Goal: Complete application form: Complete application form

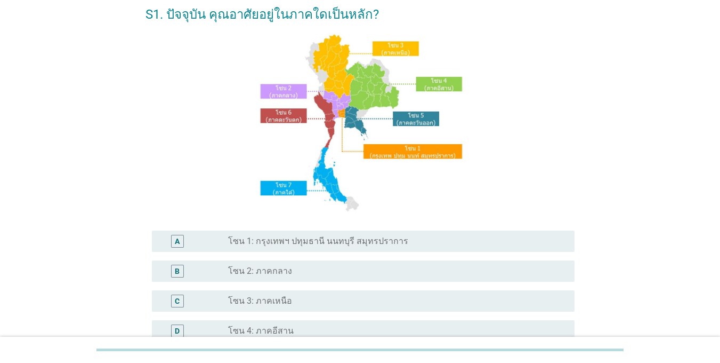
click at [260, 241] on label "โซน 1: กรุงเทพฯ ปทุมธานี นนทบุรี สมุทรปราการ" at bounding box center [318, 241] width 180 height 11
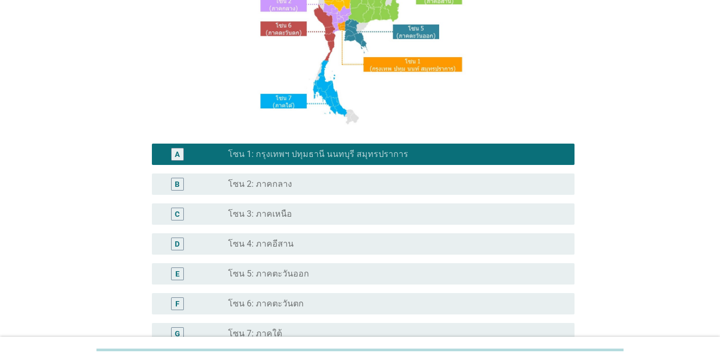
scroll to position [213, 0]
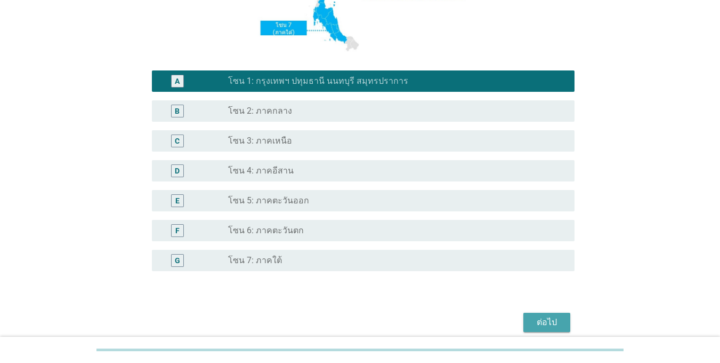
click at [542, 325] on div "ต่อไป" at bounding box center [547, 322] width 30 height 13
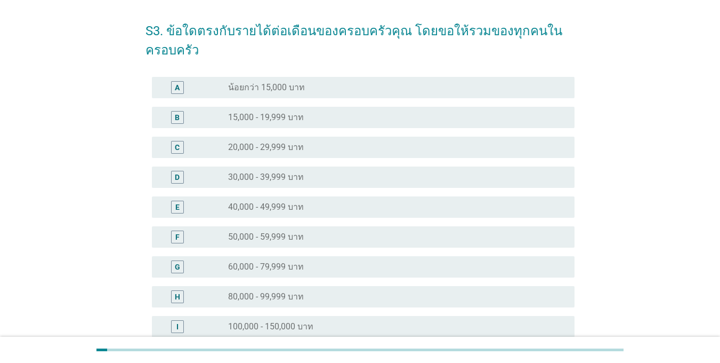
scroll to position [53, 0]
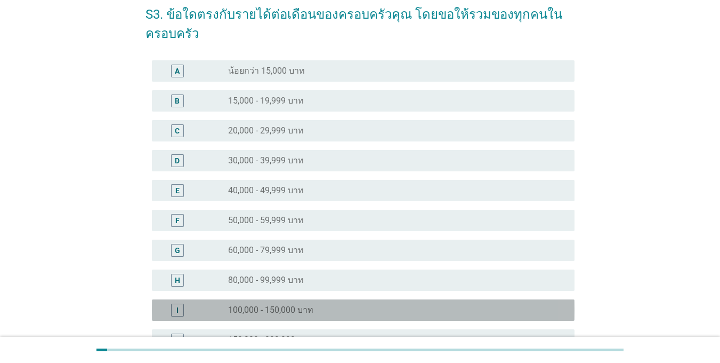
click at [215, 310] on div "I" at bounding box center [195, 309] width 68 height 13
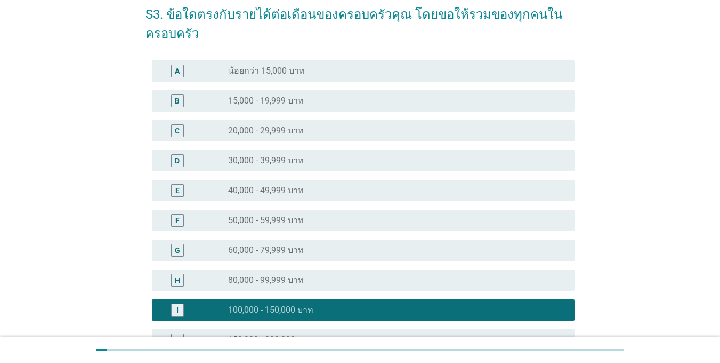
scroll to position [160, 0]
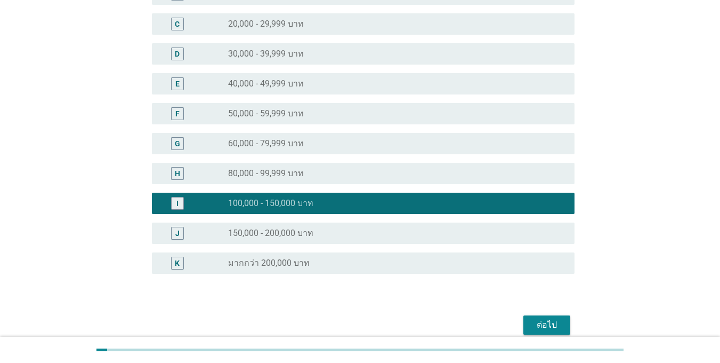
click at [555, 327] on div "ต่อไป" at bounding box center [547, 324] width 30 height 13
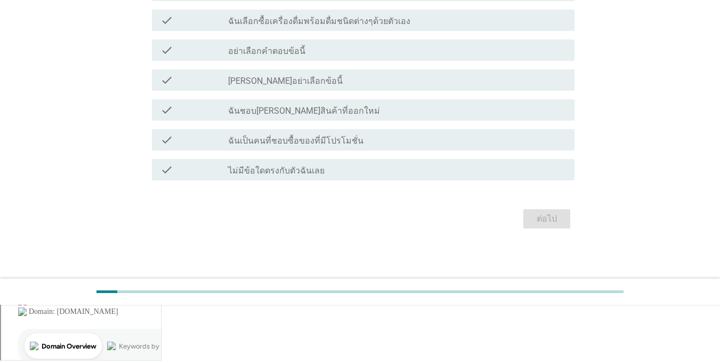
scroll to position [0, 0]
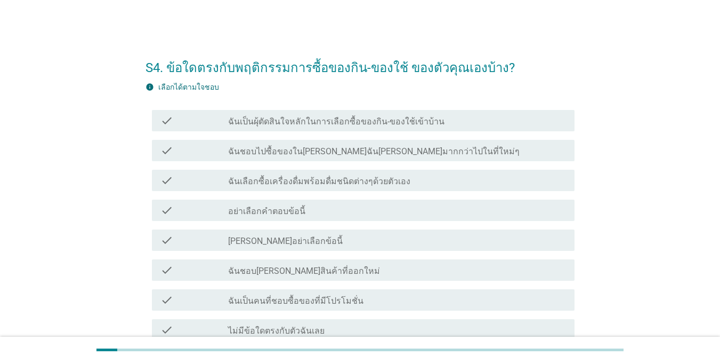
click at [230, 187] on div "check check_box_outline_blank ฉันเลือกซื้อเครื่องดื่มพร้อมดื่มชนิดต่างๆด้วยตัวเ…" at bounding box center [363, 180] width 423 height 21
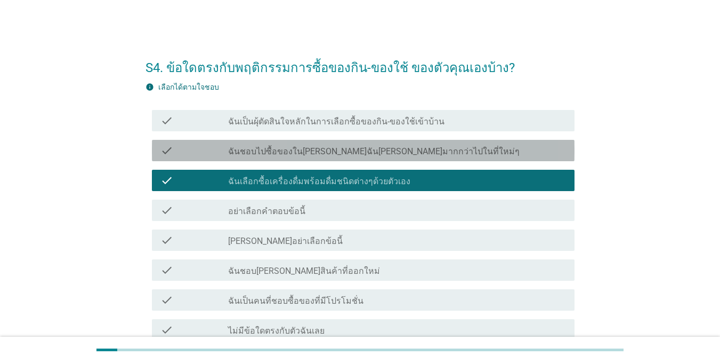
click at [244, 154] on label "ฉันชอบไปซื้อของใน[PERSON_NAME]ฉัน[PERSON_NAME]มากกว่าไปในที่ใหม่ๆ" at bounding box center [374, 151] width 292 height 11
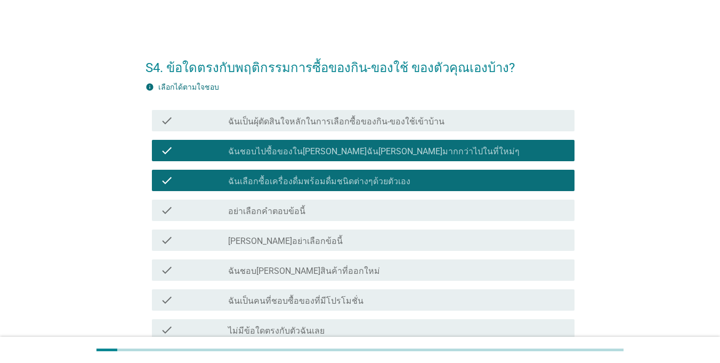
click at [246, 123] on label "ฉันเป็นผุ้ตัดสินใจหลักในการเลือกซื้อของกิน-ของใช้เข้าบ้าน" at bounding box center [336, 121] width 217 height 11
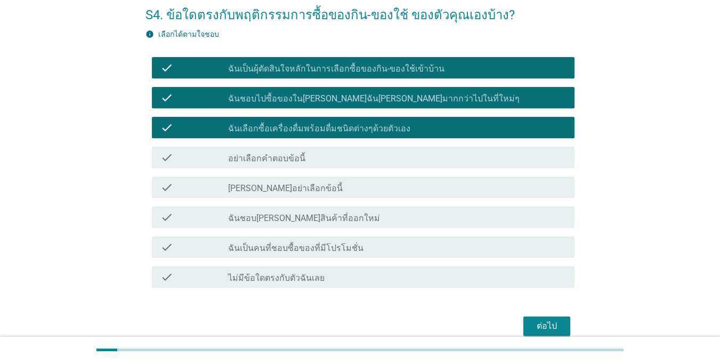
scroll to position [102, 0]
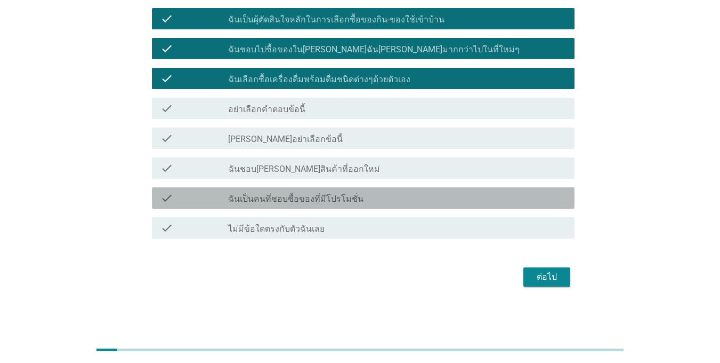
click at [258, 194] on label "ฉันเป็นคนที่ชอบซื้อของที่มีโปรโมชั่น" at bounding box center [295, 199] width 135 height 11
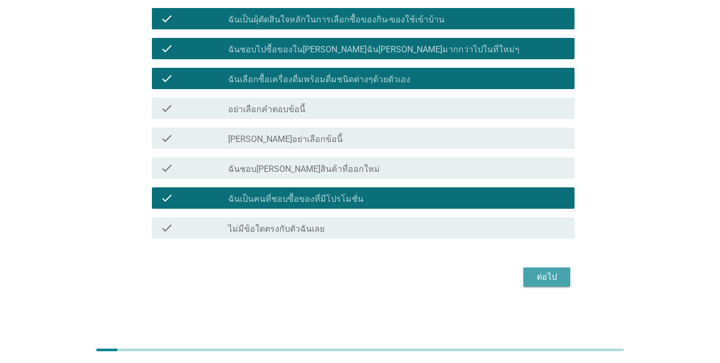
click at [547, 269] on button "ต่อไป" at bounding box center [547, 276] width 47 height 19
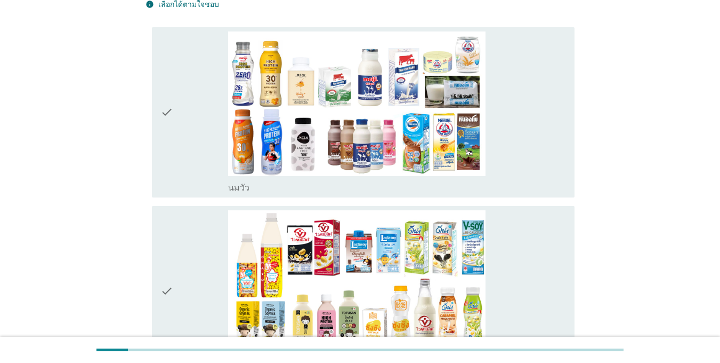
scroll to position [160, 0]
click at [161, 86] on icon "check" at bounding box center [167, 112] width 13 height 162
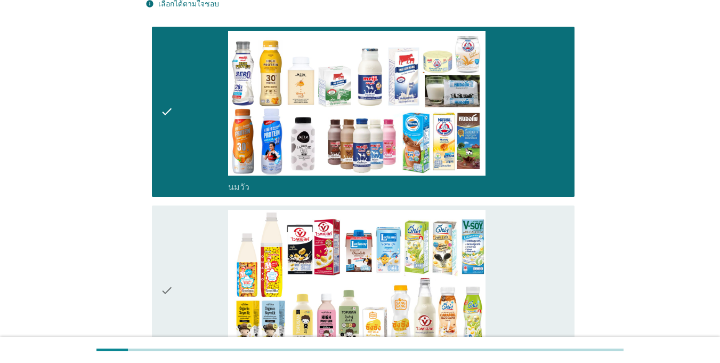
click at [165, 264] on icon "check" at bounding box center [167, 291] width 13 height 162
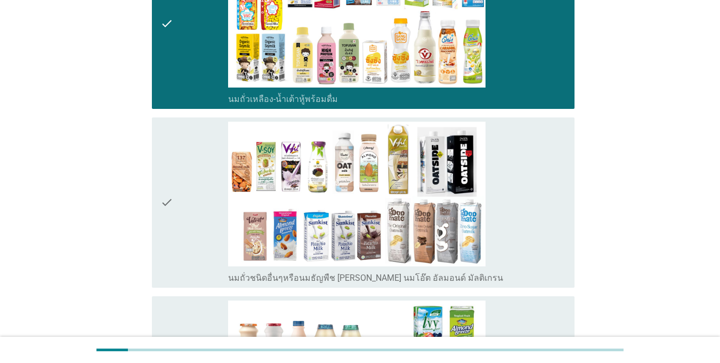
click at [166, 200] on icon "check" at bounding box center [167, 203] width 13 height 162
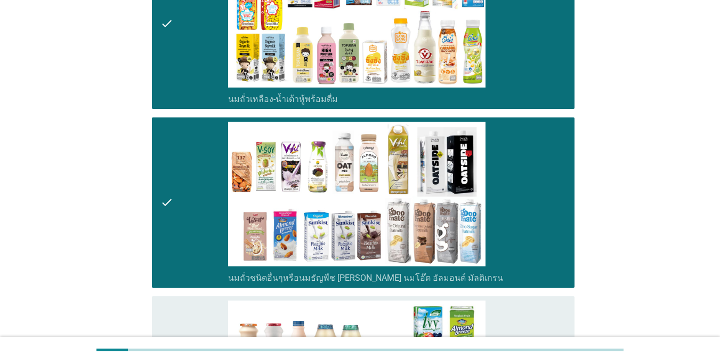
scroll to position [640, 0]
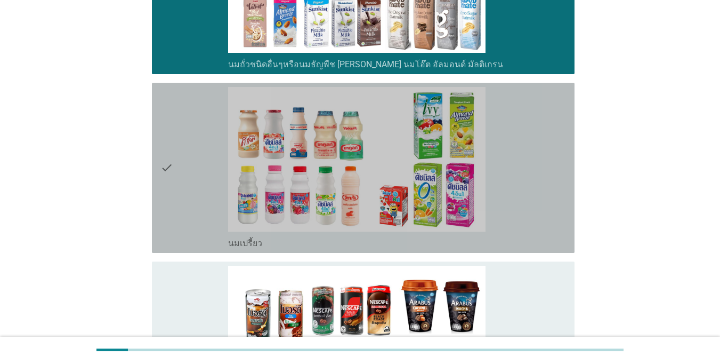
click at [163, 170] on icon "check" at bounding box center [167, 168] width 13 height 162
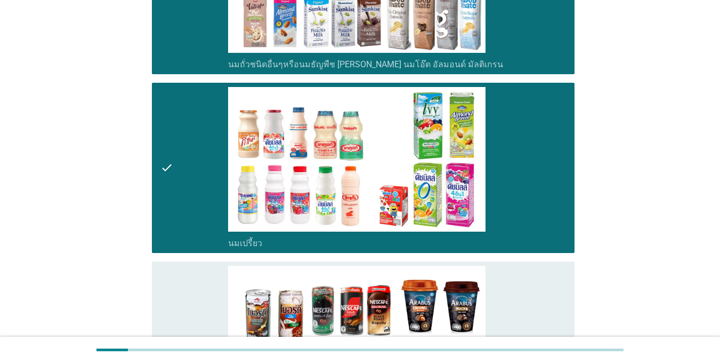
click at [163, 337] on div at bounding box center [360, 350] width 720 height 26
click at [166, 321] on icon "check" at bounding box center [167, 347] width 13 height 162
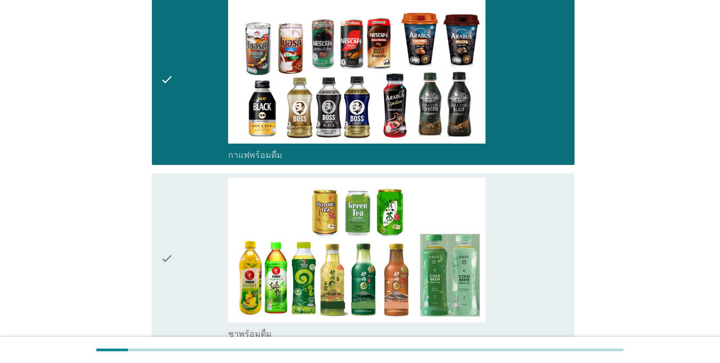
click at [168, 225] on icon "check" at bounding box center [167, 259] width 13 height 162
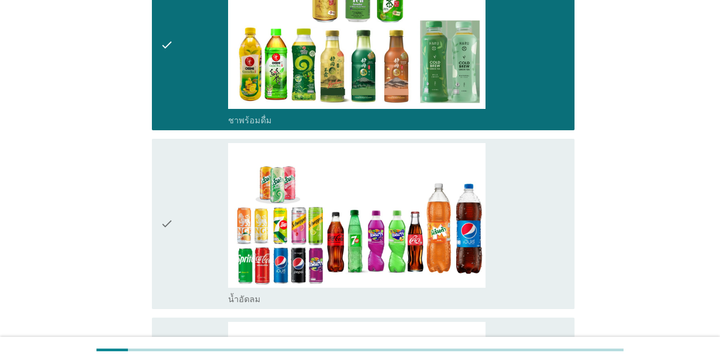
click at [165, 214] on icon "check" at bounding box center [167, 224] width 13 height 162
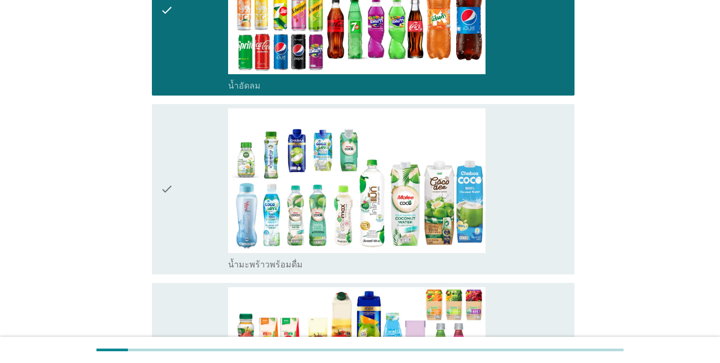
click at [169, 171] on icon "check" at bounding box center [167, 189] width 13 height 162
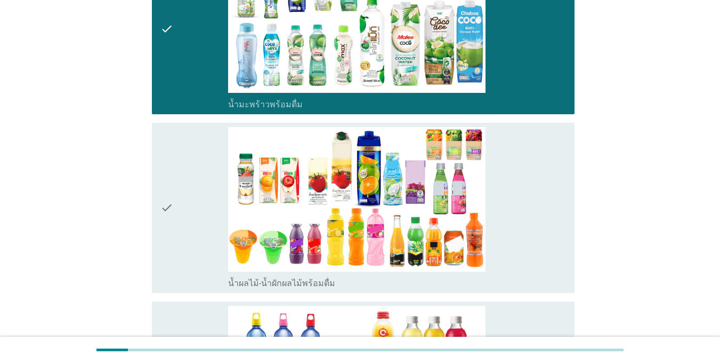
click at [174, 193] on div "check" at bounding box center [195, 208] width 68 height 162
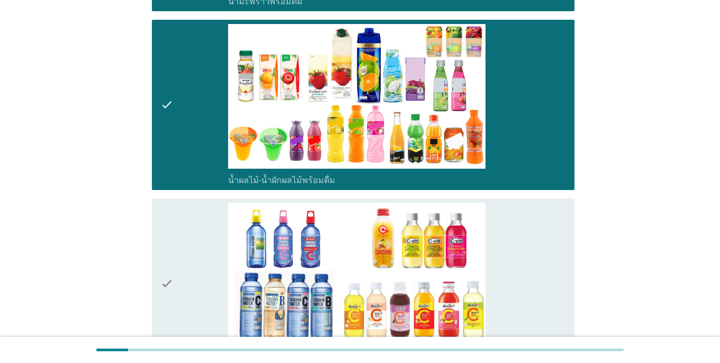
scroll to position [1707, 0]
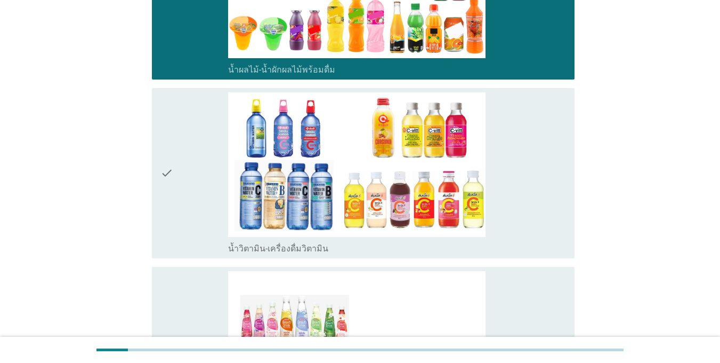
click at [178, 182] on div "check" at bounding box center [195, 173] width 68 height 162
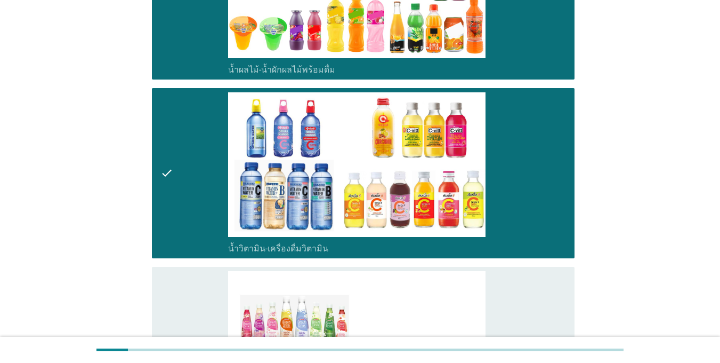
click at [172, 295] on icon "check" at bounding box center [167, 352] width 13 height 162
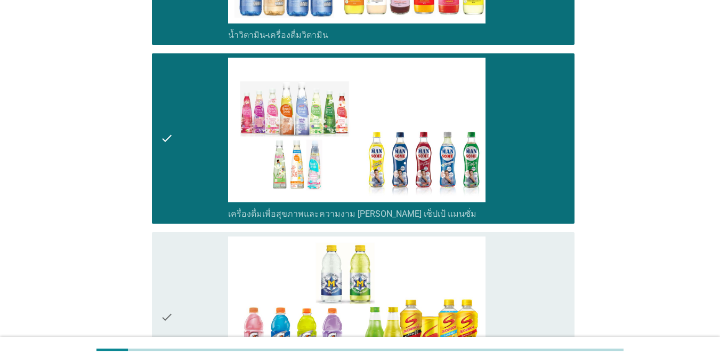
click at [174, 290] on div "check" at bounding box center [195, 317] width 68 height 162
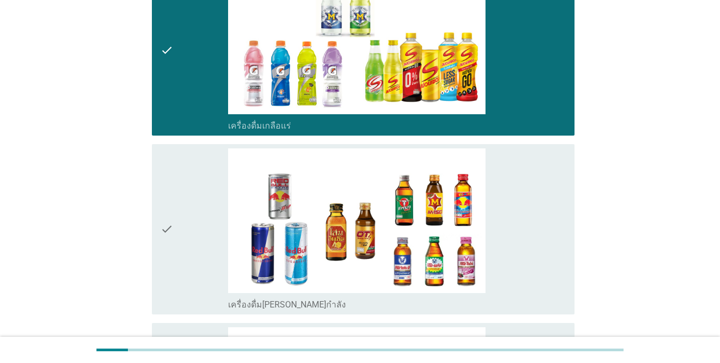
click at [180, 231] on div "check" at bounding box center [195, 229] width 68 height 162
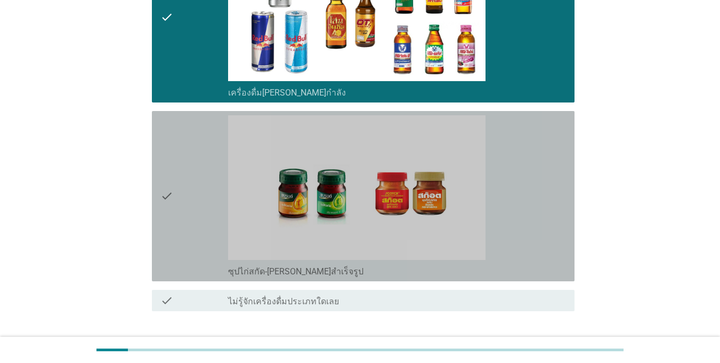
click at [174, 193] on div "check" at bounding box center [195, 196] width 68 height 162
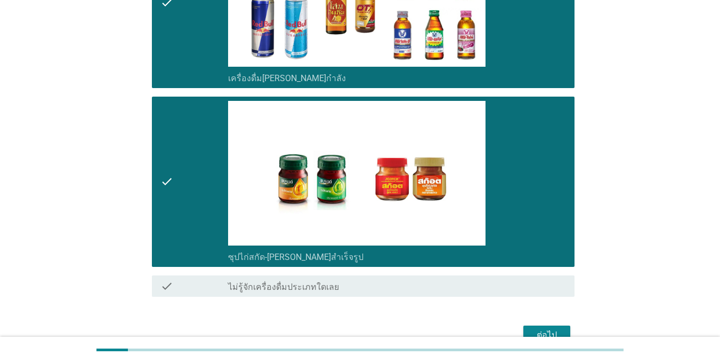
scroll to position [2452, 0]
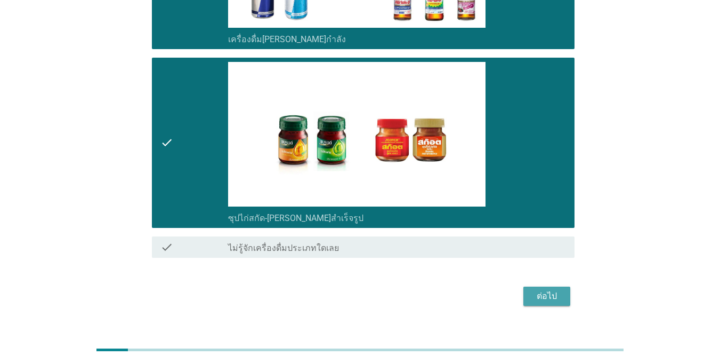
click at [542, 290] on div "ต่อไป" at bounding box center [547, 296] width 30 height 13
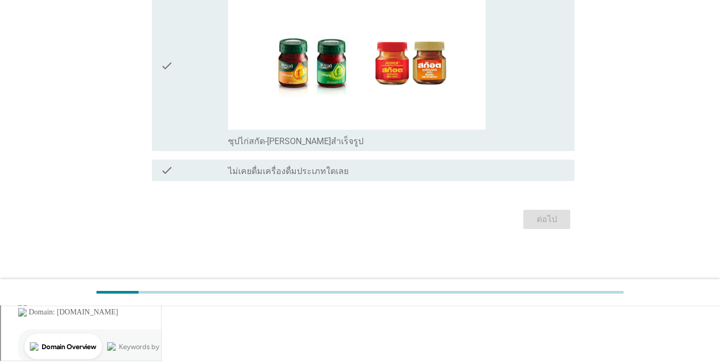
scroll to position [0, 0]
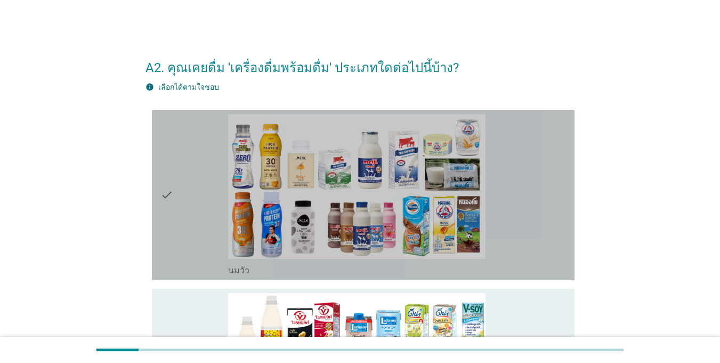
click at [169, 204] on icon "check" at bounding box center [167, 195] width 13 height 162
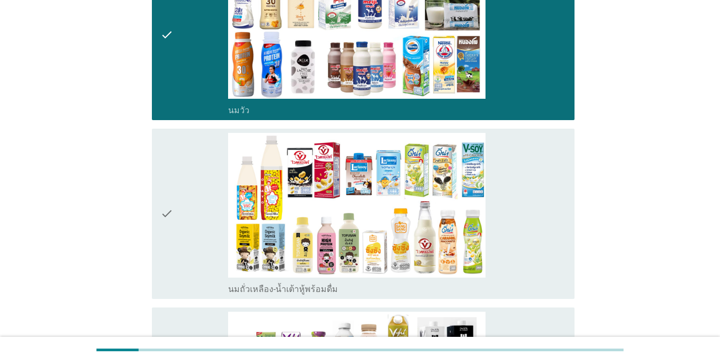
click at [170, 191] on icon "check" at bounding box center [167, 214] width 13 height 162
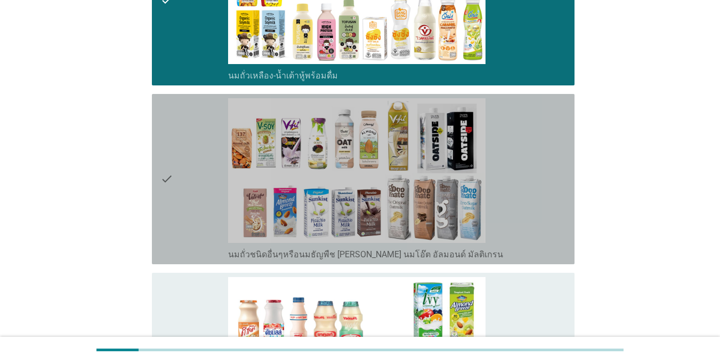
click at [169, 191] on icon "check" at bounding box center [167, 179] width 13 height 162
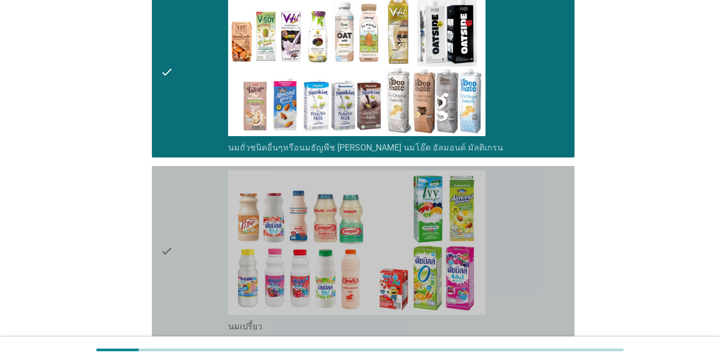
click at [169, 191] on icon "check" at bounding box center [167, 251] width 13 height 162
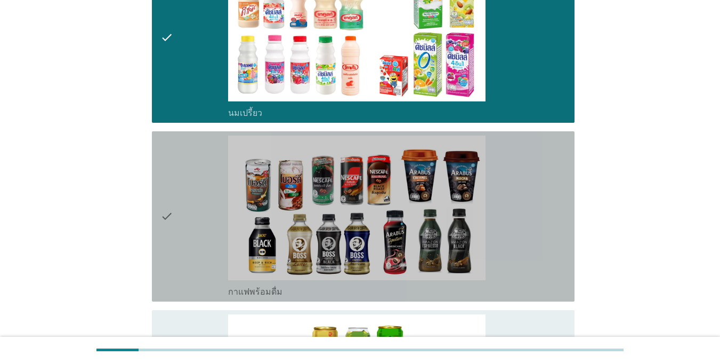
click at [170, 193] on icon "check" at bounding box center [167, 216] width 13 height 162
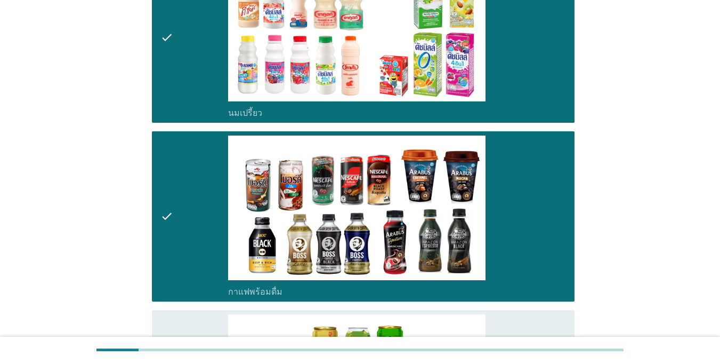
scroll to position [907, 0]
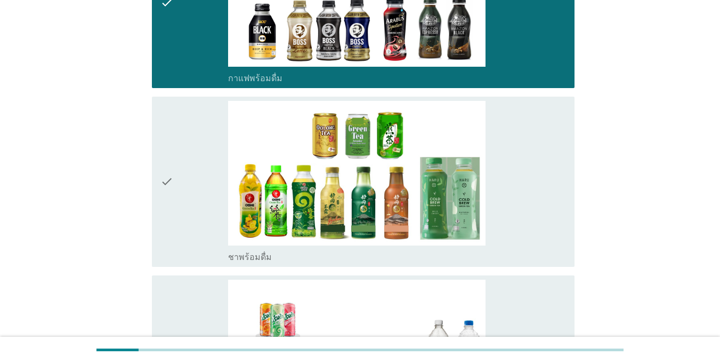
click at [170, 193] on icon "check" at bounding box center [167, 182] width 13 height 162
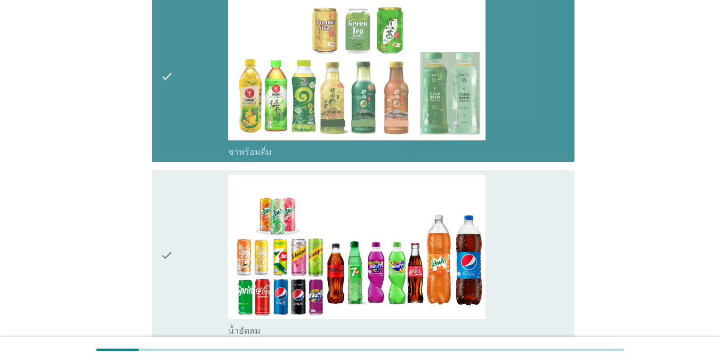
scroll to position [1067, 0]
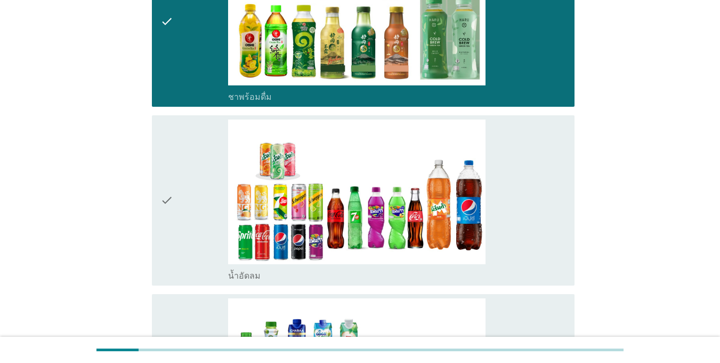
click at [170, 193] on icon "check" at bounding box center [167, 200] width 13 height 162
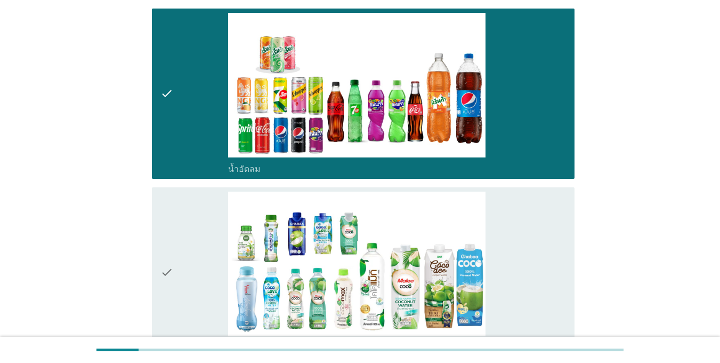
click at [177, 218] on div "check" at bounding box center [195, 272] width 68 height 162
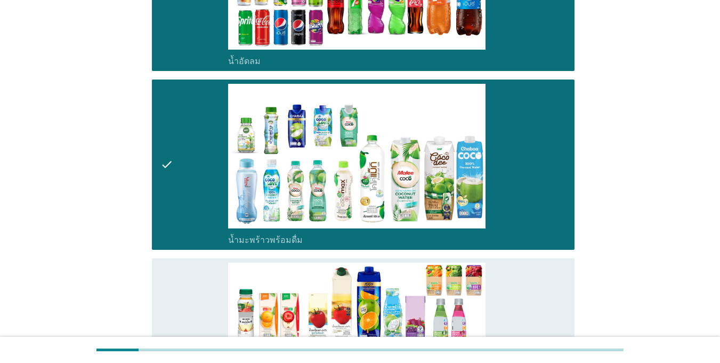
scroll to position [1493, 0]
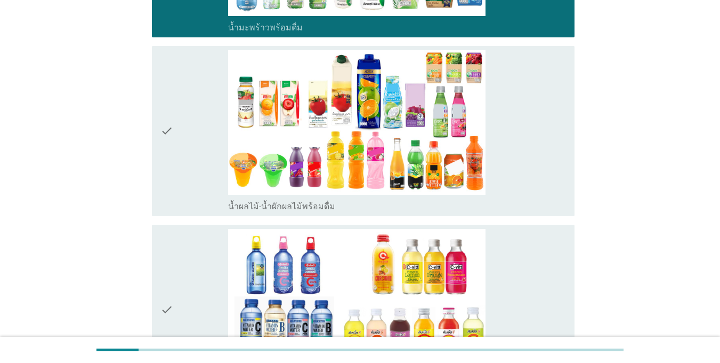
click at [186, 268] on div "check" at bounding box center [195, 310] width 68 height 162
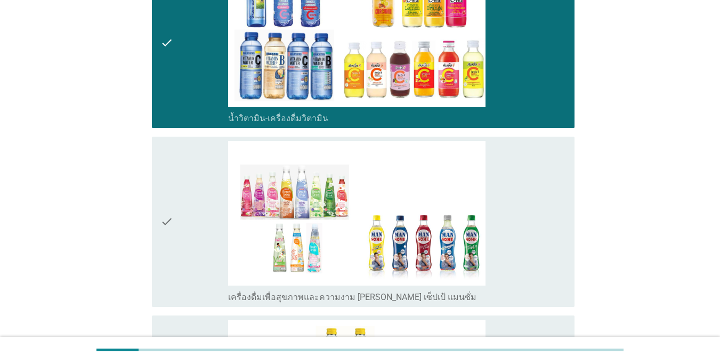
click at [171, 194] on icon "check" at bounding box center [167, 222] width 13 height 162
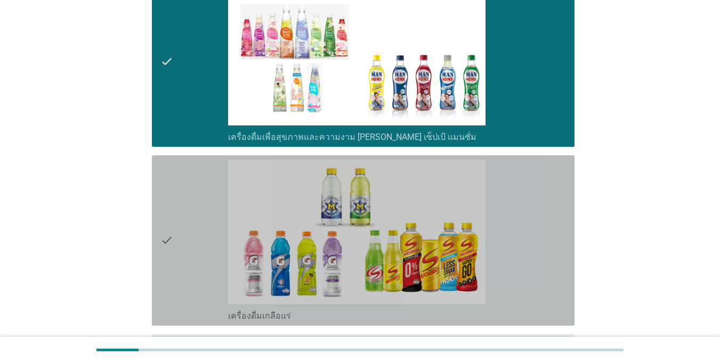
click at [171, 194] on icon "check" at bounding box center [167, 240] width 13 height 162
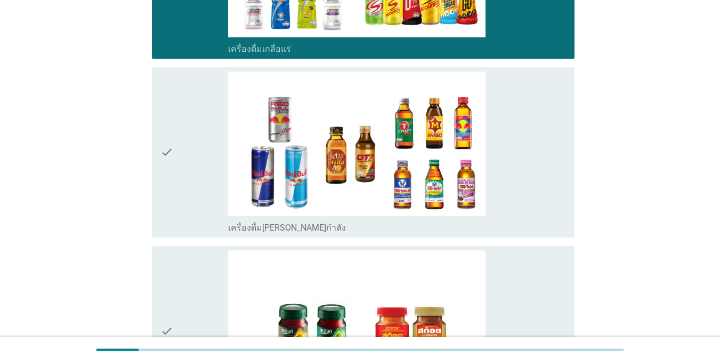
click at [171, 193] on icon "check" at bounding box center [167, 152] width 13 height 162
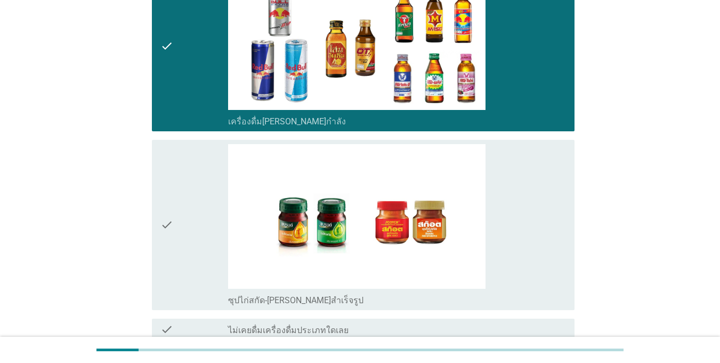
scroll to position [2394, 0]
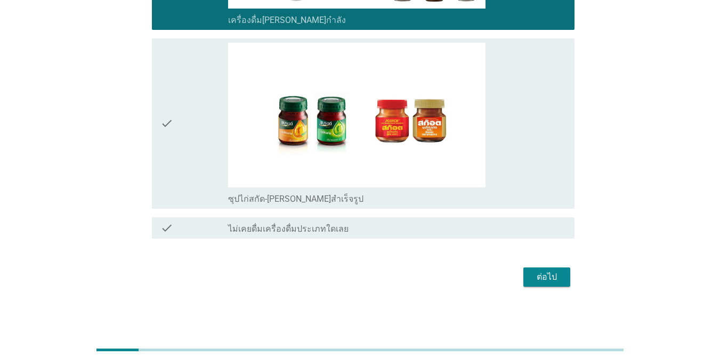
click at [174, 131] on div "check" at bounding box center [195, 124] width 68 height 162
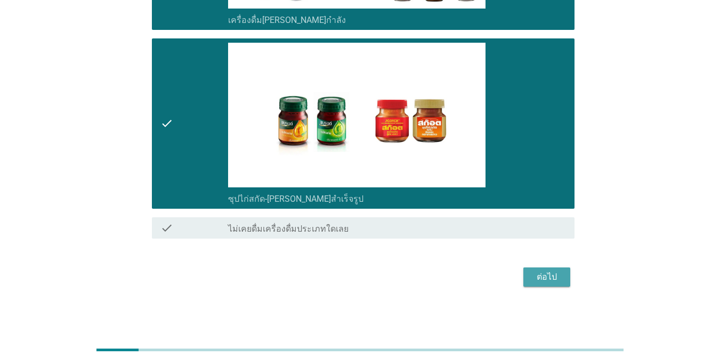
click at [548, 274] on div "ต่อไป" at bounding box center [547, 276] width 30 height 13
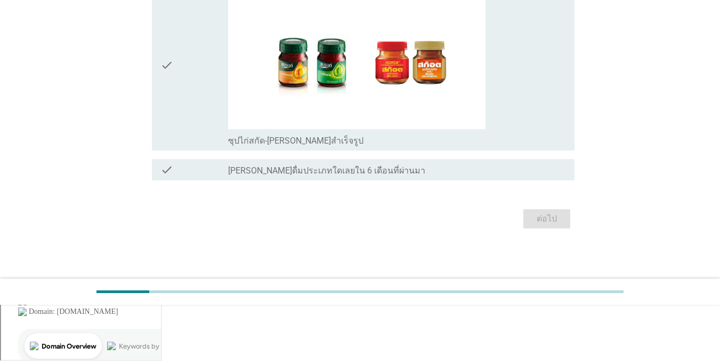
scroll to position [0, 0]
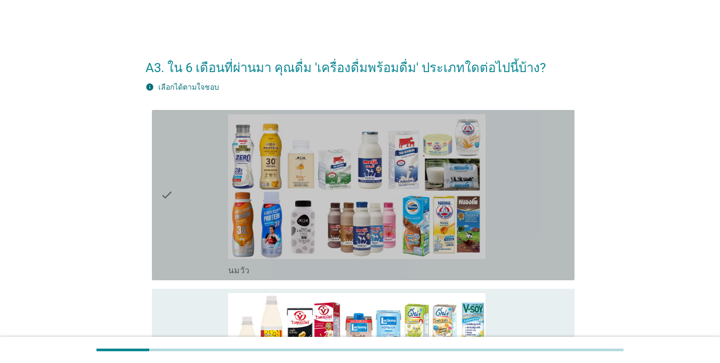
click at [163, 207] on icon "check" at bounding box center [167, 195] width 13 height 162
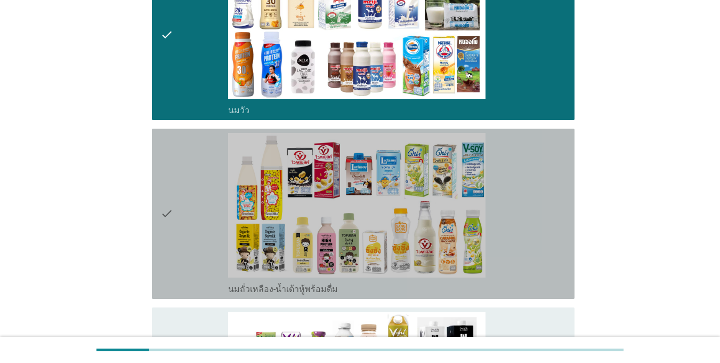
click at [164, 213] on icon "check" at bounding box center [167, 214] width 13 height 162
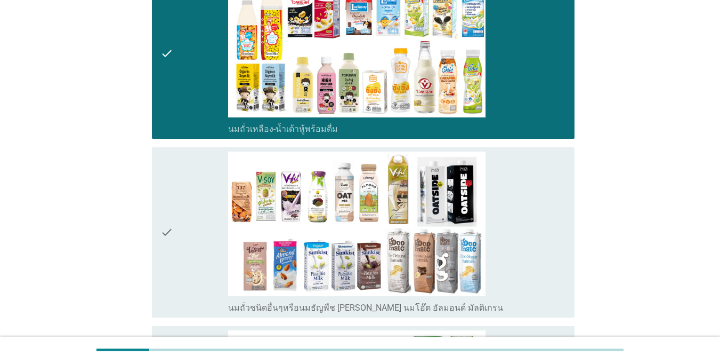
click at [164, 213] on icon "check" at bounding box center [167, 232] width 13 height 162
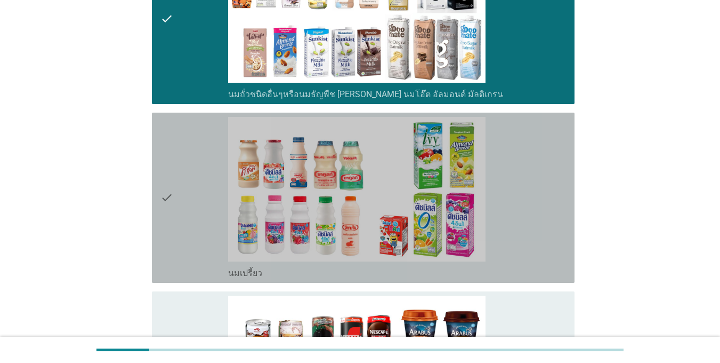
click at [164, 218] on icon "check" at bounding box center [167, 198] width 13 height 162
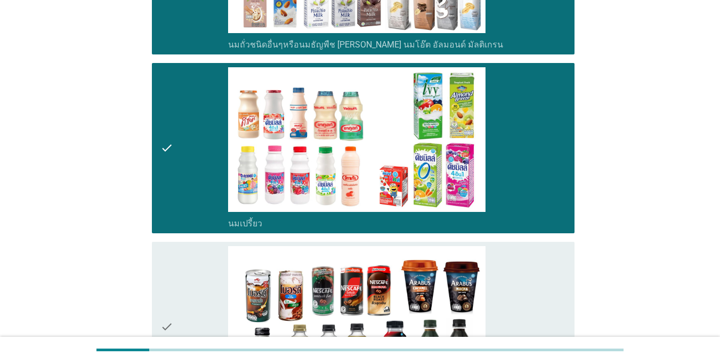
scroll to position [747, 0]
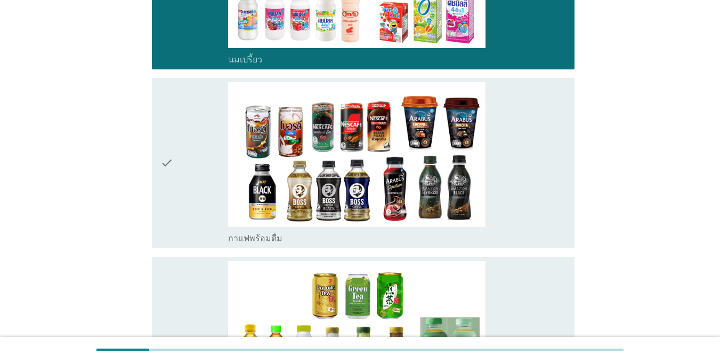
click at [164, 219] on icon "check" at bounding box center [167, 163] width 13 height 162
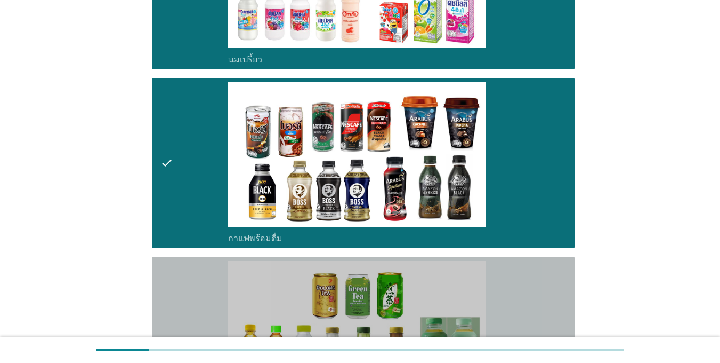
click at [183, 307] on div "check" at bounding box center [195, 342] width 68 height 162
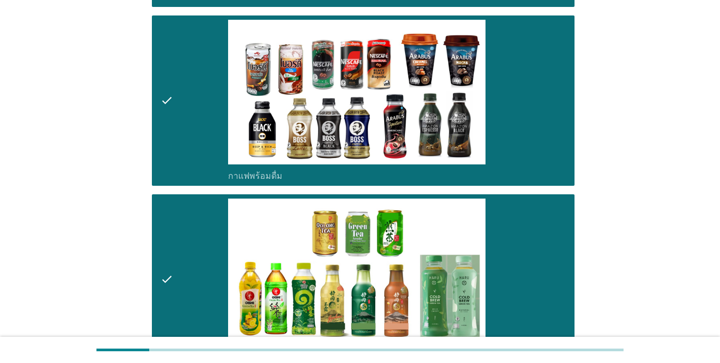
scroll to position [960, 0]
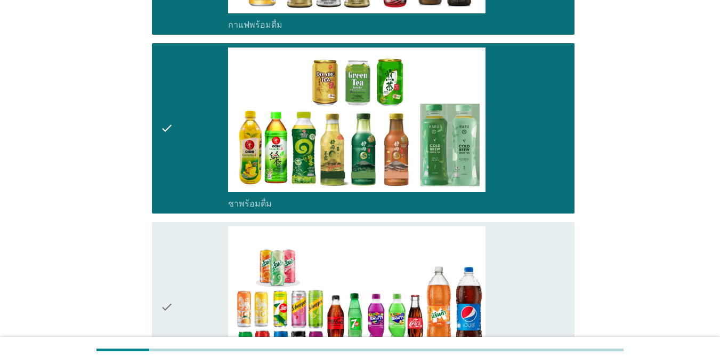
click at [184, 297] on div "check" at bounding box center [195, 307] width 68 height 162
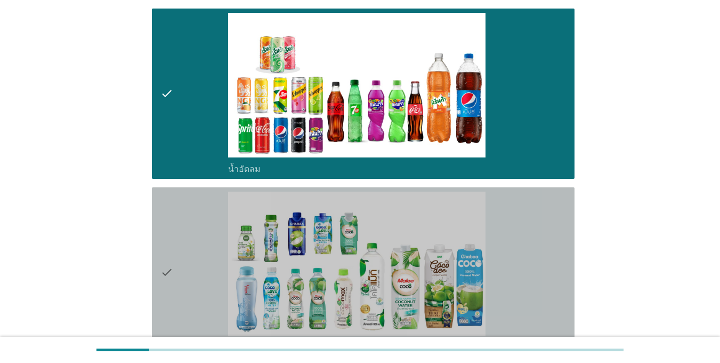
click at [173, 236] on icon "check" at bounding box center [167, 272] width 13 height 162
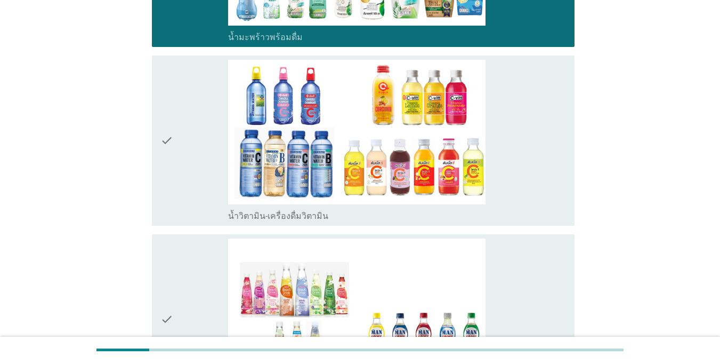
scroll to position [1493, 0]
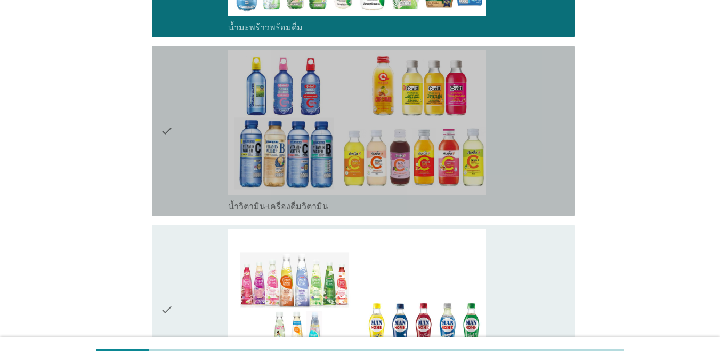
click at [175, 198] on div "check" at bounding box center [195, 131] width 68 height 162
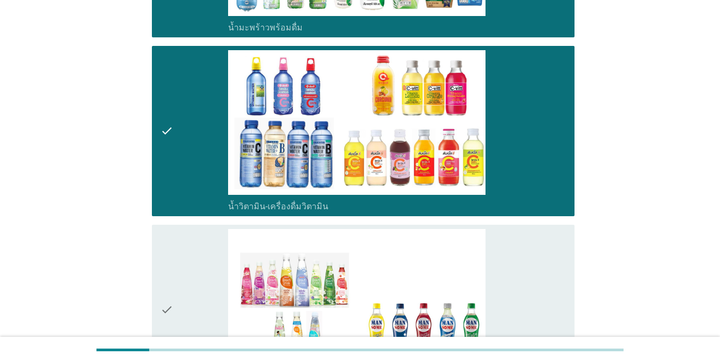
click at [175, 268] on div "check" at bounding box center [195, 310] width 68 height 162
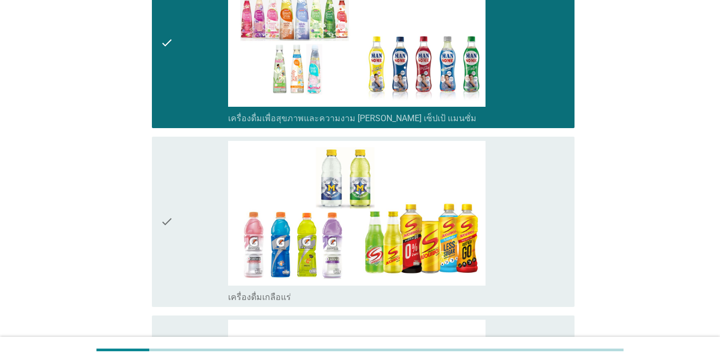
click at [187, 207] on div "check" at bounding box center [195, 222] width 68 height 162
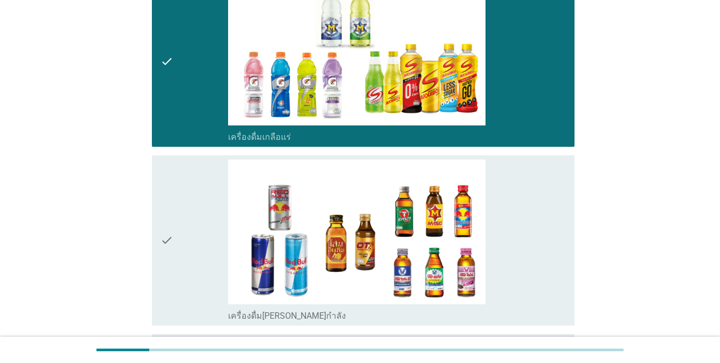
click at [201, 237] on div "check" at bounding box center [195, 240] width 68 height 162
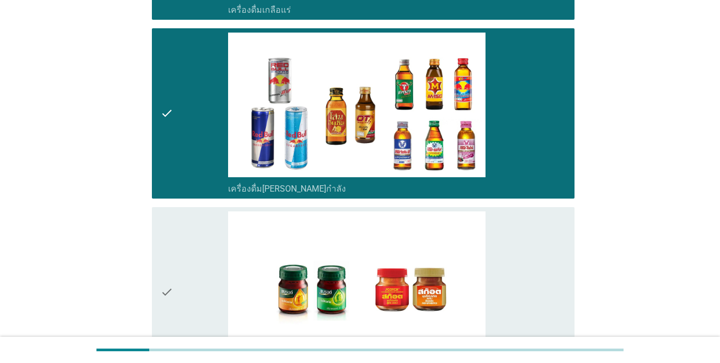
scroll to position [2186, 0]
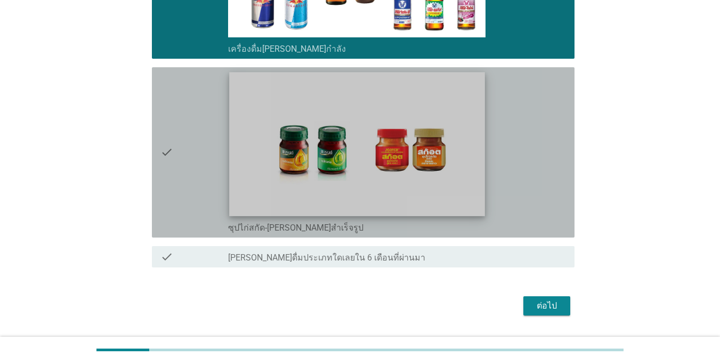
click at [236, 178] on img at bounding box center [356, 143] width 255 height 143
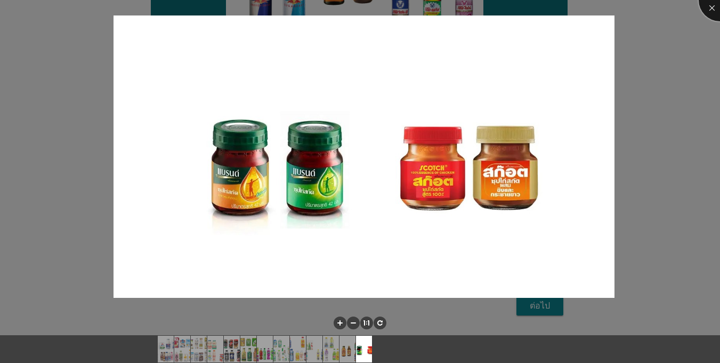
click at [706, 7] on div at bounding box center [720, 0] width 43 height 43
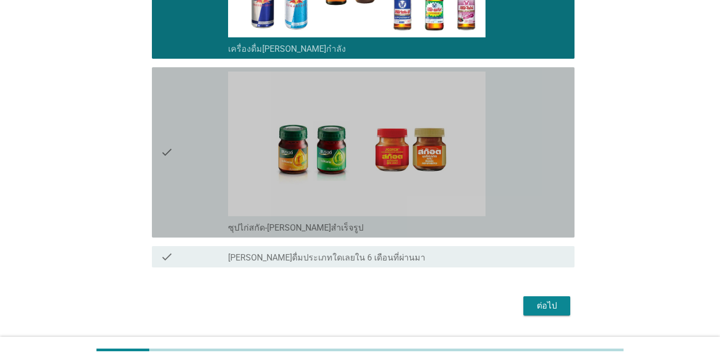
click at [169, 150] on icon "check" at bounding box center [167, 152] width 13 height 162
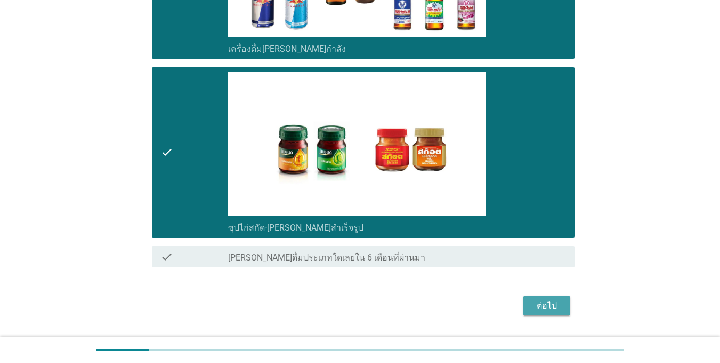
click at [556, 302] on div "ต่อไป" at bounding box center [547, 305] width 30 height 13
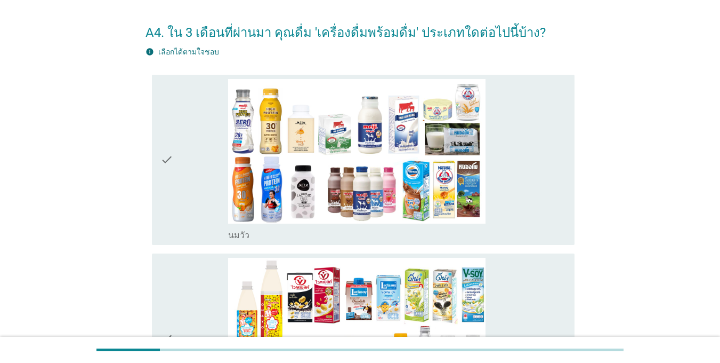
scroll to position [53, 0]
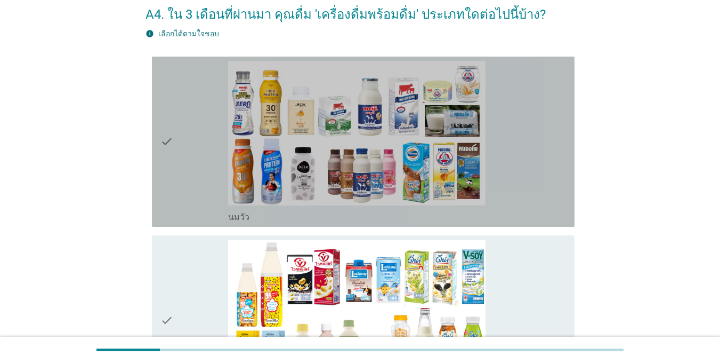
click at [170, 131] on icon "check" at bounding box center [167, 142] width 13 height 162
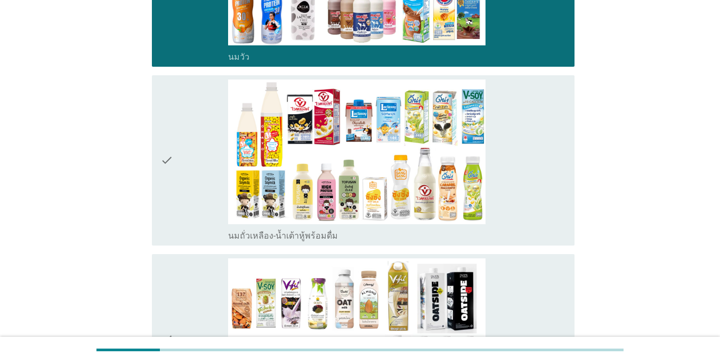
click at [170, 137] on icon "check" at bounding box center [167, 160] width 13 height 162
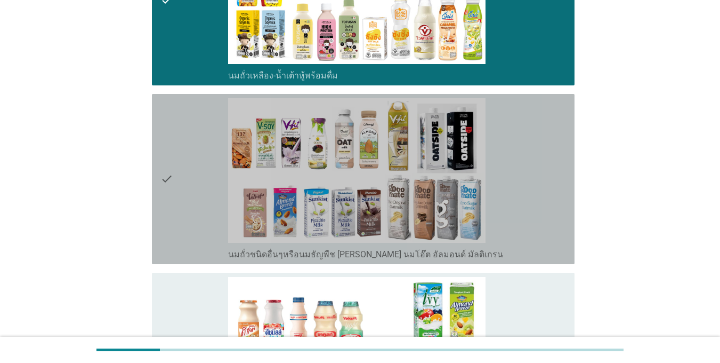
click at [170, 140] on icon "check" at bounding box center [167, 179] width 13 height 162
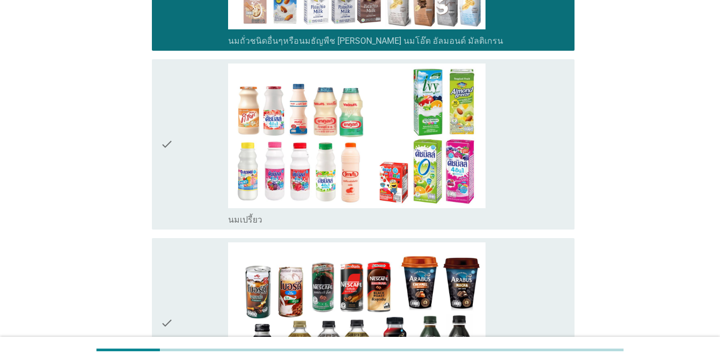
click at [172, 149] on icon "check" at bounding box center [167, 144] width 13 height 162
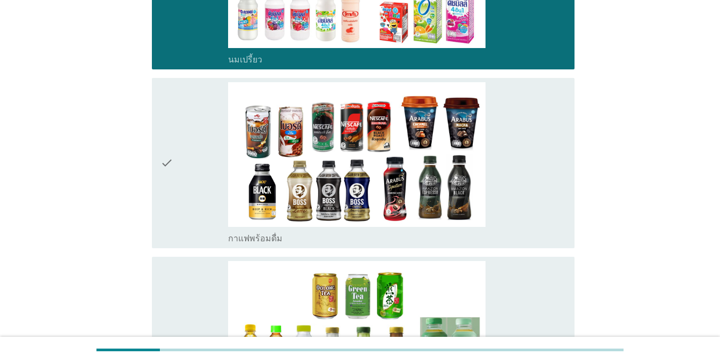
click at [177, 171] on div "check" at bounding box center [195, 163] width 68 height 162
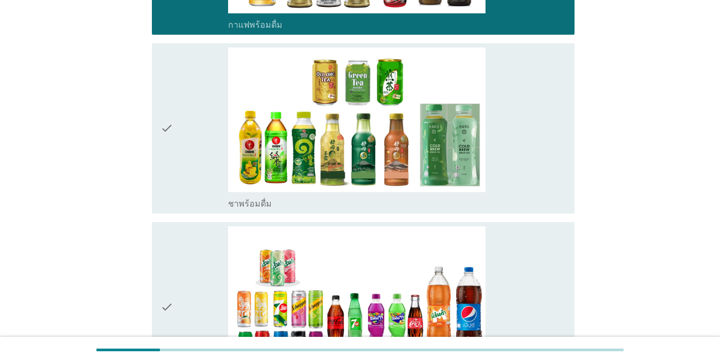
click at [177, 172] on div "check" at bounding box center [195, 128] width 68 height 162
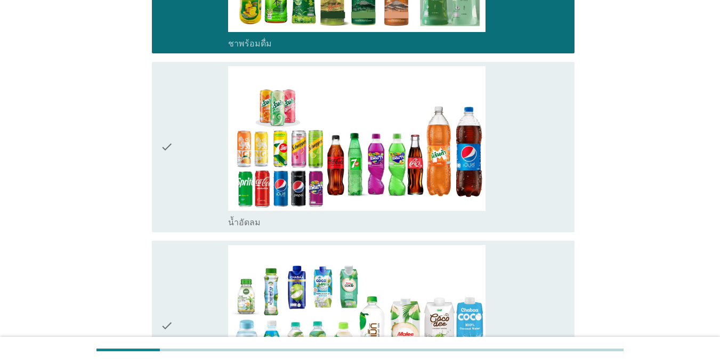
drag, startPoint x: 185, startPoint y: 212, endPoint x: 186, endPoint y: 201, distance: 11.8
click at [185, 212] on div "check" at bounding box center [195, 147] width 68 height 162
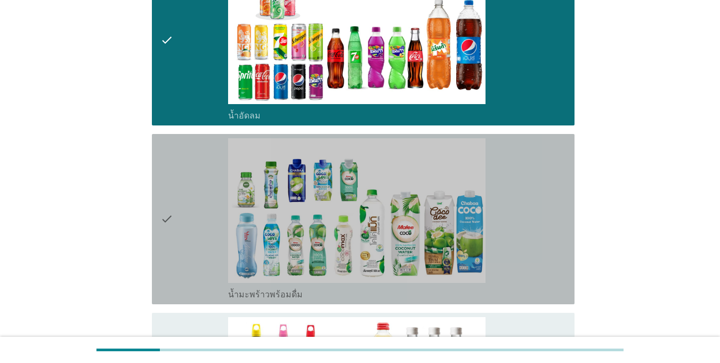
click at [171, 246] on icon "check" at bounding box center [167, 219] width 13 height 162
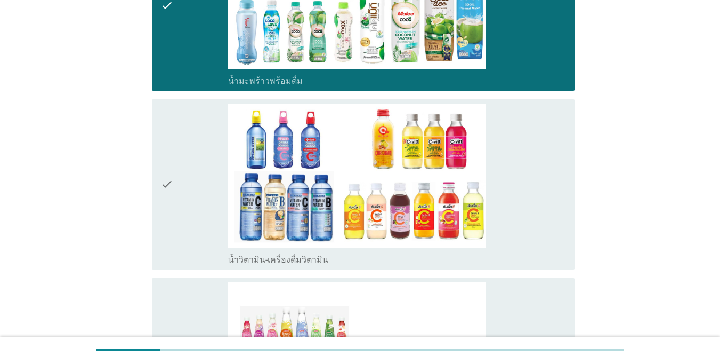
click at [174, 181] on div "check" at bounding box center [195, 184] width 68 height 162
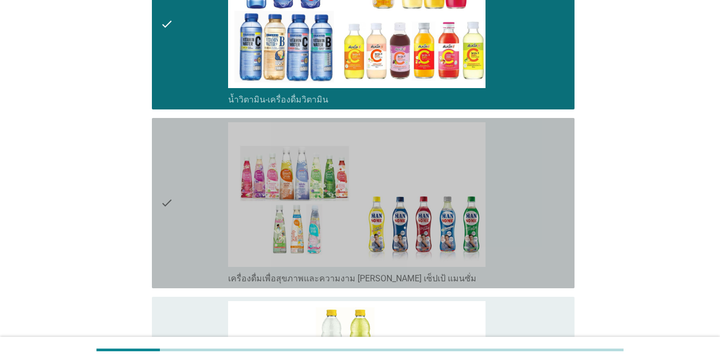
click at [185, 170] on div "check" at bounding box center [195, 203] width 68 height 162
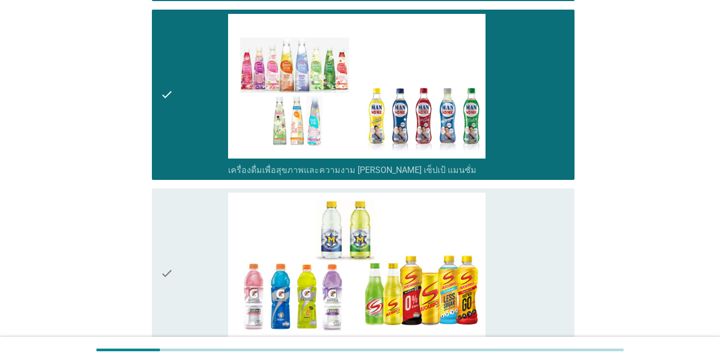
scroll to position [1813, 0]
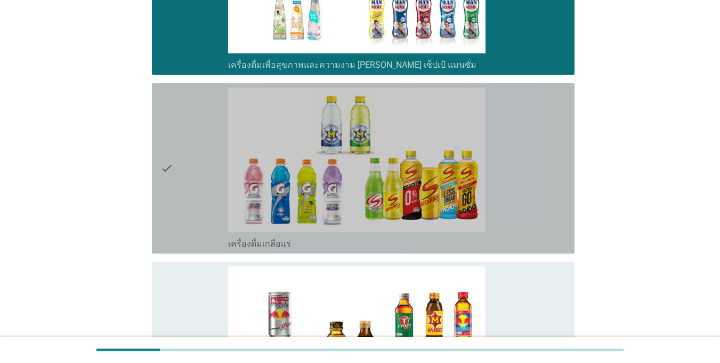
click at [183, 182] on div "check" at bounding box center [195, 168] width 68 height 162
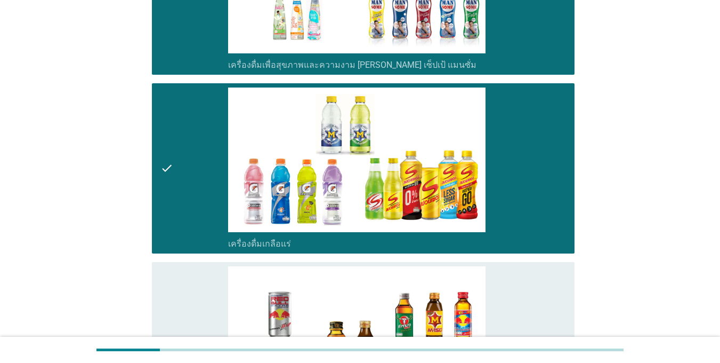
click at [182, 294] on div "check" at bounding box center [195, 347] width 68 height 162
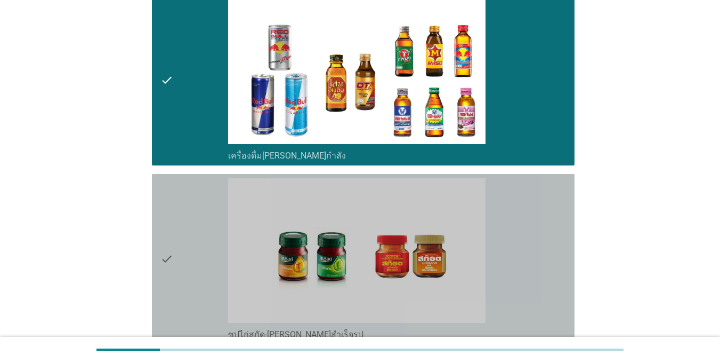
click at [181, 238] on div "check" at bounding box center [195, 259] width 68 height 162
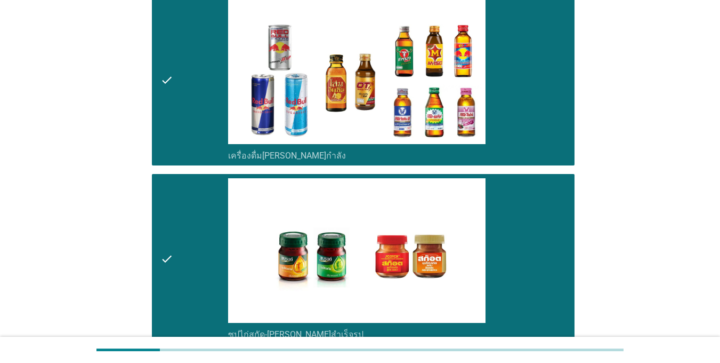
scroll to position [2215, 0]
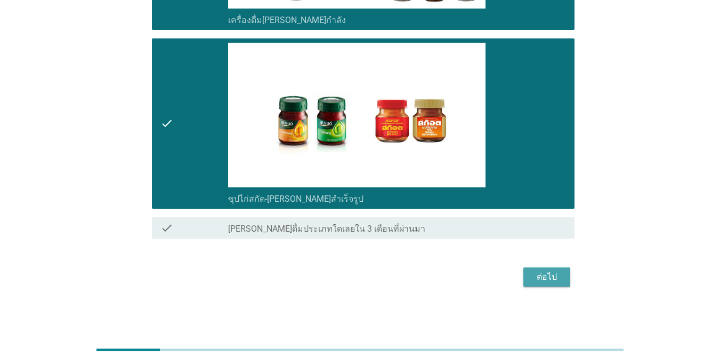
click at [552, 276] on div "ต่อไป" at bounding box center [547, 276] width 30 height 13
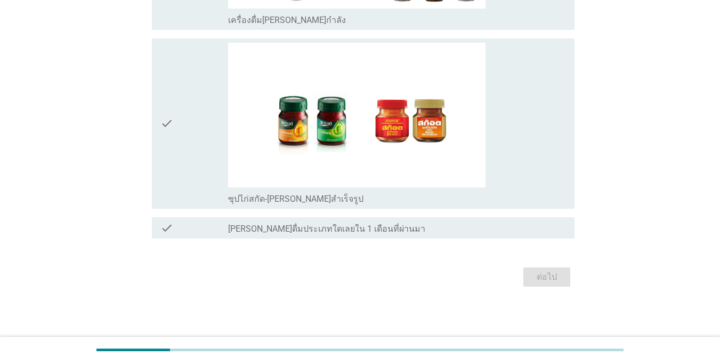
scroll to position [0, 0]
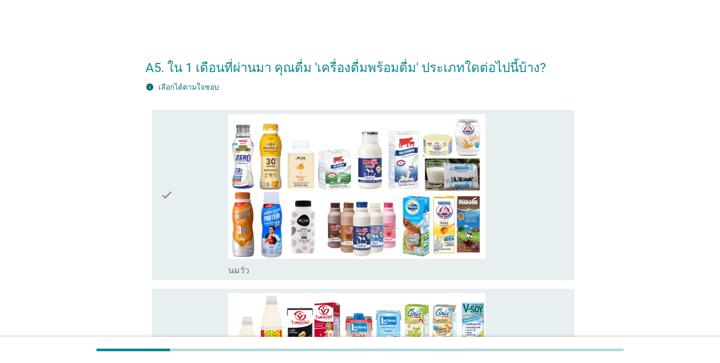
drag, startPoint x: 142, startPoint y: 189, endPoint x: 146, endPoint y: 197, distance: 9.1
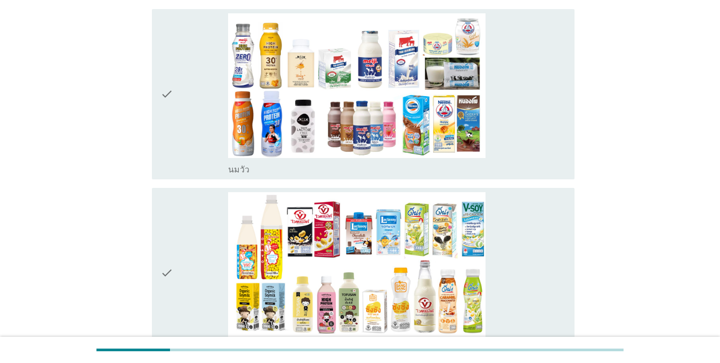
scroll to position [213, 0]
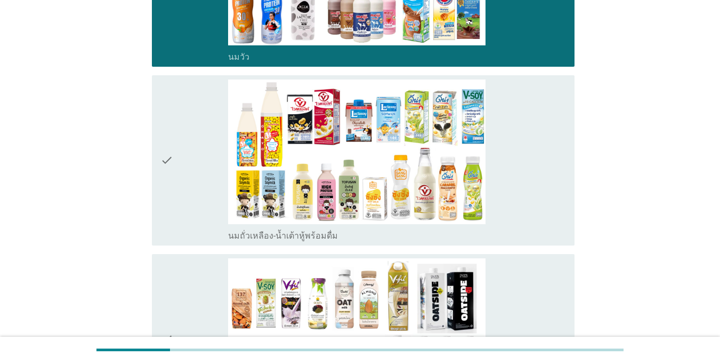
click at [179, 149] on div "check" at bounding box center [195, 160] width 68 height 162
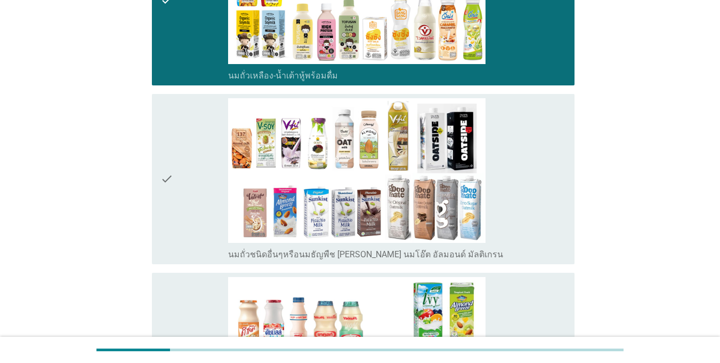
click at [178, 152] on div "check" at bounding box center [195, 179] width 68 height 162
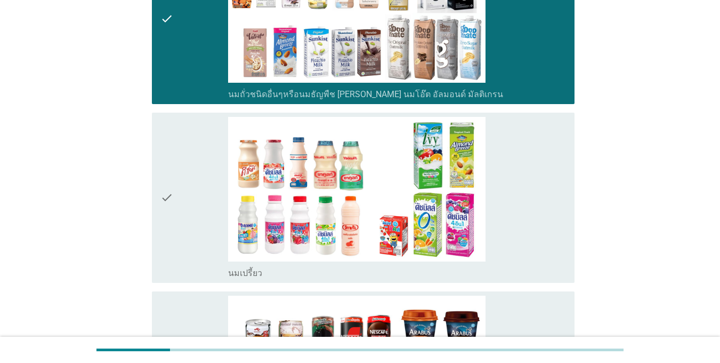
click at [175, 167] on div "check" at bounding box center [195, 198] width 68 height 162
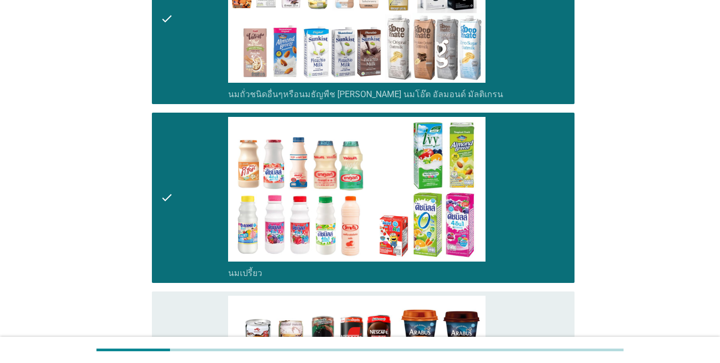
scroll to position [747, 0]
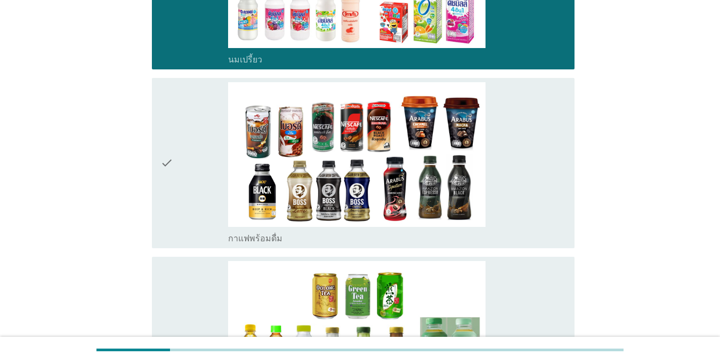
click at [177, 177] on div "check" at bounding box center [195, 163] width 68 height 162
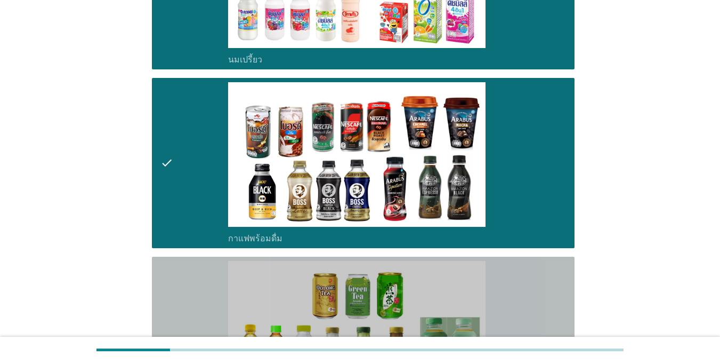
click at [202, 297] on div "check" at bounding box center [195, 342] width 68 height 162
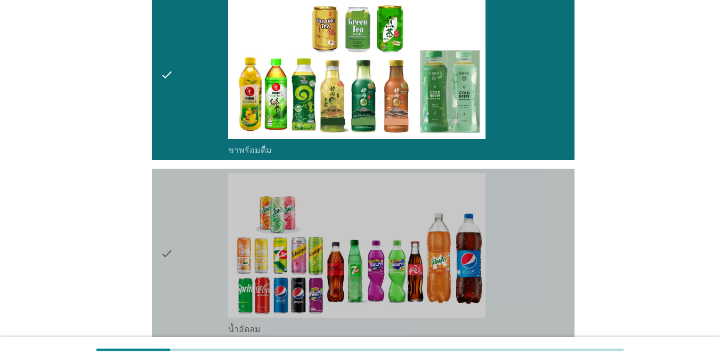
click at [192, 235] on div "check" at bounding box center [195, 254] width 68 height 162
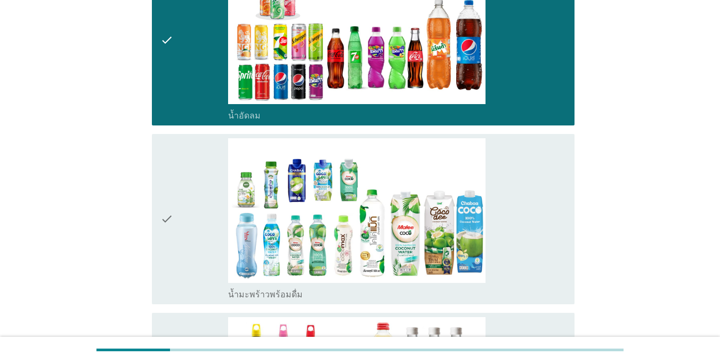
click at [183, 219] on div "check" at bounding box center [195, 219] width 68 height 162
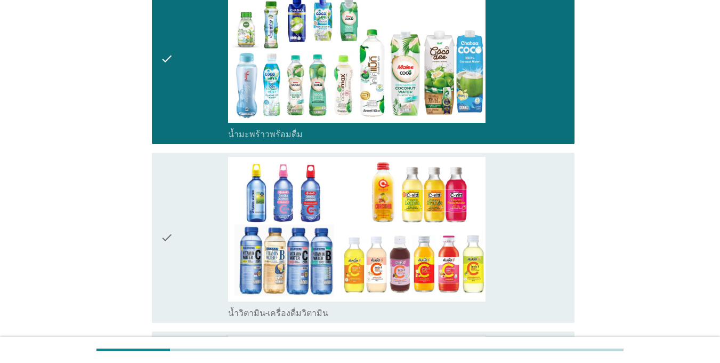
click at [178, 226] on div "check" at bounding box center [195, 238] width 68 height 162
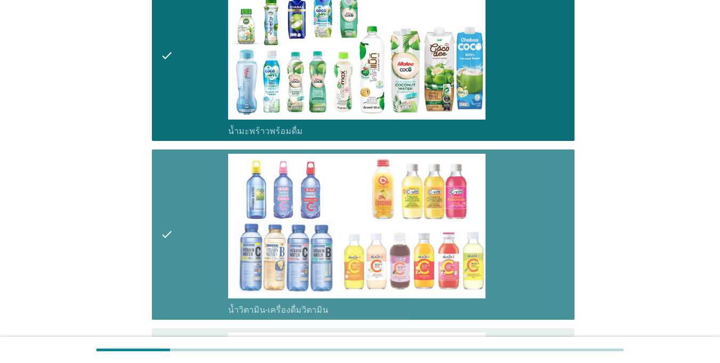
scroll to position [1600, 0]
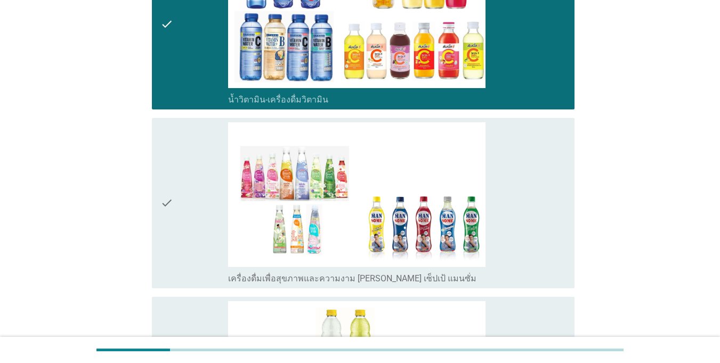
click at [178, 211] on div "check" at bounding box center [195, 203] width 68 height 162
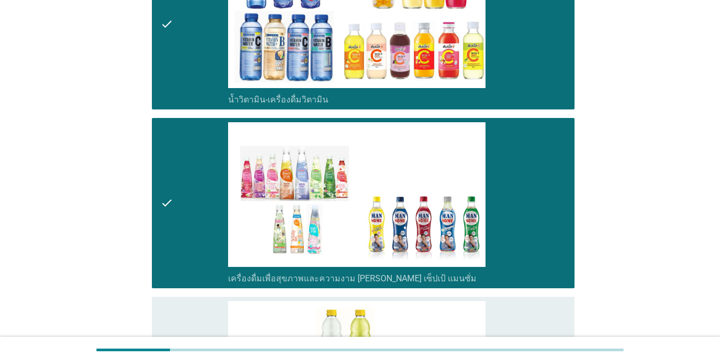
click at [164, 33] on icon "check" at bounding box center [167, 24] width 13 height 162
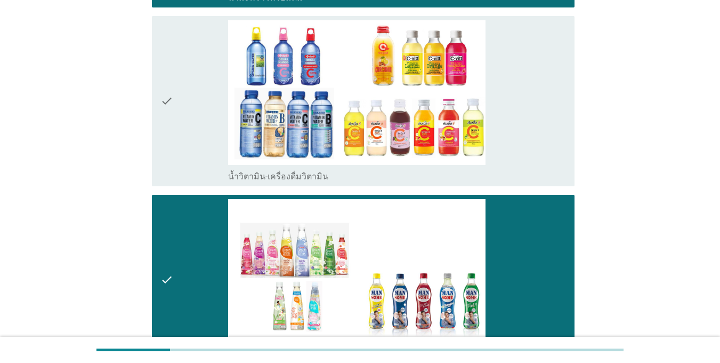
scroll to position [1493, 0]
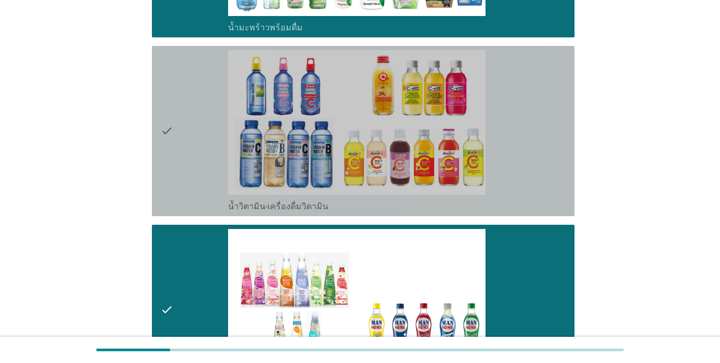
click at [192, 122] on div "check" at bounding box center [195, 131] width 68 height 162
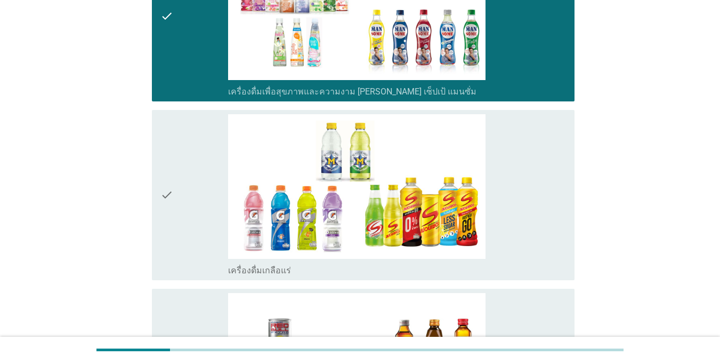
scroll to position [1920, 0]
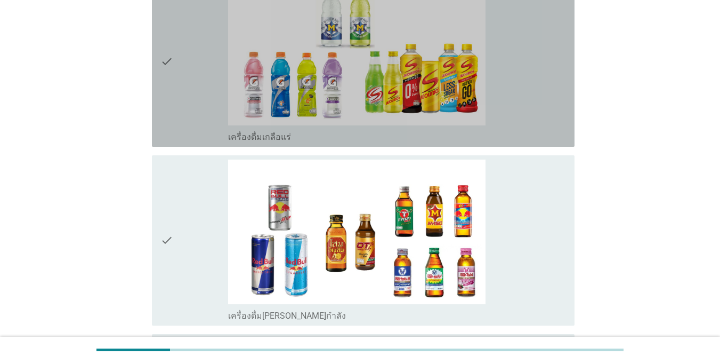
click at [179, 104] on div "check" at bounding box center [195, 62] width 68 height 162
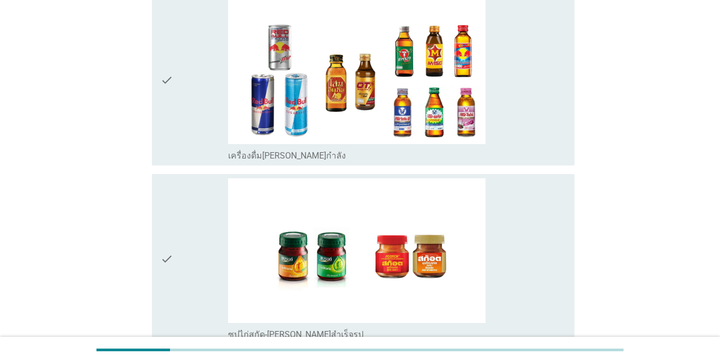
click at [170, 230] on icon "check" at bounding box center [167, 259] width 13 height 162
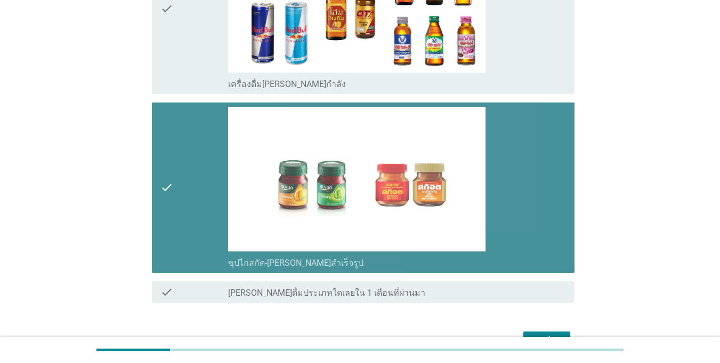
scroll to position [2215, 0]
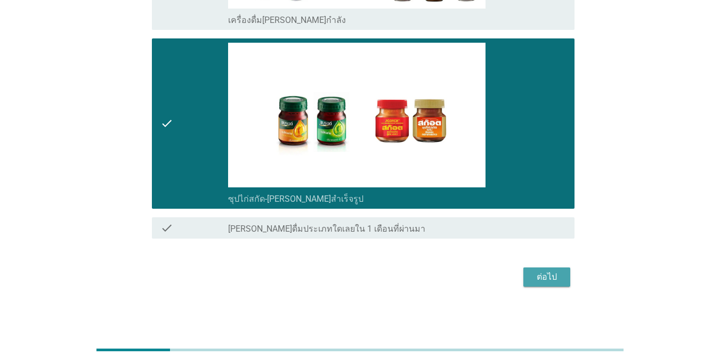
click at [551, 268] on button "ต่อไป" at bounding box center [547, 276] width 47 height 19
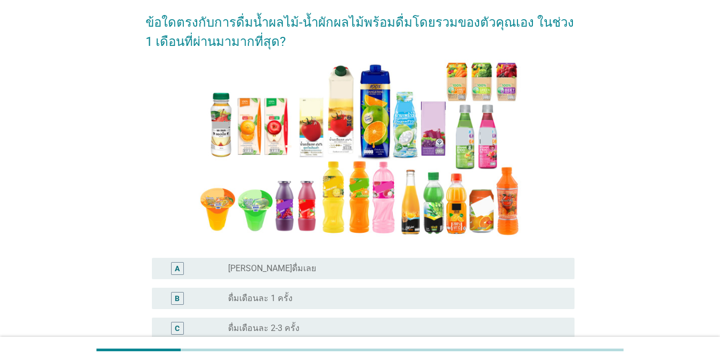
scroll to position [160, 0]
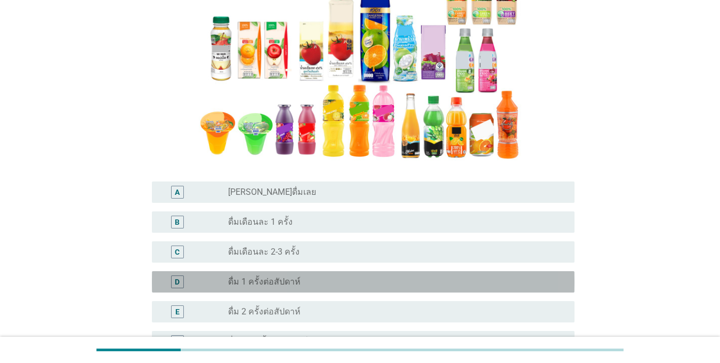
click at [257, 284] on label "ดื่ม 1 ครั้งต่อสัปดาห์" at bounding box center [264, 281] width 73 height 11
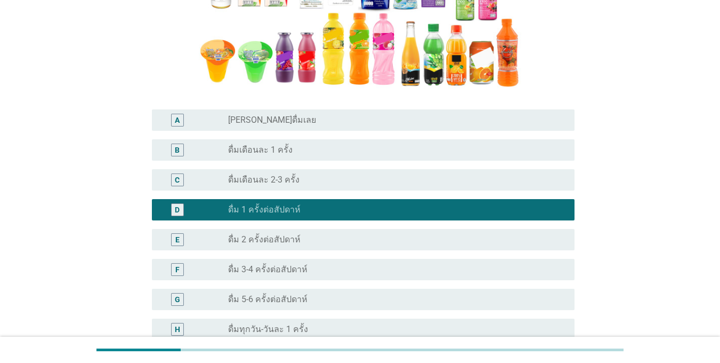
scroll to position [320, 0]
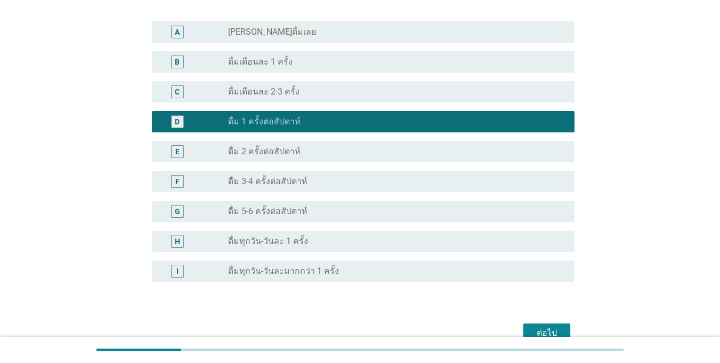
click at [543, 325] on button "ต่อไป" at bounding box center [547, 332] width 47 height 19
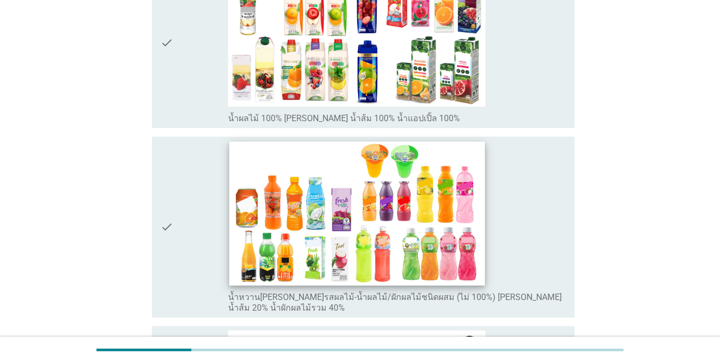
scroll to position [213, 0]
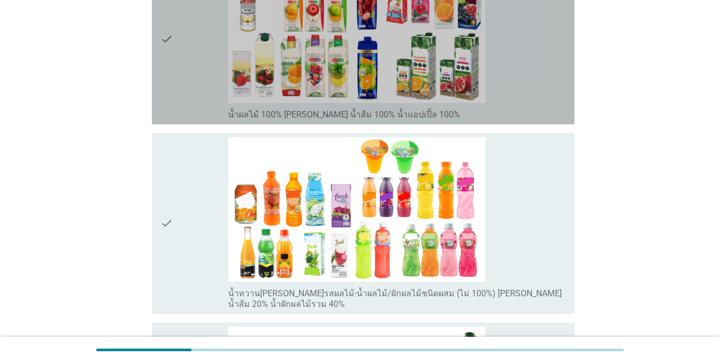
click at [220, 74] on div "check" at bounding box center [195, 39] width 68 height 162
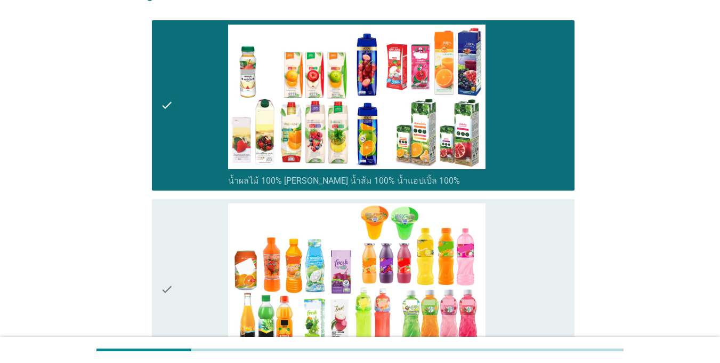
scroll to position [0, 0]
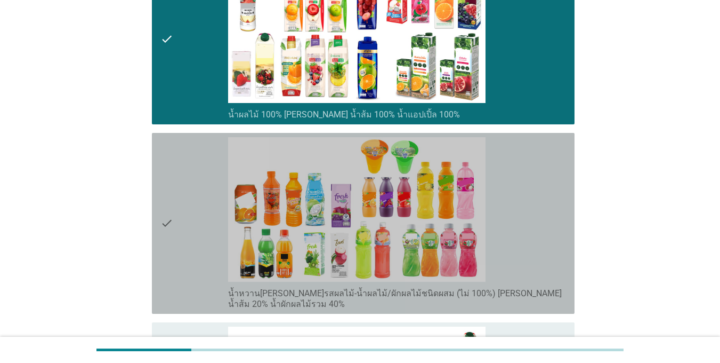
click at [190, 186] on div "check" at bounding box center [195, 223] width 68 height 172
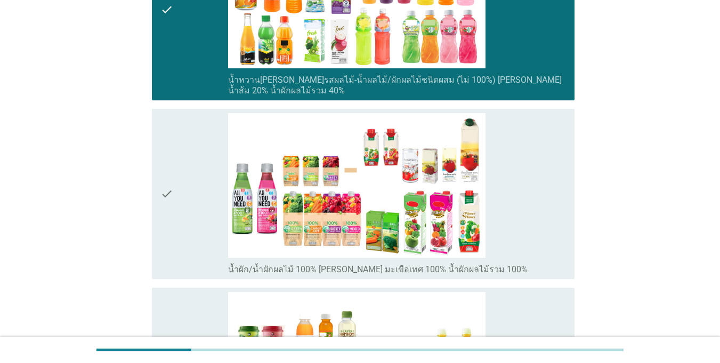
click at [188, 197] on div "check" at bounding box center [195, 194] width 68 height 162
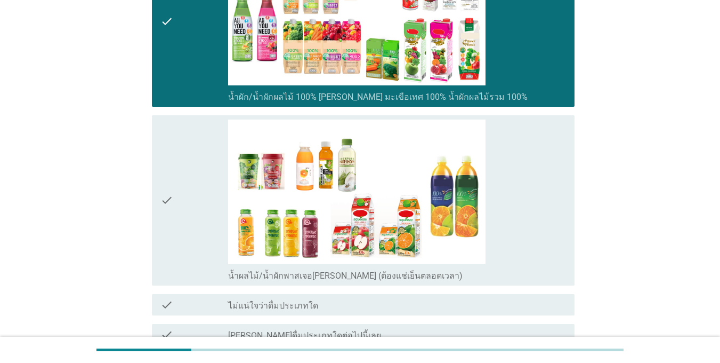
scroll to position [640, 0]
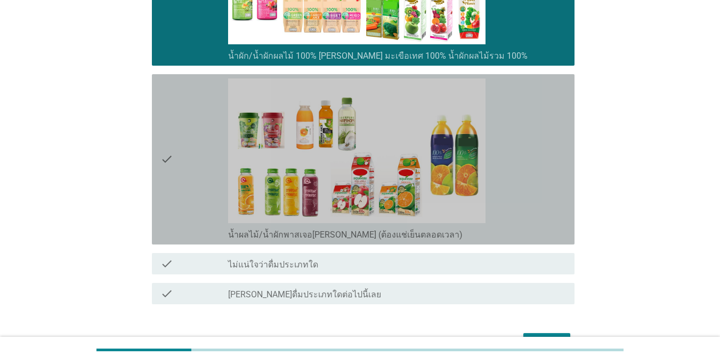
click at [187, 197] on div "check" at bounding box center [195, 159] width 68 height 162
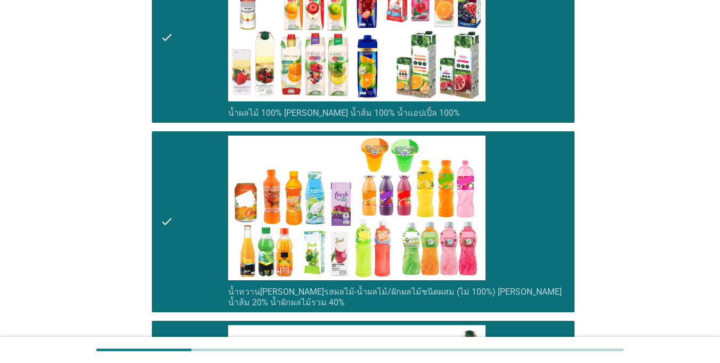
scroll to position [213, 0]
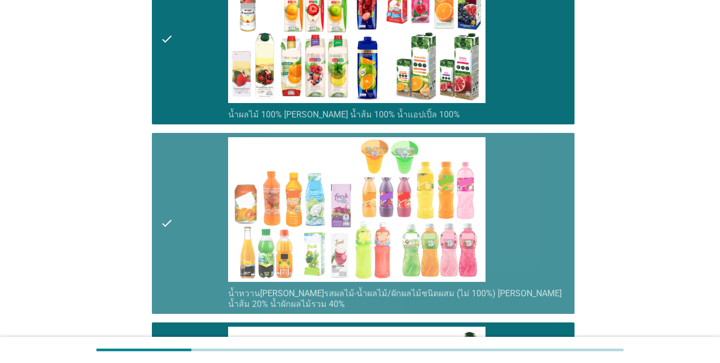
click at [187, 204] on div "check" at bounding box center [195, 223] width 68 height 172
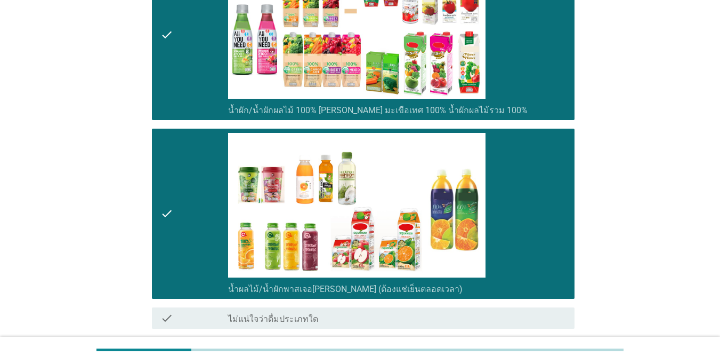
scroll to position [706, 0]
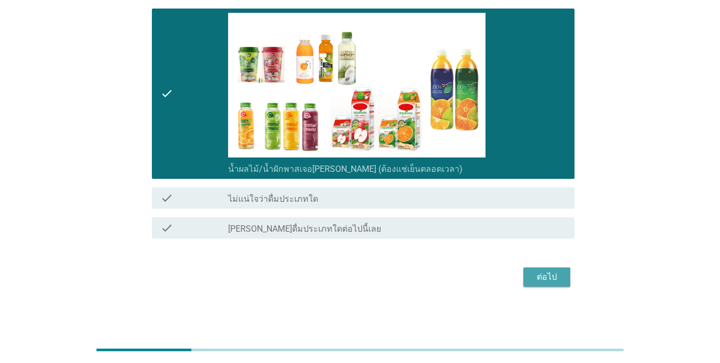
click at [544, 277] on div "ต่อไป" at bounding box center [547, 276] width 30 height 13
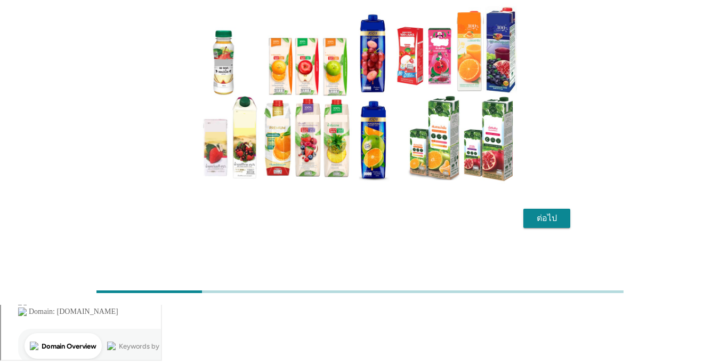
scroll to position [0, 0]
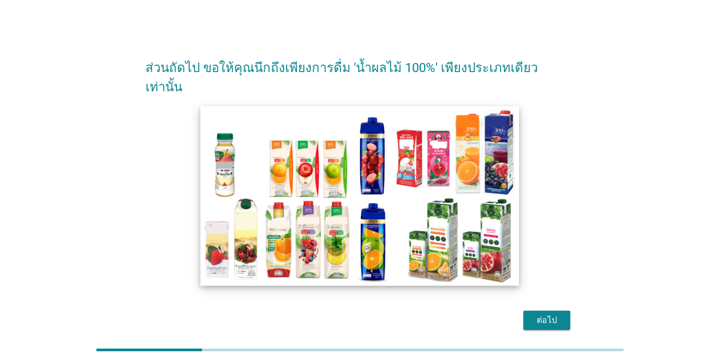
click at [353, 190] on img at bounding box center [360, 196] width 319 height 180
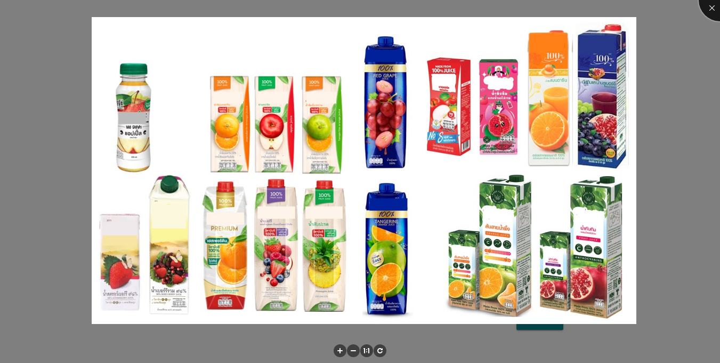
click at [712, 5] on div at bounding box center [720, 0] width 43 height 43
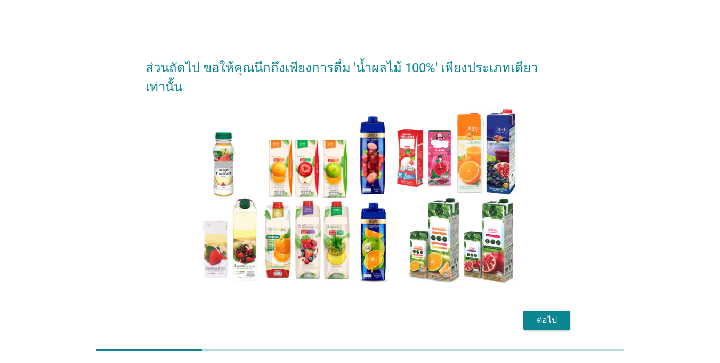
click at [540, 314] on div "ต่อไป" at bounding box center [547, 320] width 30 height 13
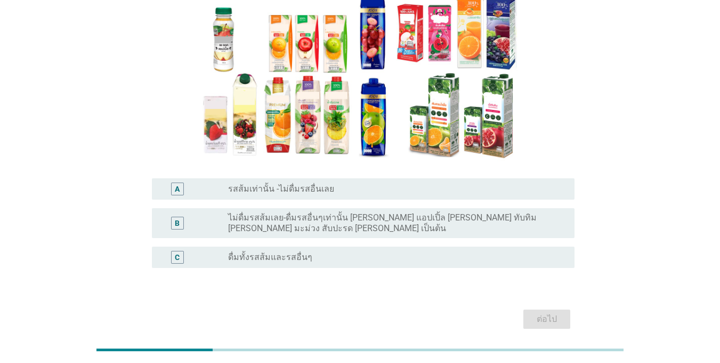
scroll to position [107, 0]
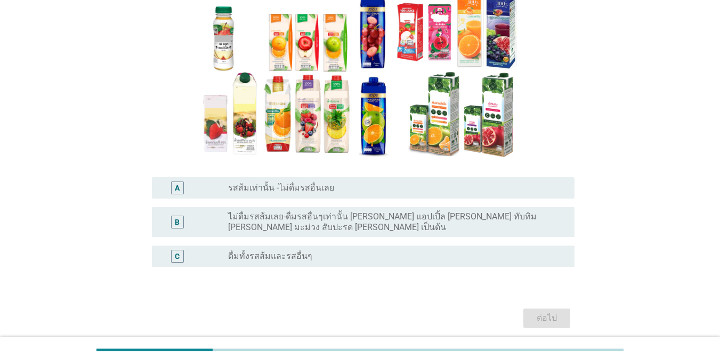
click at [174, 250] on div "C" at bounding box center [177, 256] width 13 height 13
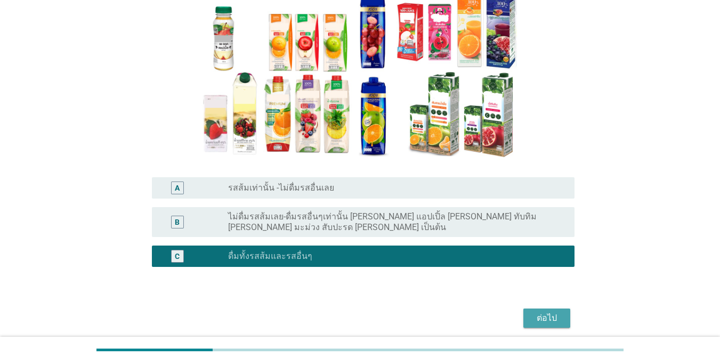
click at [559, 311] on div "ต่อไป" at bounding box center [547, 317] width 30 height 13
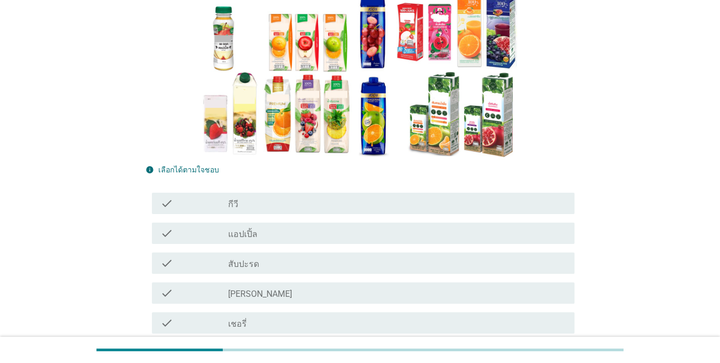
click at [173, 230] on icon "check" at bounding box center [167, 233] width 13 height 13
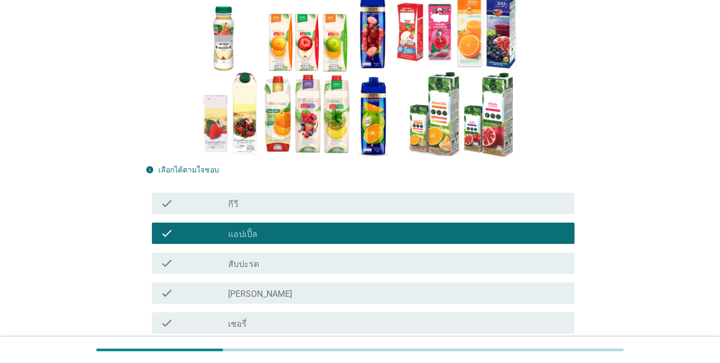
click at [179, 266] on div "check" at bounding box center [195, 263] width 68 height 13
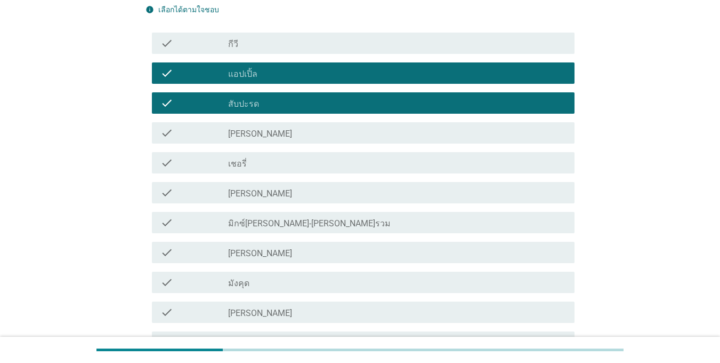
scroll to position [427, 0]
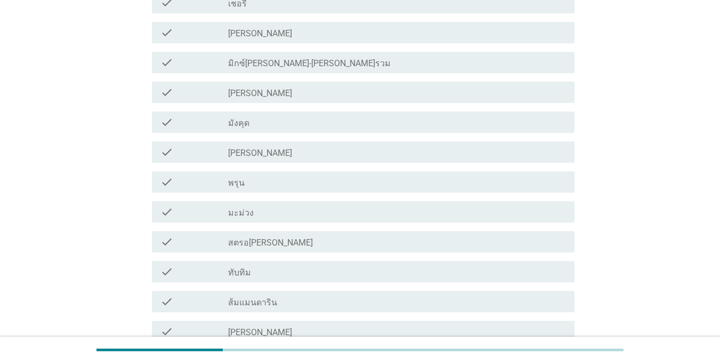
click at [178, 153] on div "check" at bounding box center [195, 152] width 68 height 13
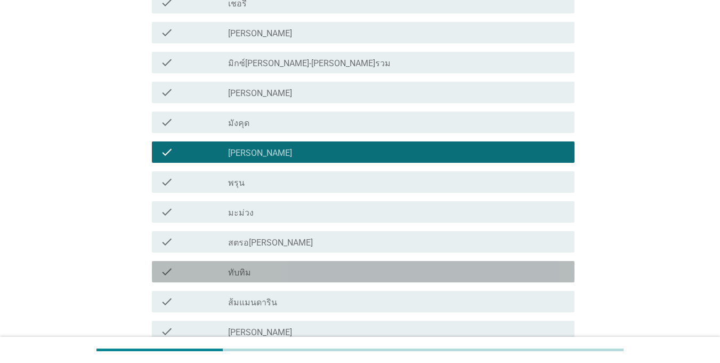
click at [177, 271] on div "check" at bounding box center [195, 271] width 68 height 13
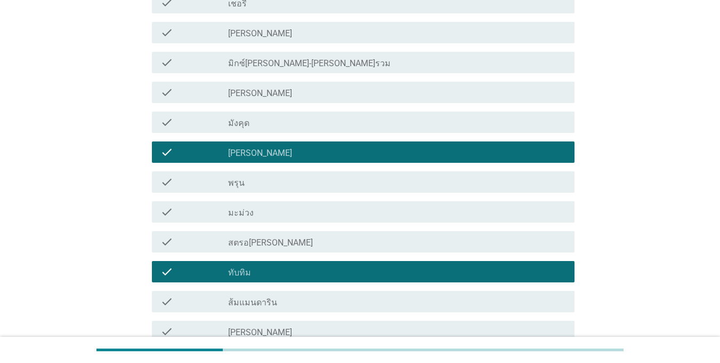
scroll to position [587, 0]
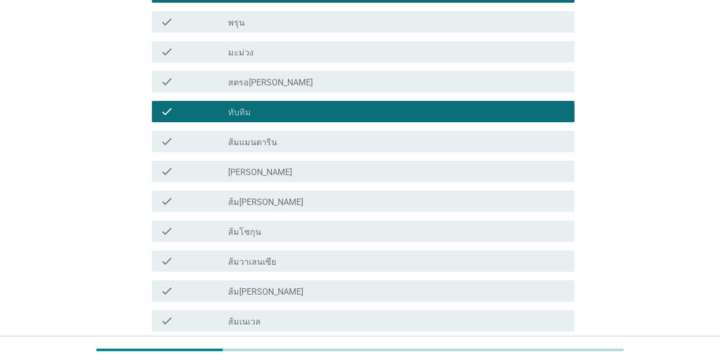
click at [174, 218] on div "check check_box_outline_blank ส้มโชกุน" at bounding box center [360, 231] width 429 height 30
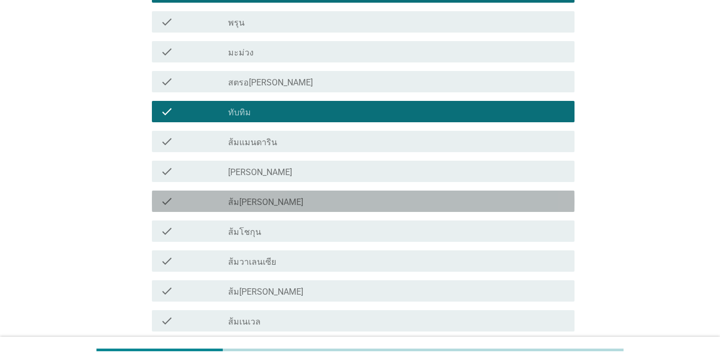
click at [174, 201] on div "check" at bounding box center [195, 201] width 68 height 13
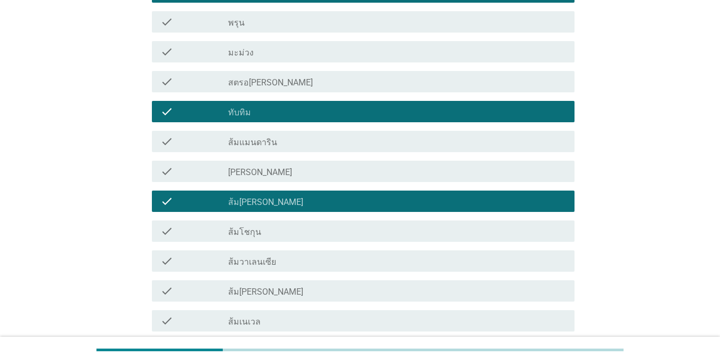
click at [175, 246] on div "check check_box_outline_blank ส้มวาเลนเซีย" at bounding box center [360, 261] width 429 height 30
click at [173, 219] on div "check check_box_outline_blank ส้มโชกุน" at bounding box center [360, 231] width 429 height 30
click at [177, 175] on div "check" at bounding box center [195, 171] width 68 height 13
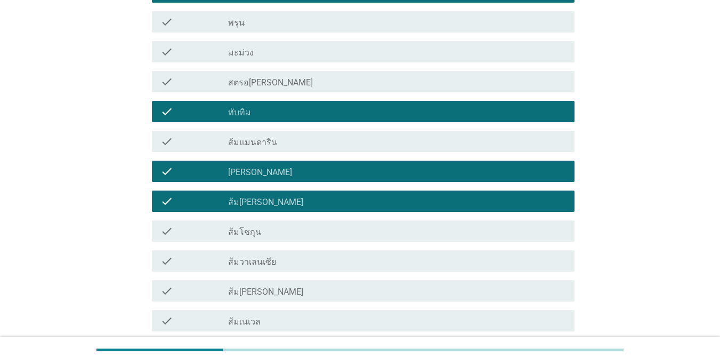
click at [172, 223] on div "check check_box_outline_blank ส้มโชกุน" at bounding box center [363, 230] width 423 height 21
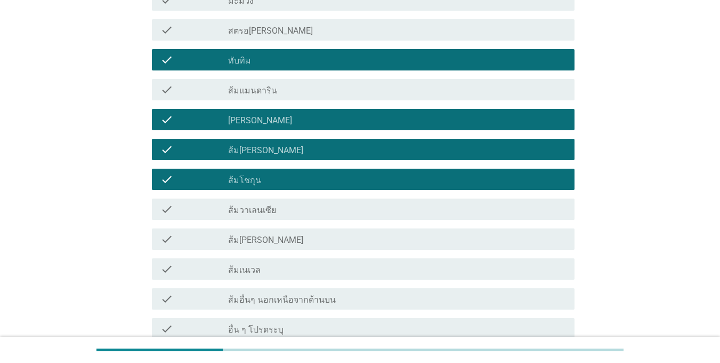
scroll to position [693, 0]
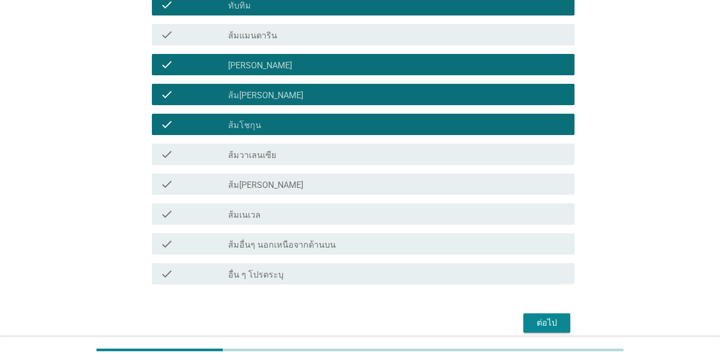
click at [173, 197] on div "check check_box_outline_blank ส้ม[PERSON_NAME]" at bounding box center [360, 184] width 429 height 30
click at [187, 181] on div "check" at bounding box center [195, 184] width 68 height 13
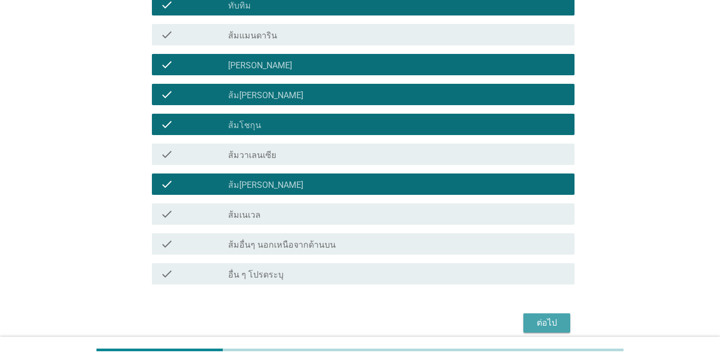
click at [552, 319] on div "ต่อไป" at bounding box center [547, 322] width 30 height 13
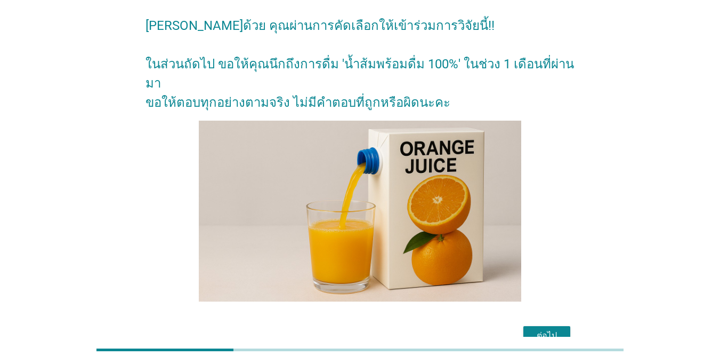
scroll to position [82, 0]
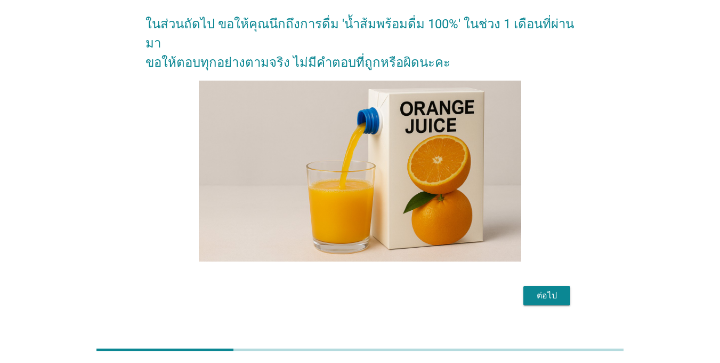
click at [558, 289] on div "ต่อไป" at bounding box center [547, 295] width 30 height 13
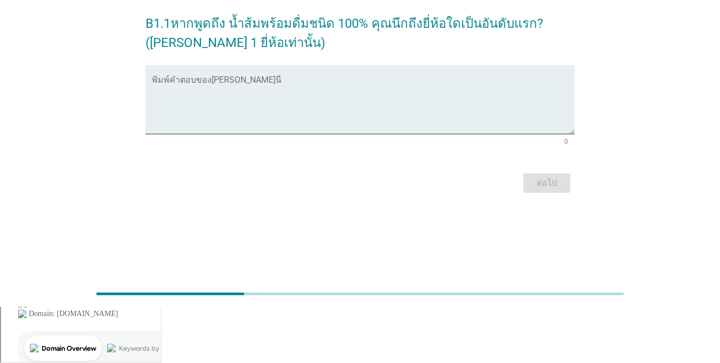
scroll to position [0, 0]
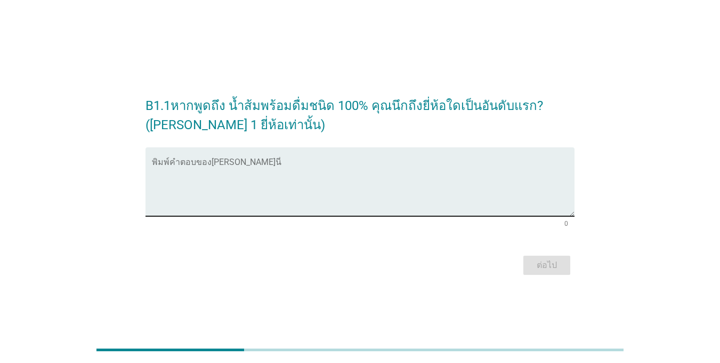
click at [199, 196] on textarea "พิมพ์คำตอบของคุณ ที่นี่" at bounding box center [363, 188] width 423 height 56
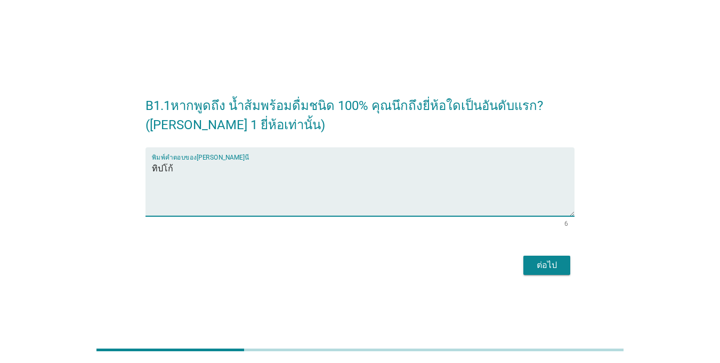
type textarea "ทิปโก้"
click at [565, 268] on button "ต่อไป" at bounding box center [547, 264] width 47 height 19
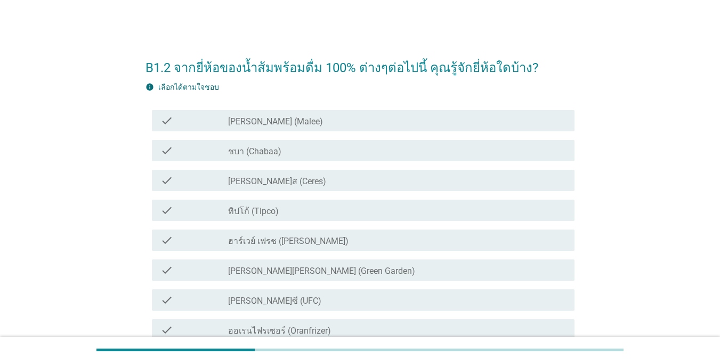
click at [206, 122] on div "check" at bounding box center [195, 120] width 68 height 13
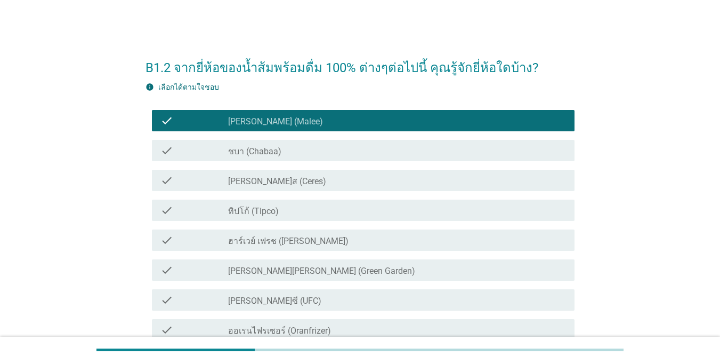
click at [229, 202] on div "check check_box_outline_blank ทิปโก้ (Tipco)" at bounding box center [363, 209] width 423 height 21
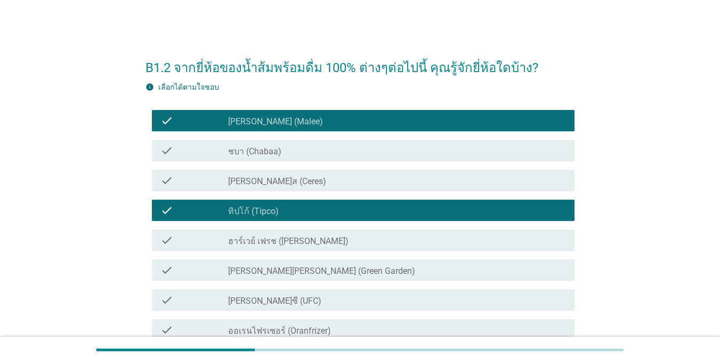
scroll to position [107, 0]
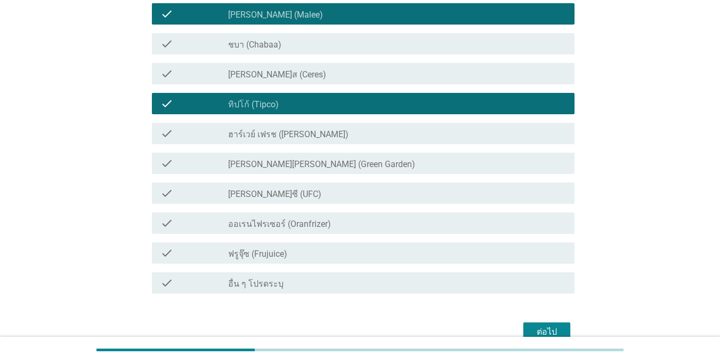
click at [237, 187] on div "check_box_outline_blank [PERSON_NAME]ซี (UFC)" at bounding box center [397, 193] width 338 height 13
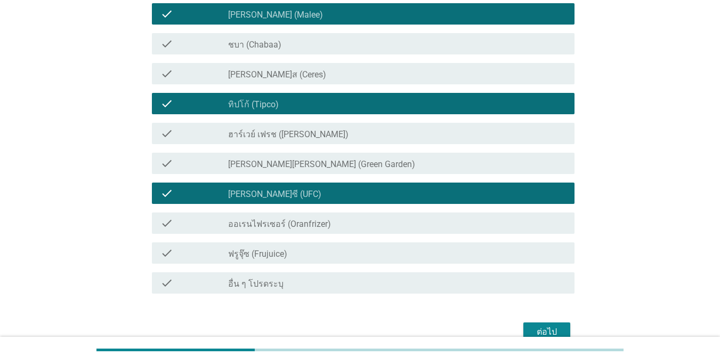
click at [239, 41] on label "ชบา (Chabaa)" at bounding box center [254, 44] width 53 height 11
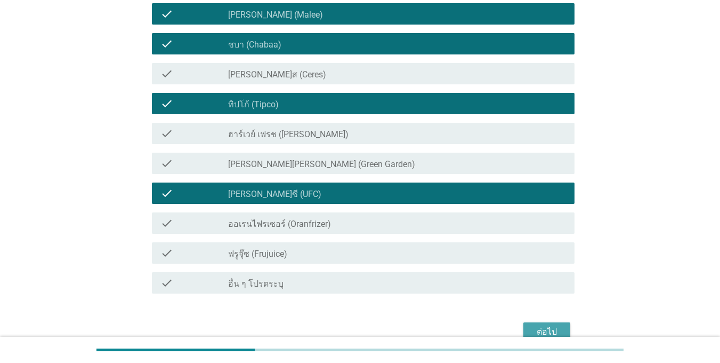
click at [550, 332] on div "ต่อไป" at bounding box center [547, 331] width 30 height 13
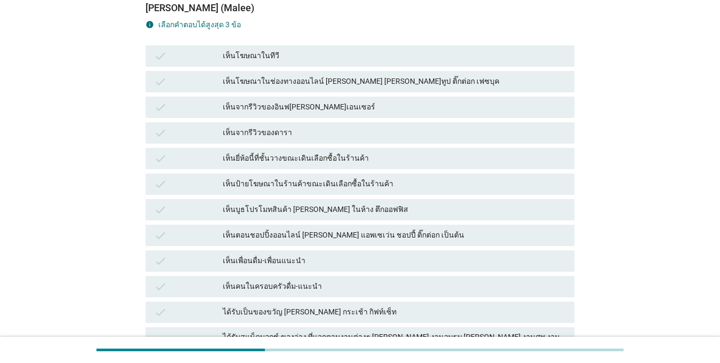
scroll to position [0, 0]
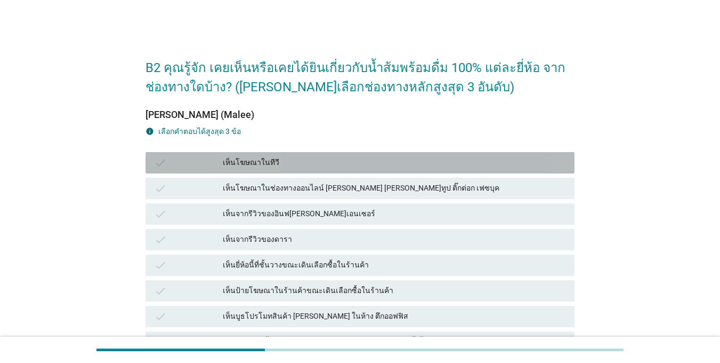
click at [327, 170] on div "check เห็นโฆษณาในทีวี" at bounding box center [360, 162] width 429 height 21
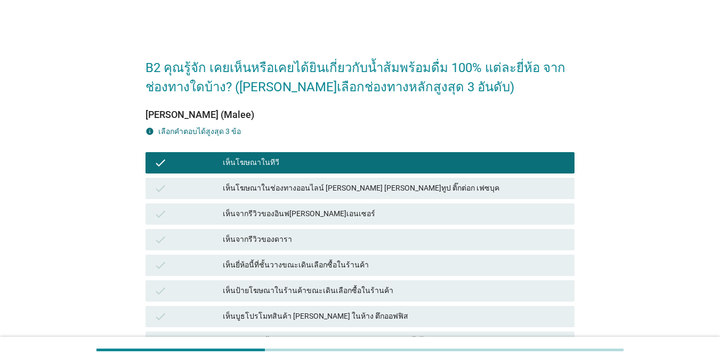
click at [321, 202] on div "check เห็นจากรีวิวของอินฟ[PERSON_NAME]เอนเซอร์" at bounding box center [360, 214] width 434 height 26
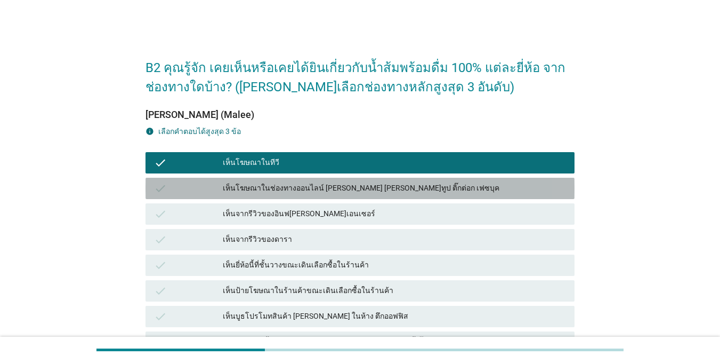
click at [321, 189] on div "เห็นโฆษณาในช่องทางออนไลน์ [PERSON_NAME] [PERSON_NAME]ทูป ติ๊กต่อก เฟซบุค" at bounding box center [394, 188] width 343 height 13
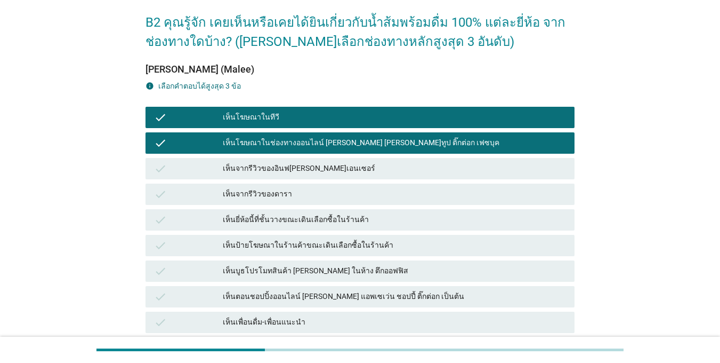
scroll to position [107, 0]
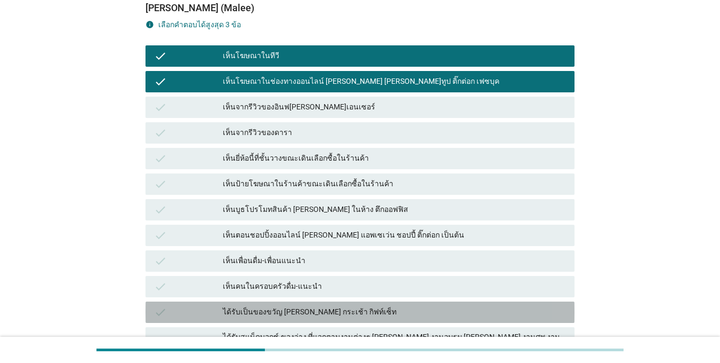
click at [289, 307] on div "ได้รับเป็นของขวัญ [PERSON_NAME] กระเช้า กิฟท์เซ็ท" at bounding box center [394, 312] width 343 height 13
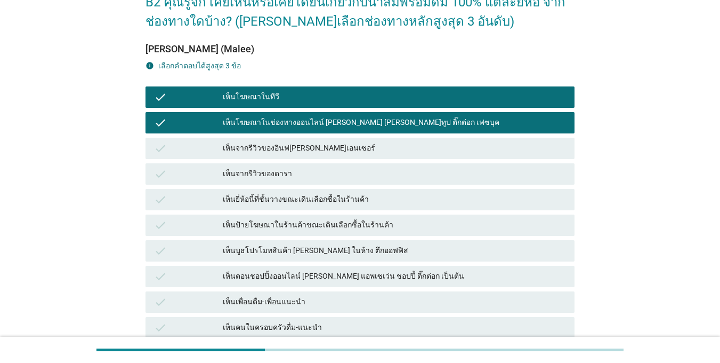
scroll to position [249, 0]
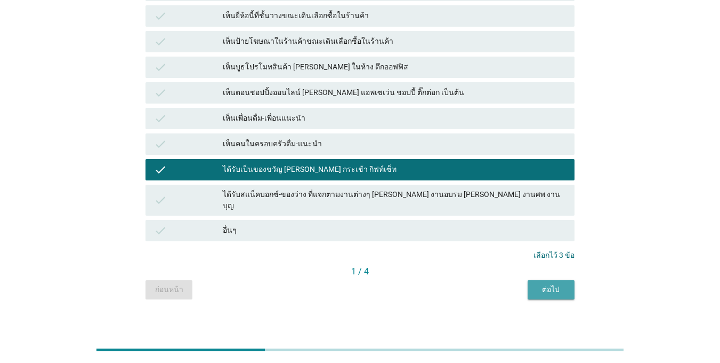
click at [554, 284] on div "ต่อไป" at bounding box center [551, 289] width 30 height 11
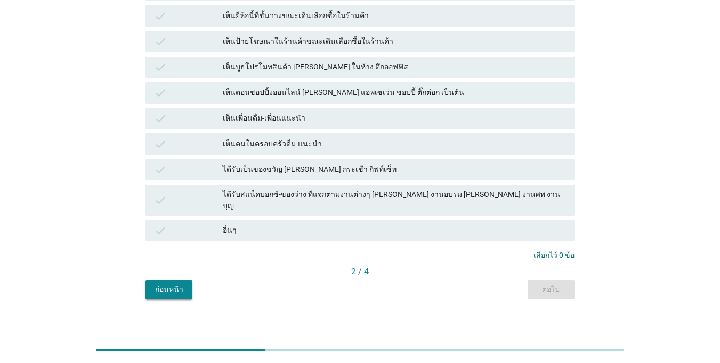
scroll to position [0, 0]
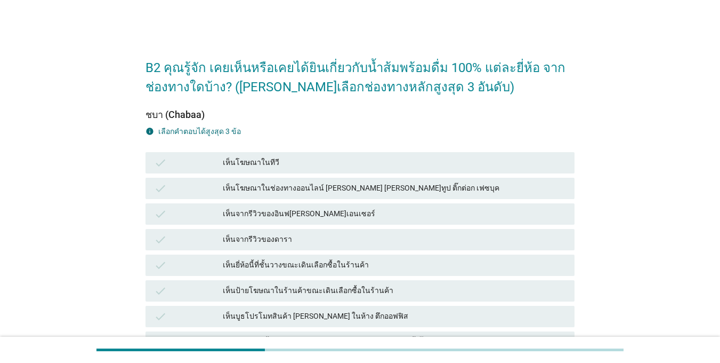
click at [185, 167] on div "check" at bounding box center [188, 162] width 69 height 13
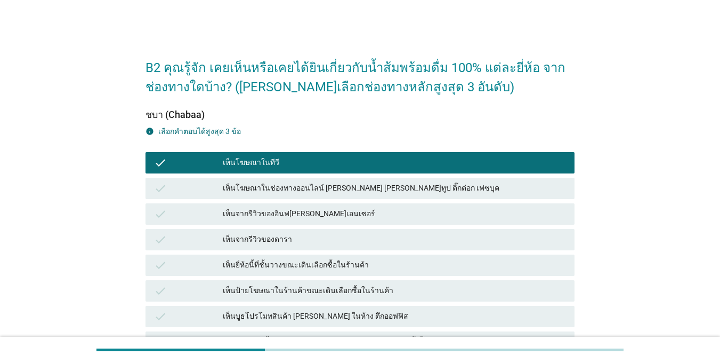
click at [185, 211] on div "check" at bounding box center [188, 213] width 69 height 13
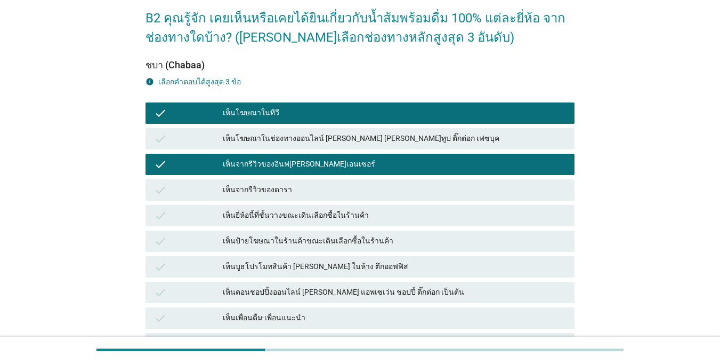
scroll to position [107, 0]
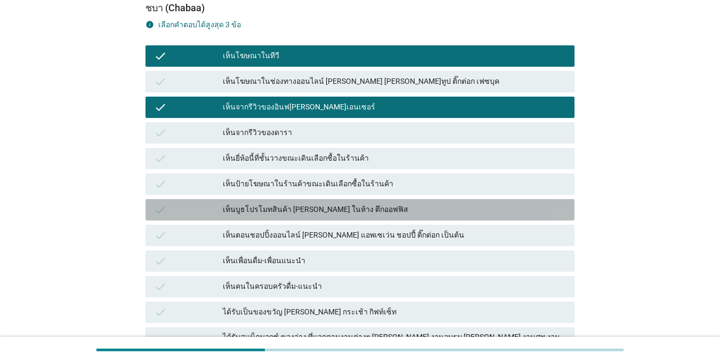
click at [189, 213] on div "check" at bounding box center [188, 209] width 69 height 13
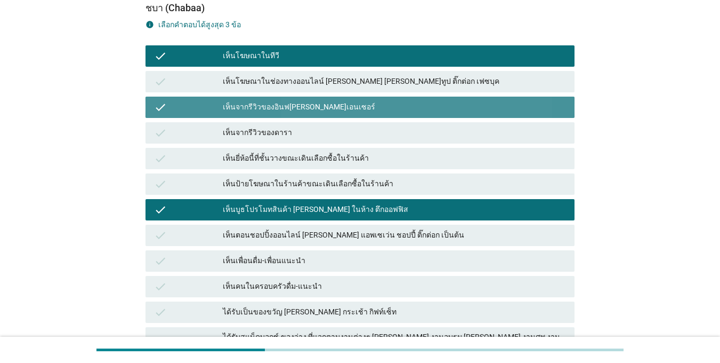
click at [203, 112] on div "check" at bounding box center [188, 107] width 69 height 13
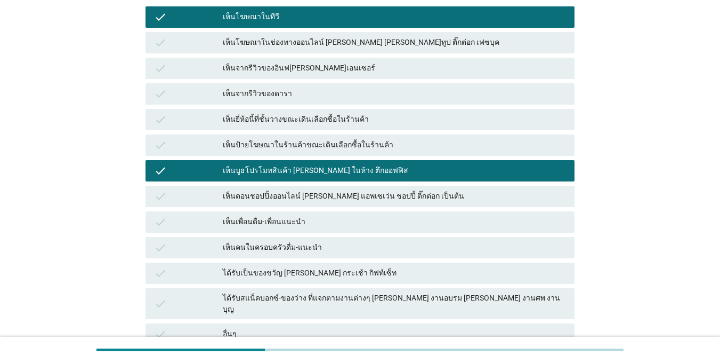
scroll to position [249, 0]
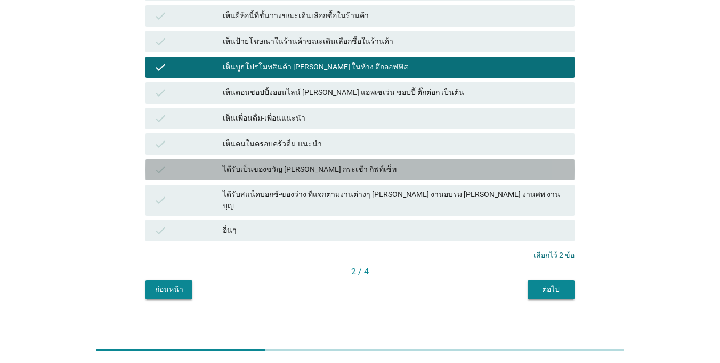
drag, startPoint x: 200, startPoint y: 164, endPoint x: 452, endPoint y: 223, distance: 259.1
click at [200, 164] on div "check" at bounding box center [188, 169] width 69 height 13
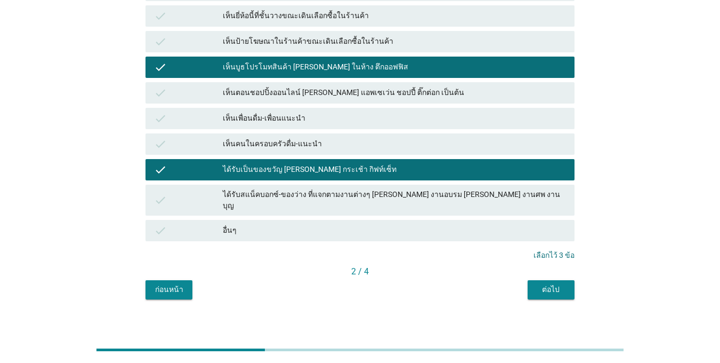
click at [564, 284] on div "ต่อไป" at bounding box center [551, 289] width 30 height 11
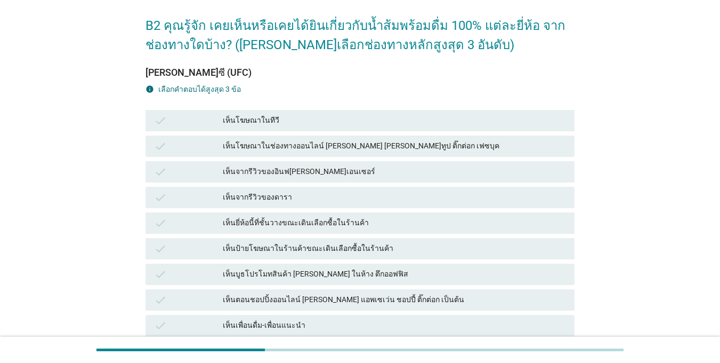
scroll to position [107, 0]
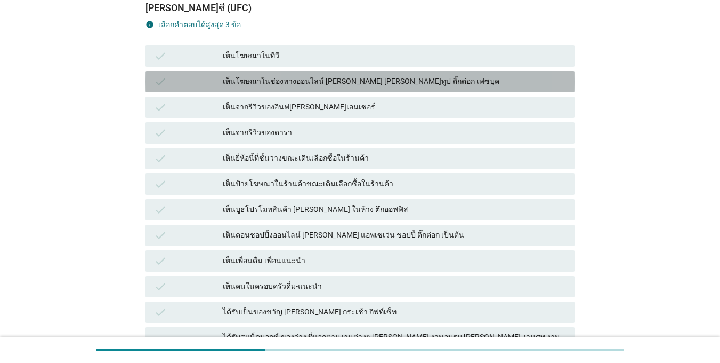
click at [180, 82] on div "check" at bounding box center [188, 81] width 69 height 13
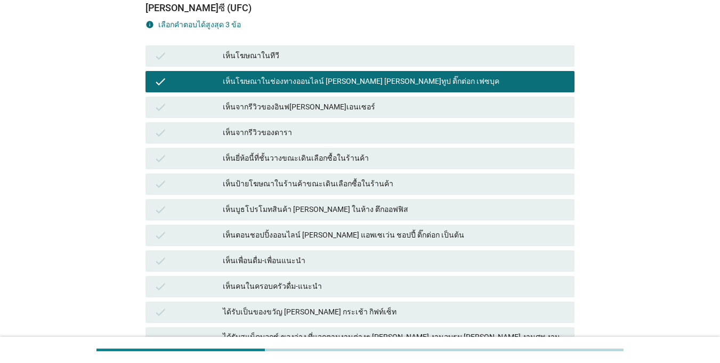
click at [180, 59] on div "check" at bounding box center [188, 56] width 69 height 13
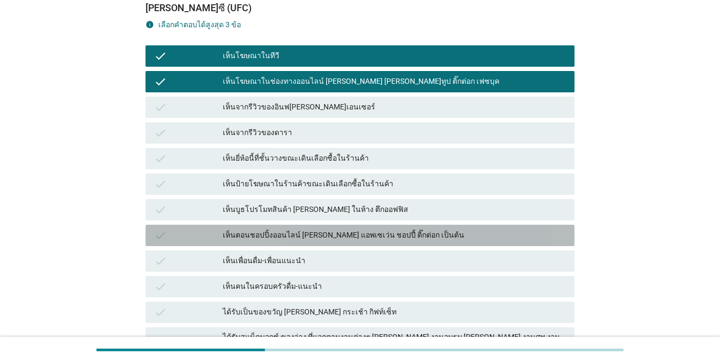
click at [209, 234] on div "check" at bounding box center [188, 235] width 69 height 13
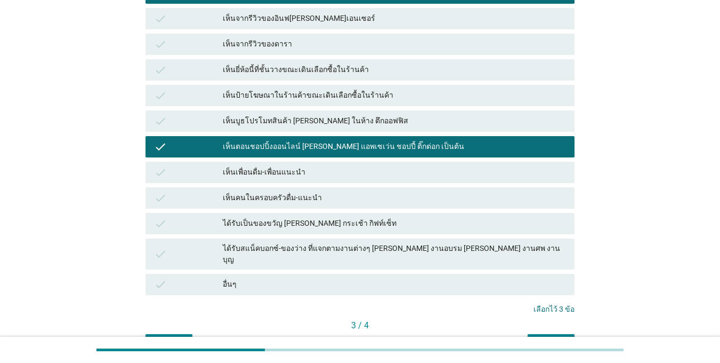
scroll to position [249, 0]
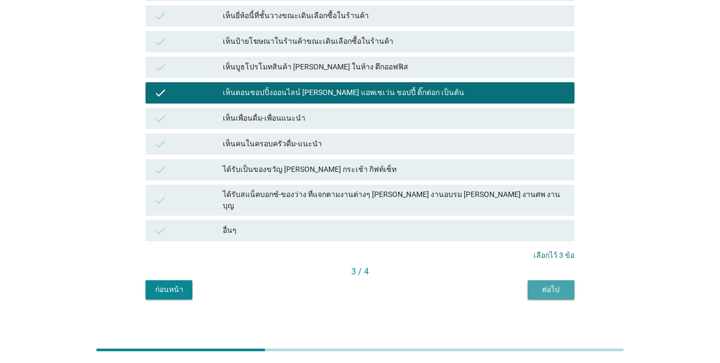
click at [542, 284] on div "ต่อไป" at bounding box center [551, 289] width 30 height 11
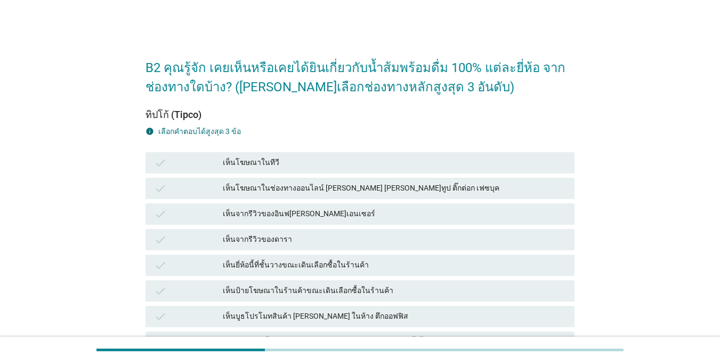
click at [169, 237] on div "check" at bounding box center [188, 239] width 69 height 13
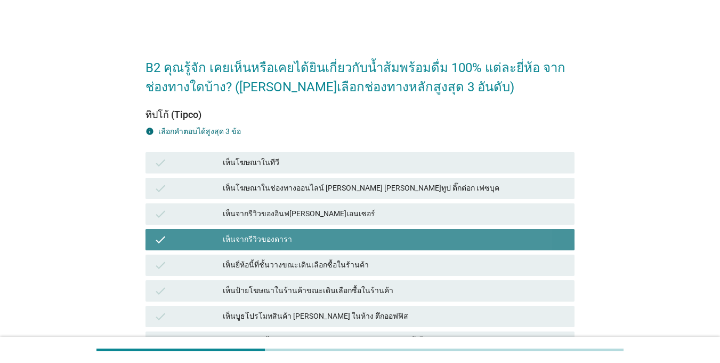
click at [167, 229] on div "check เห็นจากรีวิวของดารา" at bounding box center [360, 239] width 429 height 21
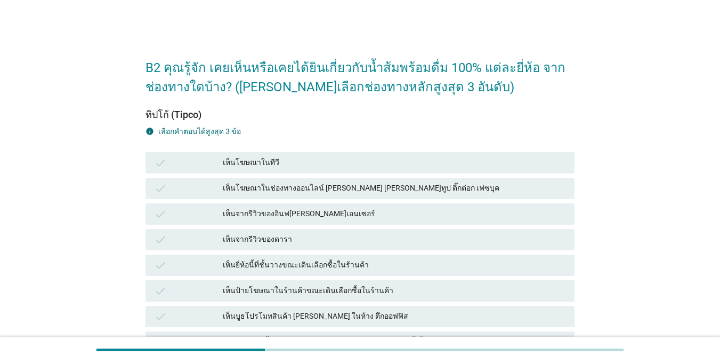
click at [164, 183] on icon "check" at bounding box center [160, 188] width 13 height 13
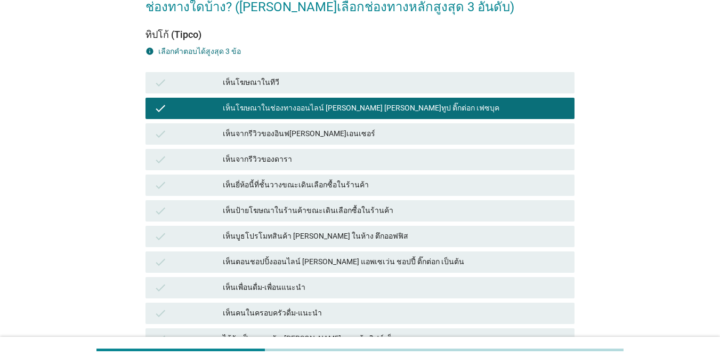
scroll to position [160, 0]
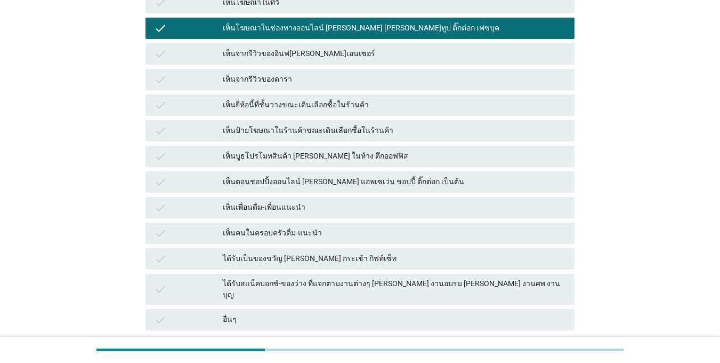
click at [157, 235] on icon "check" at bounding box center [160, 233] width 13 height 13
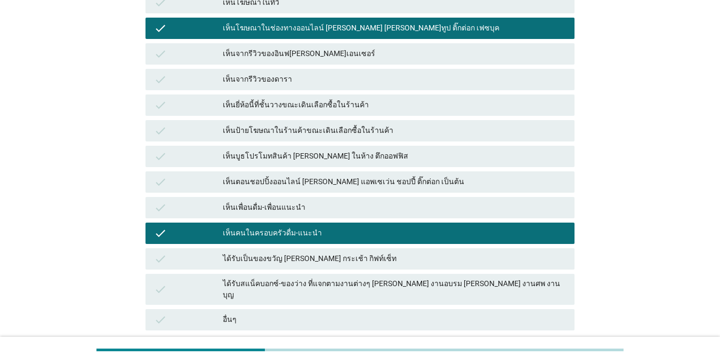
click at [174, 134] on div "check" at bounding box center [188, 130] width 69 height 13
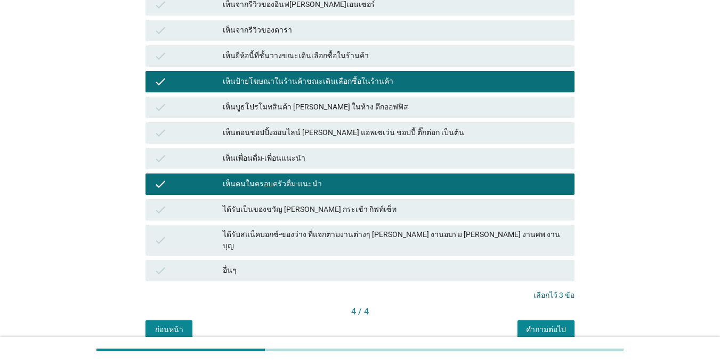
scroll to position [249, 0]
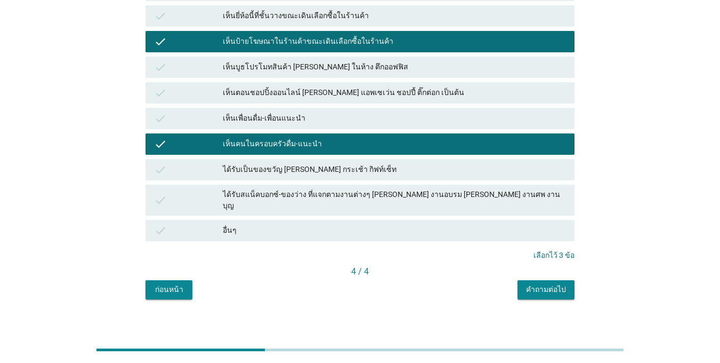
click at [531, 291] on div "B2 คุณรู้จัก เคยเห็นหรือเคยได้ยินเกี่ยวกับน้ำส้มพร้อมดื่ม 100% แต่ละยี่ห้อ จากช…" at bounding box center [360, 49] width 446 height 518
click at [532, 287] on button "คำถามต่อไป" at bounding box center [546, 289] width 57 height 19
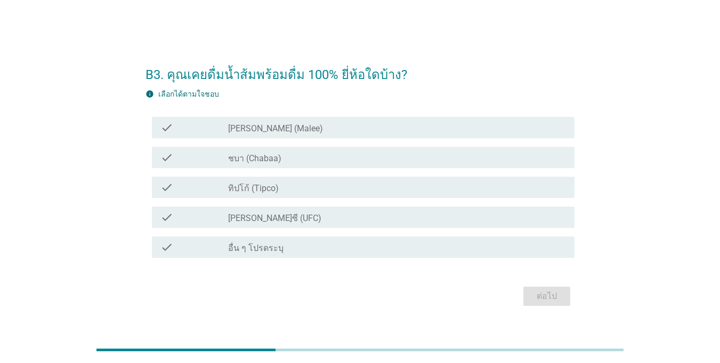
click at [173, 132] on icon "check" at bounding box center [167, 127] width 13 height 13
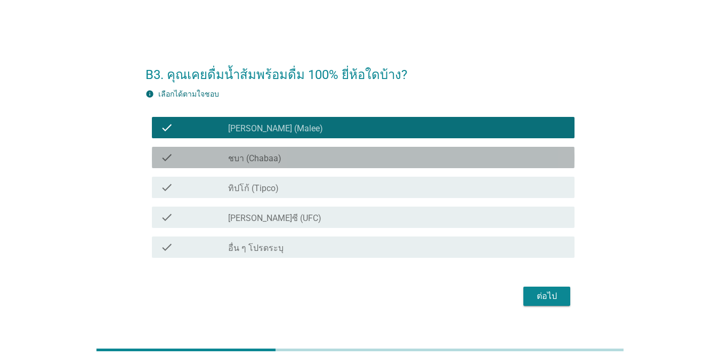
click at [173, 165] on div "check check_box_outline_blank ชบา (Chabaa)" at bounding box center [363, 157] width 423 height 21
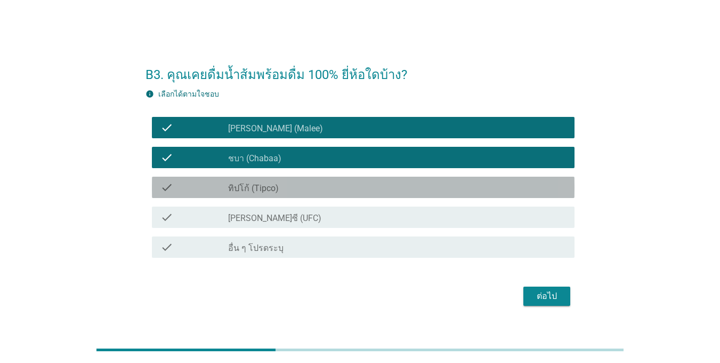
click at [171, 188] on icon "check" at bounding box center [167, 187] width 13 height 13
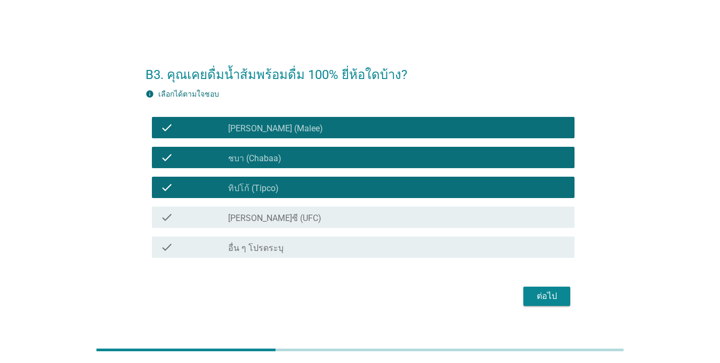
click at [245, 158] on label "ชบา (Chabaa)" at bounding box center [254, 158] width 53 height 11
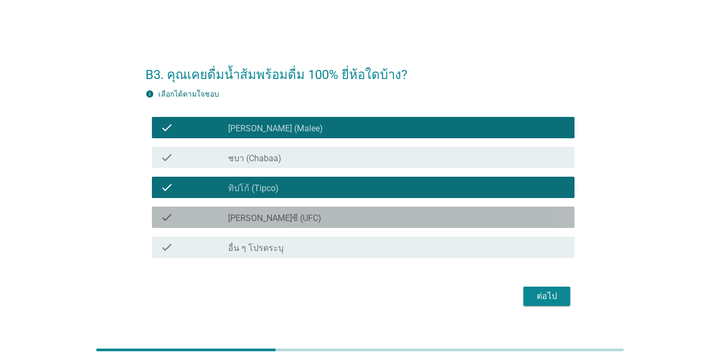
click at [219, 215] on div "check" at bounding box center [195, 217] width 68 height 13
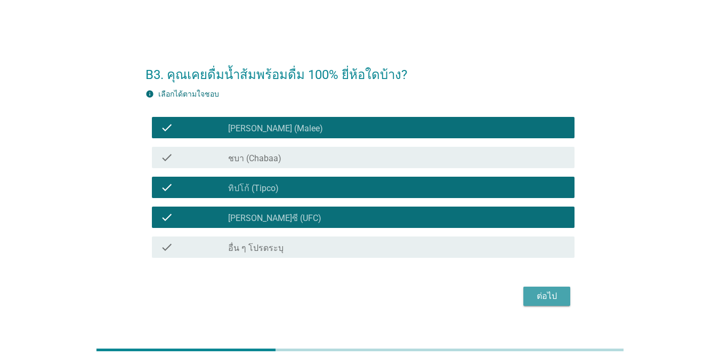
click at [539, 296] on div "ต่อไป" at bounding box center [547, 296] width 30 height 13
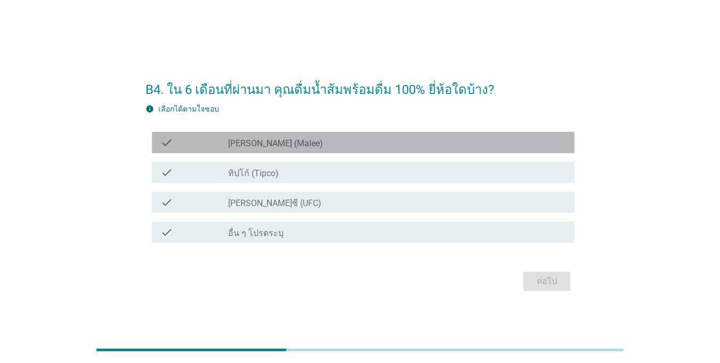
click at [186, 146] on div "check" at bounding box center [195, 142] width 68 height 13
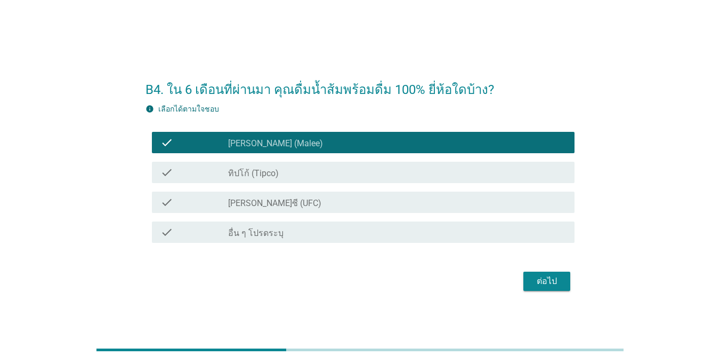
click at [183, 158] on div "check check_box ทิปโก้ (Tipco)" at bounding box center [360, 172] width 429 height 30
click at [180, 190] on div "check check_box [PERSON_NAME]ซี (UFC)" at bounding box center [360, 202] width 429 height 30
click at [187, 198] on div "check" at bounding box center [195, 202] width 68 height 13
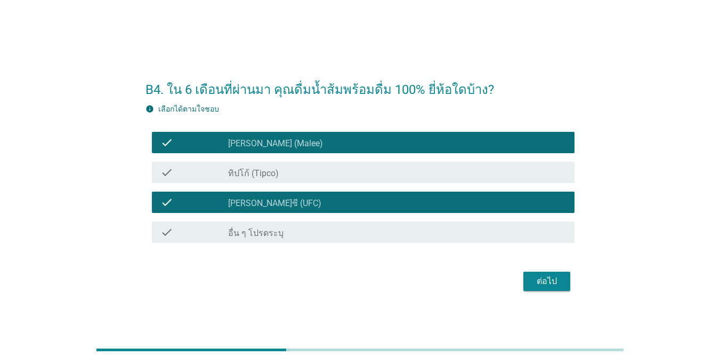
click at [196, 156] on div "check check_box_outline_blank [PERSON_NAME] (Malee)" at bounding box center [360, 142] width 429 height 30
click at [203, 166] on div "check" at bounding box center [195, 172] width 68 height 13
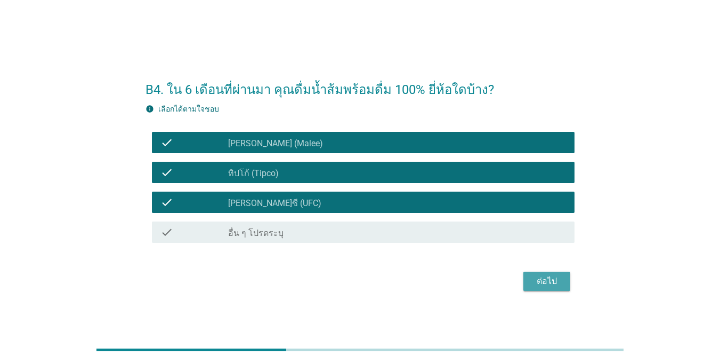
click at [540, 284] on div "ต่อไป" at bounding box center [547, 281] width 30 height 13
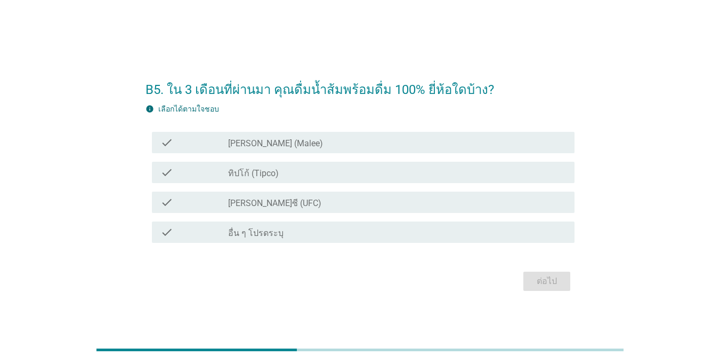
click at [174, 174] on div "check" at bounding box center [195, 172] width 68 height 13
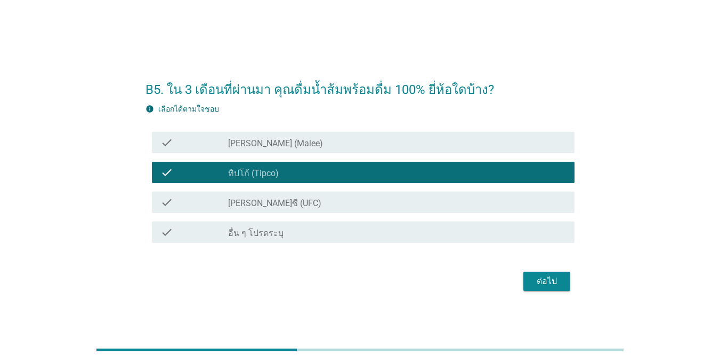
click at [224, 149] on div "check check_box_outline_blank [PERSON_NAME] (Malee)" at bounding box center [363, 142] width 423 height 21
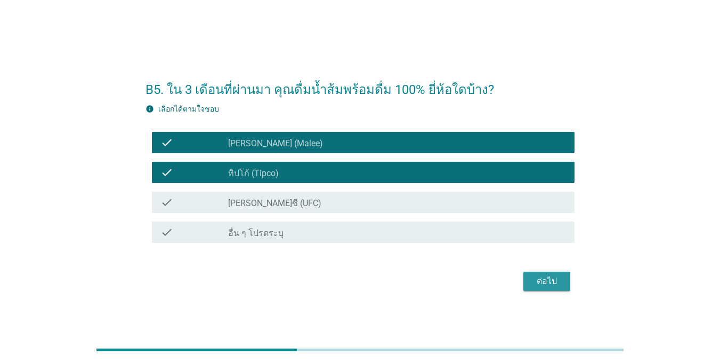
click at [534, 277] on div "ต่อไป" at bounding box center [547, 281] width 30 height 13
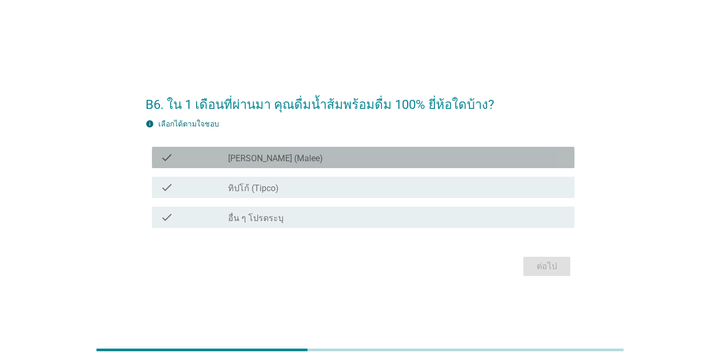
click at [186, 160] on div "check" at bounding box center [195, 157] width 68 height 13
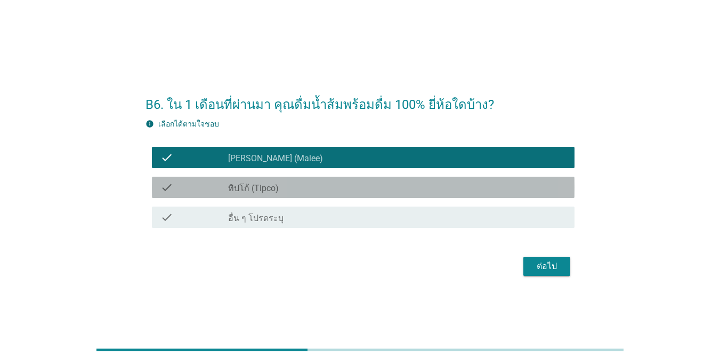
click at [192, 192] on div "check" at bounding box center [195, 187] width 68 height 13
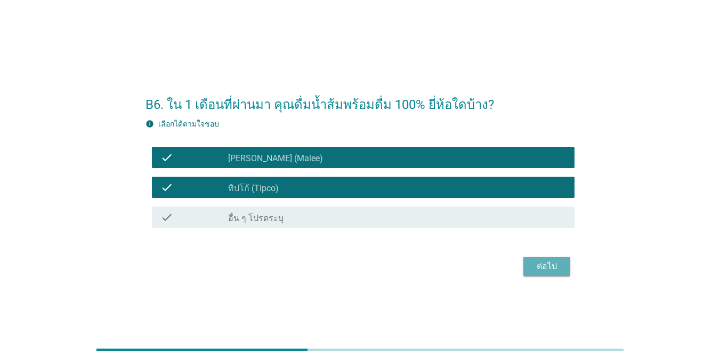
click at [550, 266] on div "ต่อไป" at bounding box center [547, 266] width 30 height 13
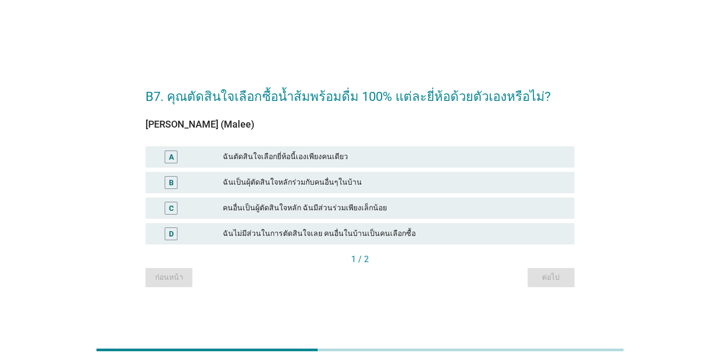
click at [183, 154] on div "A" at bounding box center [171, 156] width 34 height 13
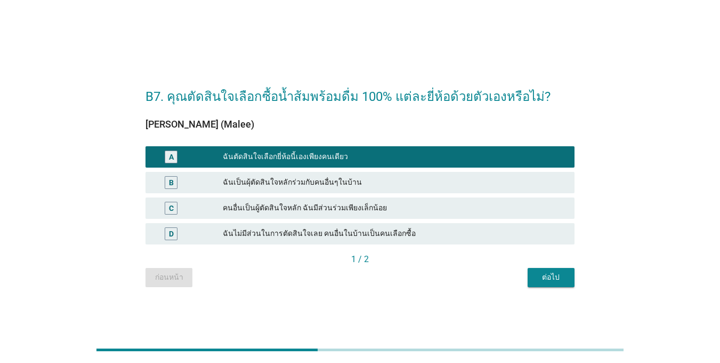
click at [552, 277] on div "ต่อไป" at bounding box center [551, 276] width 30 height 11
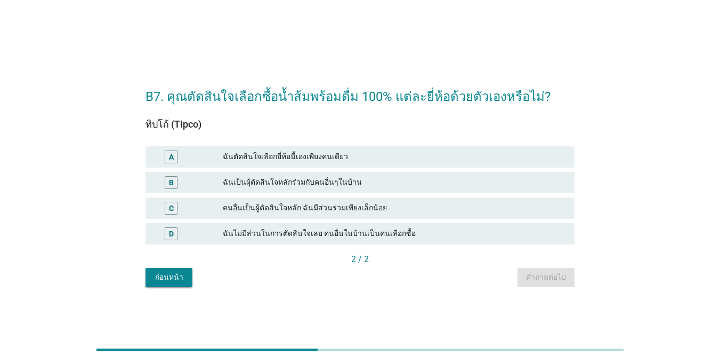
click at [197, 159] on div "A" at bounding box center [188, 156] width 69 height 13
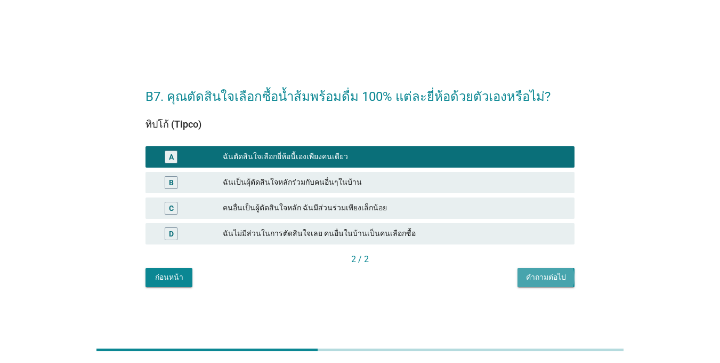
click at [527, 275] on button "คำถามต่อไป" at bounding box center [546, 277] width 57 height 19
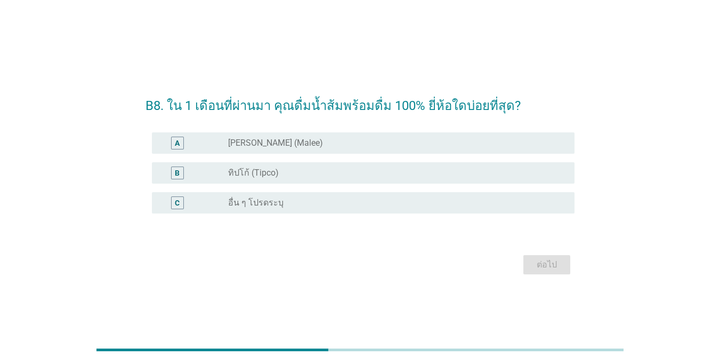
click at [223, 174] on div "B" at bounding box center [195, 172] width 68 height 13
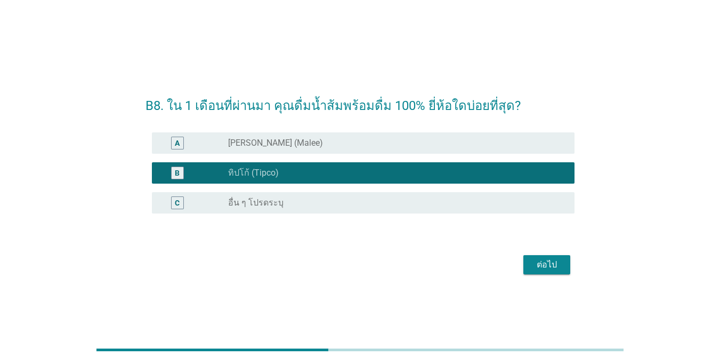
click at [552, 266] on div "ต่อไป" at bounding box center [547, 264] width 30 height 13
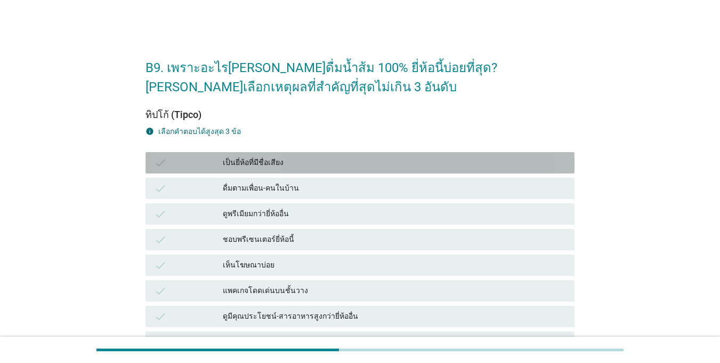
click at [213, 163] on div "check" at bounding box center [188, 162] width 69 height 13
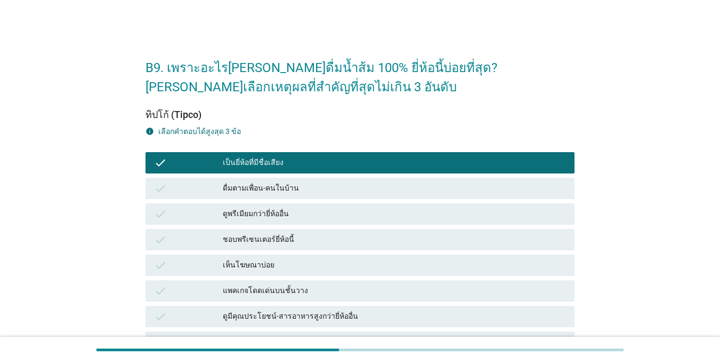
click at [220, 310] on div "check" at bounding box center [188, 316] width 69 height 13
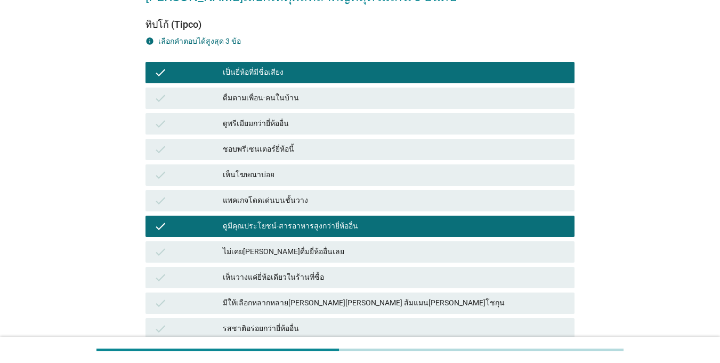
scroll to position [160, 0]
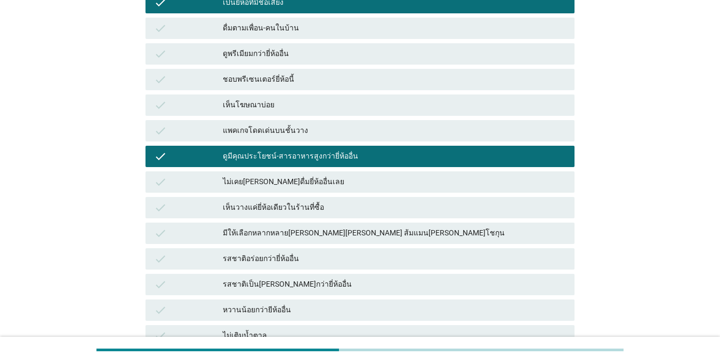
click at [247, 254] on div "รสชาติอร่อยกว่ายี่ห้ออื่น" at bounding box center [394, 258] width 343 height 13
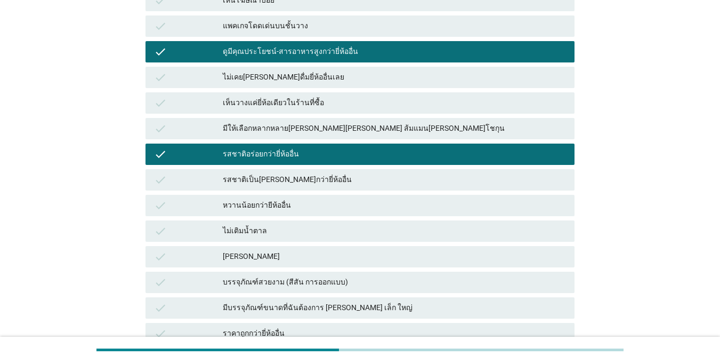
scroll to position [373, 0]
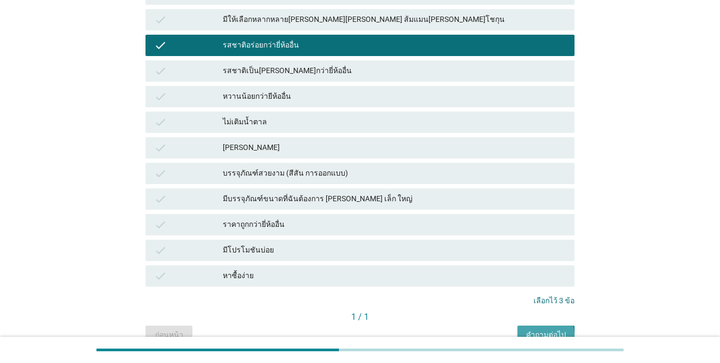
click at [554, 330] on div "คำถามต่อไป" at bounding box center [546, 334] width 40 height 11
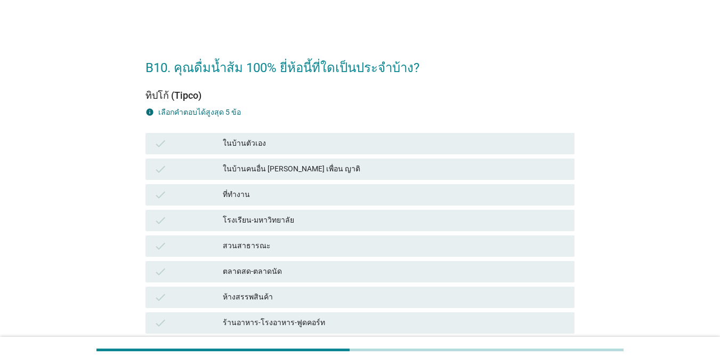
click at [202, 141] on div "check" at bounding box center [188, 143] width 69 height 13
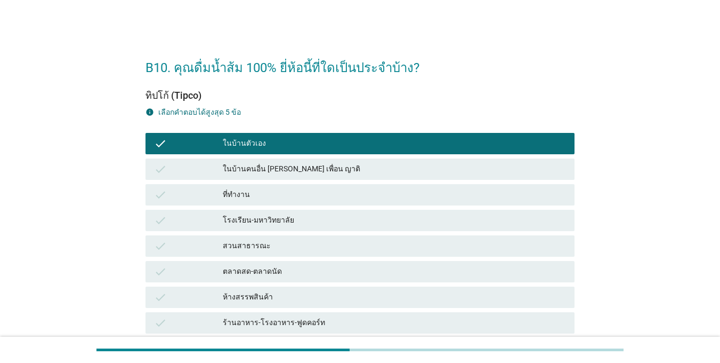
click at [200, 195] on div "check" at bounding box center [188, 194] width 69 height 13
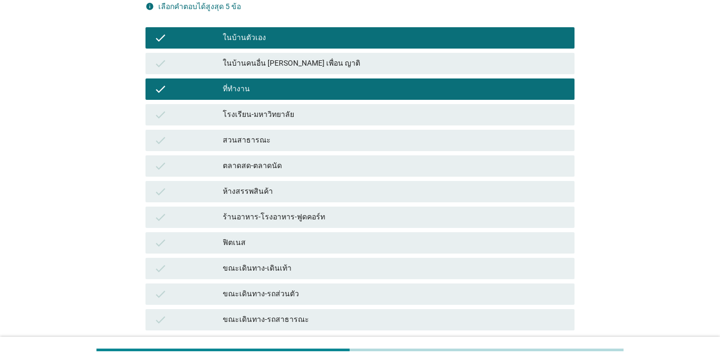
scroll to position [107, 0]
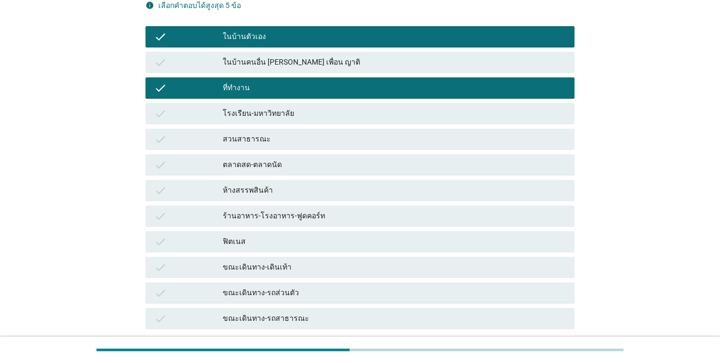
click at [237, 292] on div "ขณะเดินทาง-รถส่วนตัว" at bounding box center [394, 292] width 343 height 13
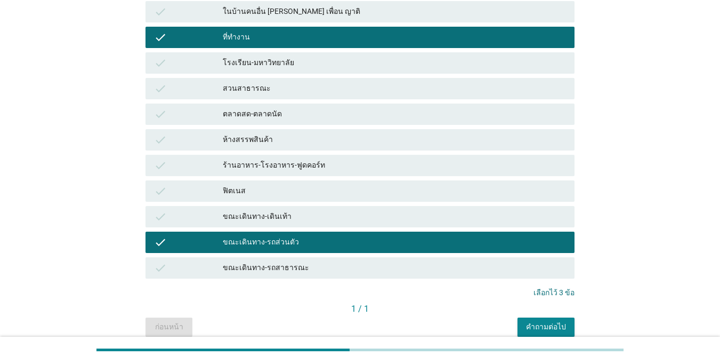
scroll to position [204, 0]
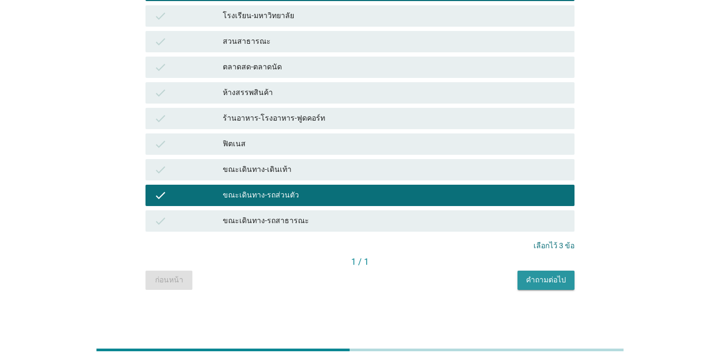
click at [551, 281] on div "คำถามต่อไป" at bounding box center [546, 279] width 40 height 11
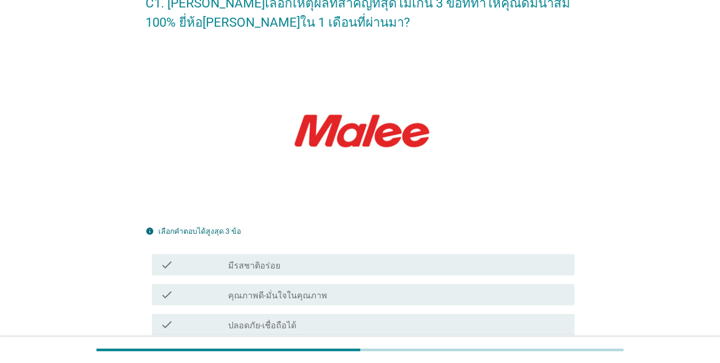
scroll to position [160, 0]
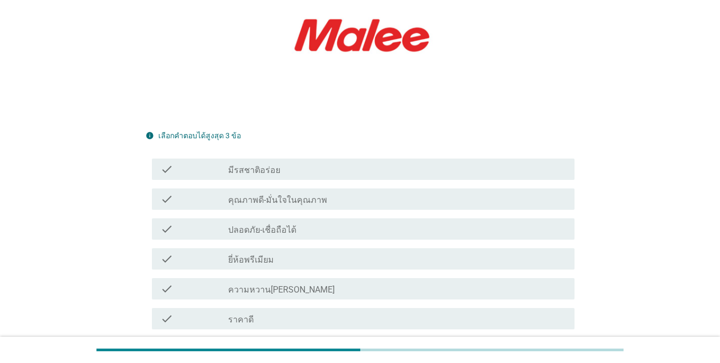
click at [186, 195] on div "check" at bounding box center [195, 199] width 68 height 13
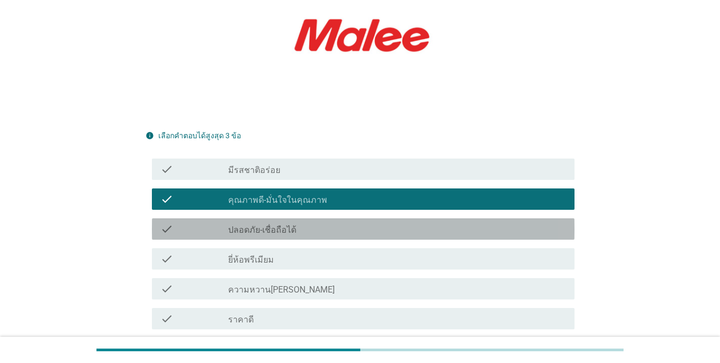
drag, startPoint x: 193, startPoint y: 230, endPoint x: 203, endPoint y: 255, distance: 27.5
click at [193, 231] on div "check" at bounding box center [195, 228] width 68 height 13
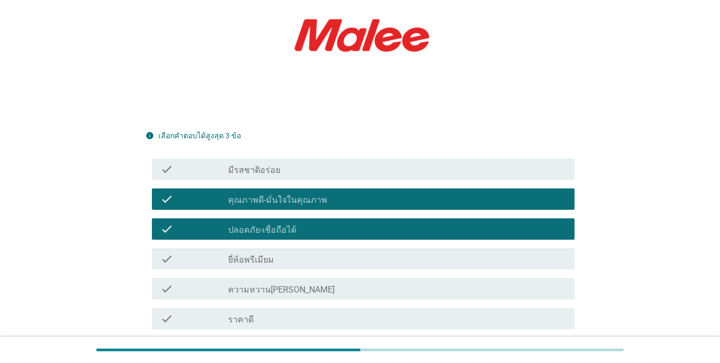
click at [215, 319] on div "check" at bounding box center [195, 318] width 68 height 13
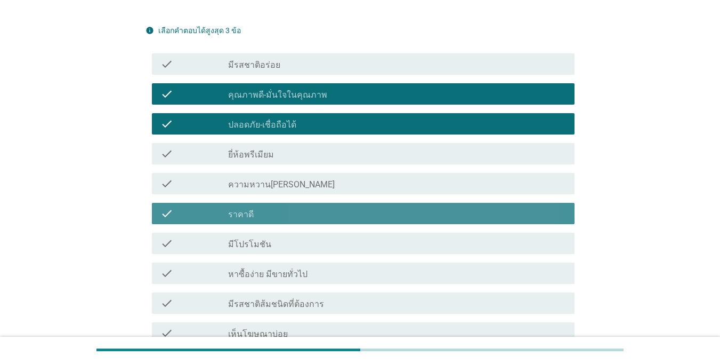
scroll to position [320, 0]
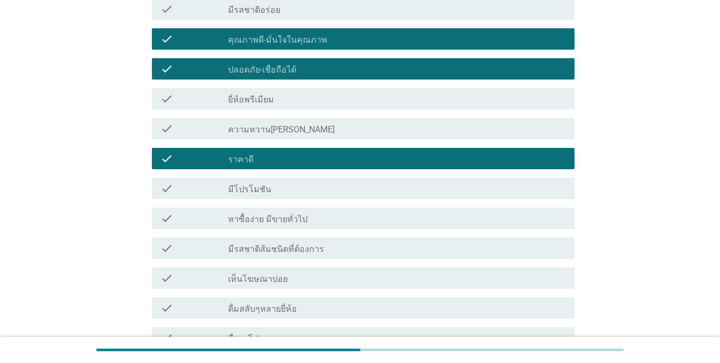
click at [310, 282] on div "check_box_outline_blank เห็นโฆษณาบ่อย" at bounding box center [397, 277] width 338 height 13
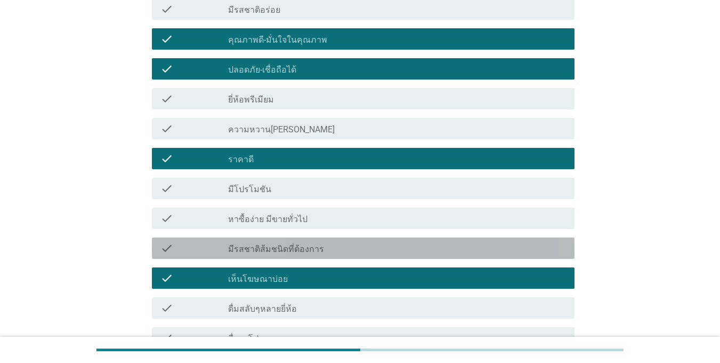
click at [303, 259] on div "check check_box_outline_blank มีรสชาติส้มชนิดที่ต้องการ" at bounding box center [363, 247] width 423 height 21
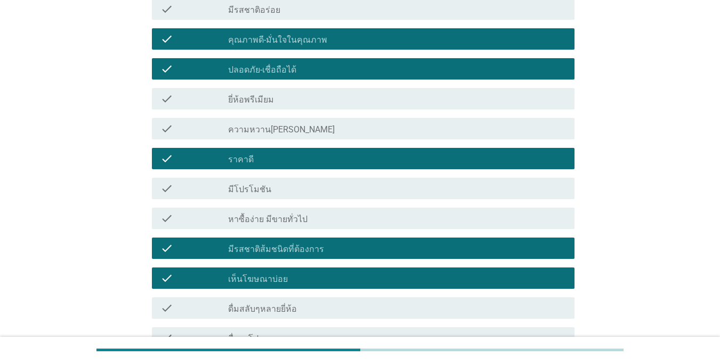
click at [309, 274] on div "check_box_outline_blank เห็นโฆษณาบ่อย" at bounding box center [397, 277] width 338 height 13
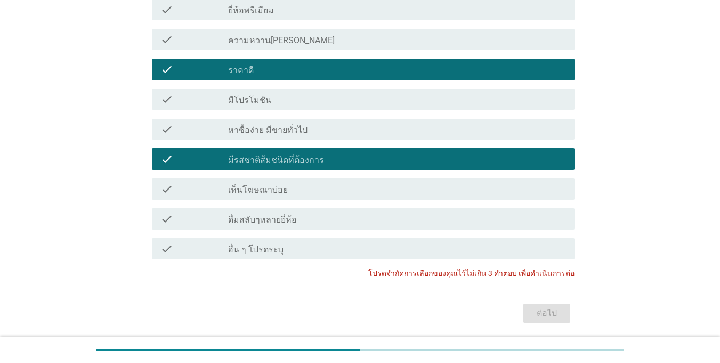
scroll to position [446, 0]
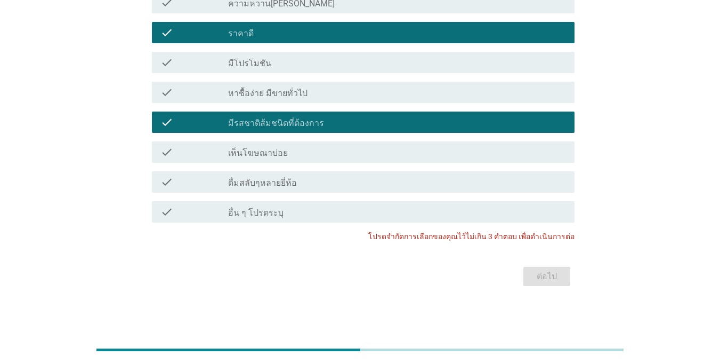
click at [222, 122] on div "check" at bounding box center [195, 122] width 68 height 13
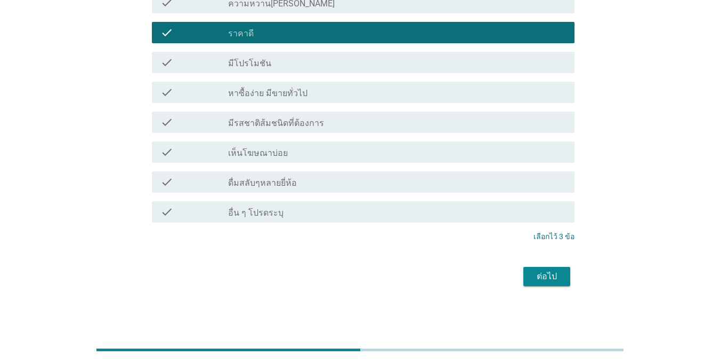
click at [286, 37] on div "check_box_outline_blank ราคาดี" at bounding box center [397, 32] width 338 height 13
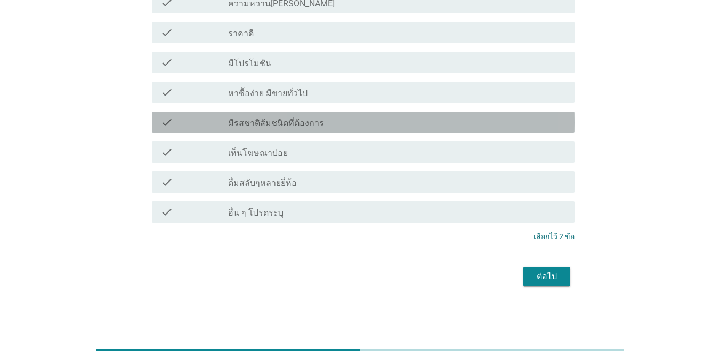
click at [285, 119] on label "มีรสชาติส้มชนิดที่ต้องการ" at bounding box center [276, 123] width 96 height 11
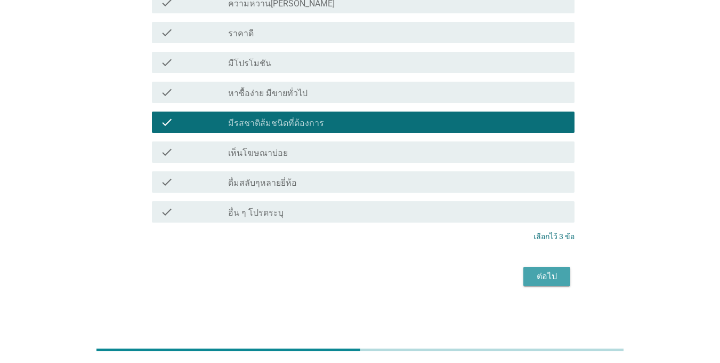
click at [544, 274] on div "ต่อไป" at bounding box center [547, 276] width 30 height 13
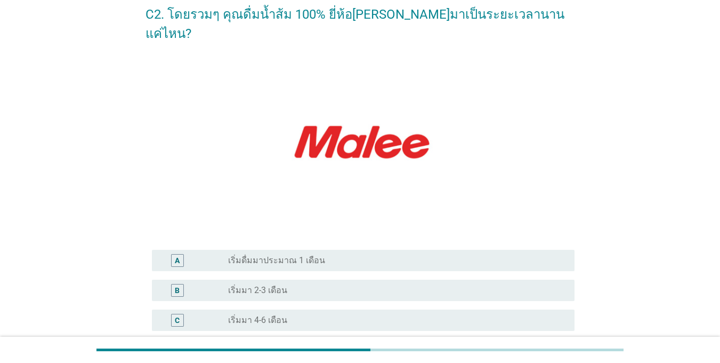
scroll to position [289, 0]
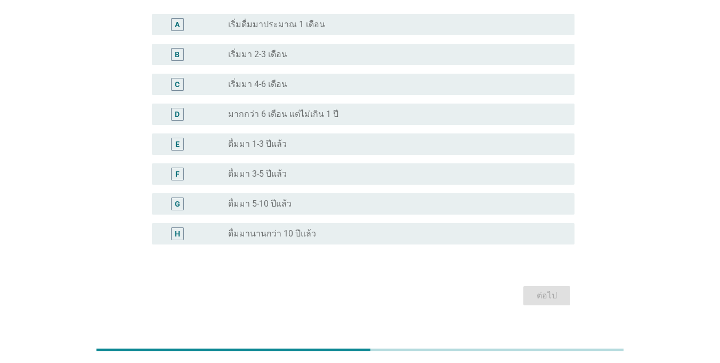
click at [278, 198] on label "ดื่มมา 5-10 ปีแล้ว" at bounding box center [259, 203] width 63 height 11
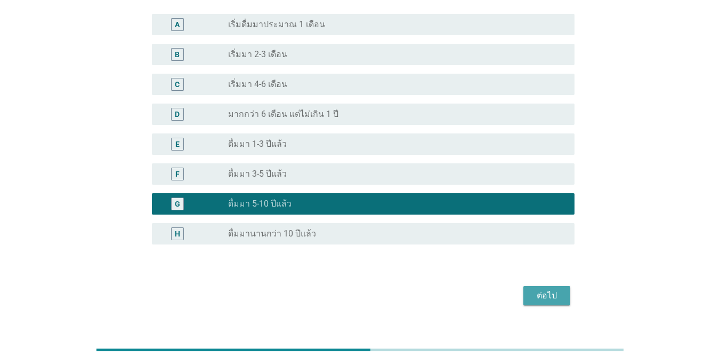
click at [557, 289] on div "ต่อไป" at bounding box center [547, 295] width 30 height 13
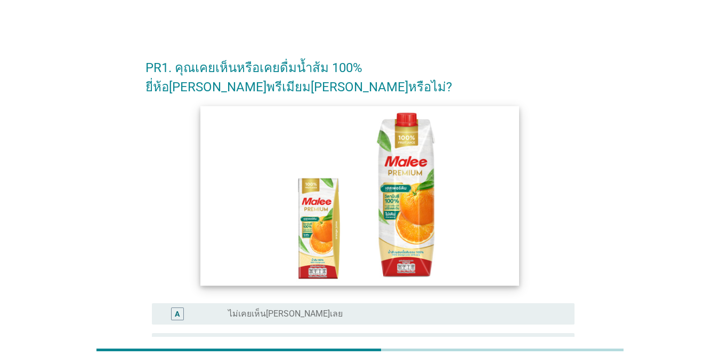
scroll to position [160, 0]
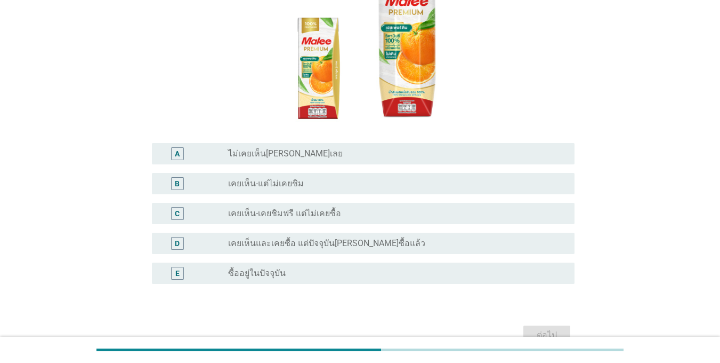
click at [247, 233] on div "D radio_button_unchecked เคยเห็นและเคยซื้อ แต่ปัจจุบัน[PERSON_NAME]ซื้อแล้ว" at bounding box center [363, 243] width 423 height 21
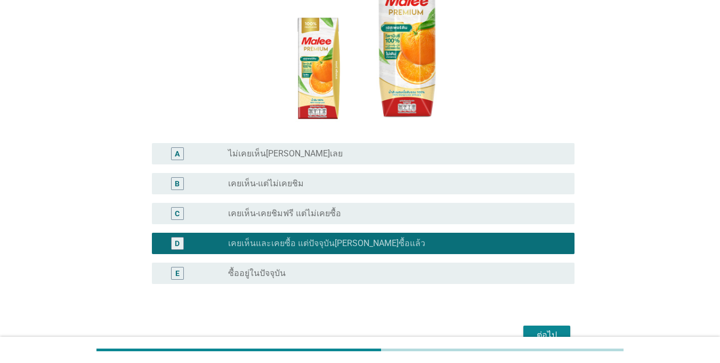
click at [287, 268] on div "radio_button_unchecked ซื้ออยู่ในปัจจุบัน" at bounding box center [393, 273] width 330 height 11
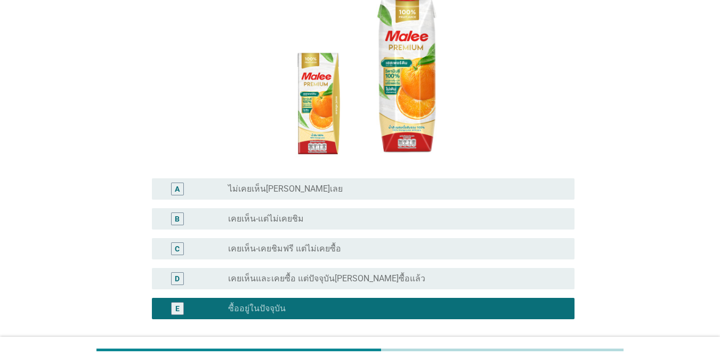
scroll to position [199, 0]
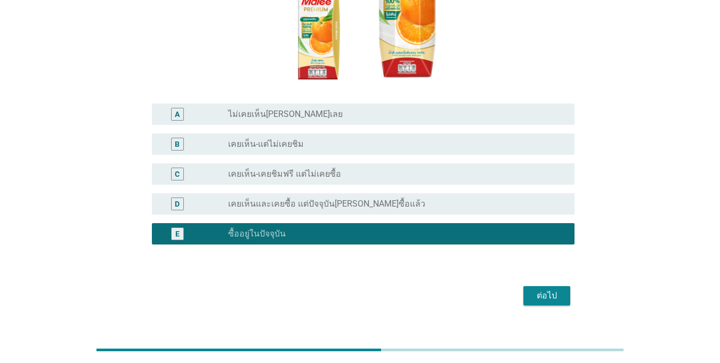
click at [540, 289] on div "ต่อไป" at bounding box center [547, 295] width 30 height 13
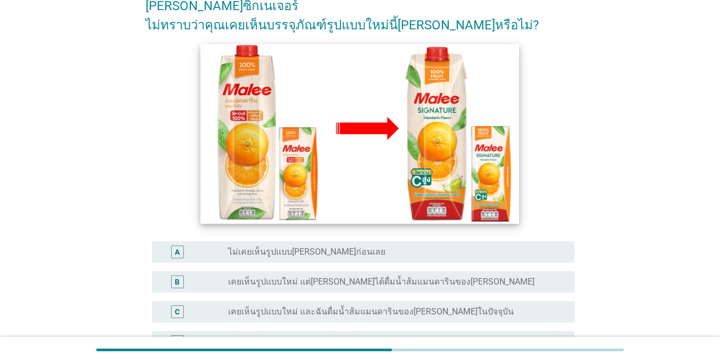
scroll to position [208, 0]
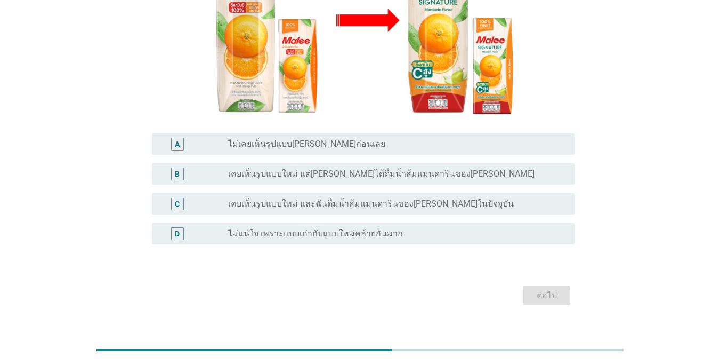
click at [284, 198] on label "เคยเห็นรูปแบบใหม่ และฉันดื่มน้ำส้มแมนดารินของ[PERSON_NAME]ในปัจจุบัน" at bounding box center [371, 203] width 286 height 11
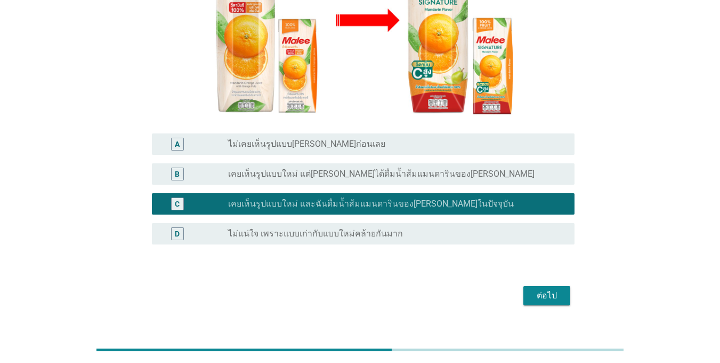
click at [388, 189] on div "C radio_button_checked เคยเห็นรูปแบบใหม่ และฉันดื่มน้ำส้มแมนดารินของ[PERSON_NAM…" at bounding box center [360, 204] width 429 height 30
click at [407, 169] on label "เคยเห็นรูปแบบใหม่ แต่[PERSON_NAME]ได้ดื่มน้ำส้มแมนดารินของ[PERSON_NAME]" at bounding box center [381, 174] width 307 height 11
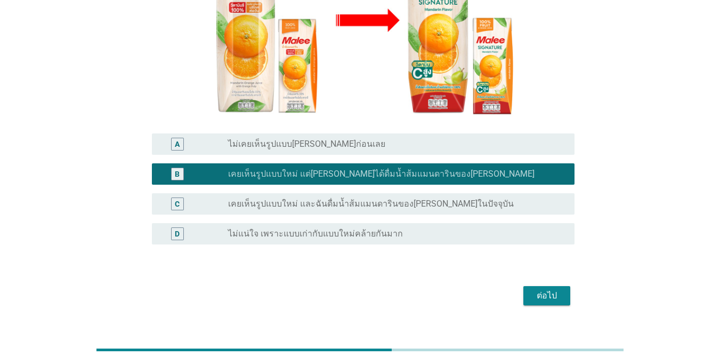
click at [534, 289] on div "ต่อไป" at bounding box center [547, 295] width 30 height 13
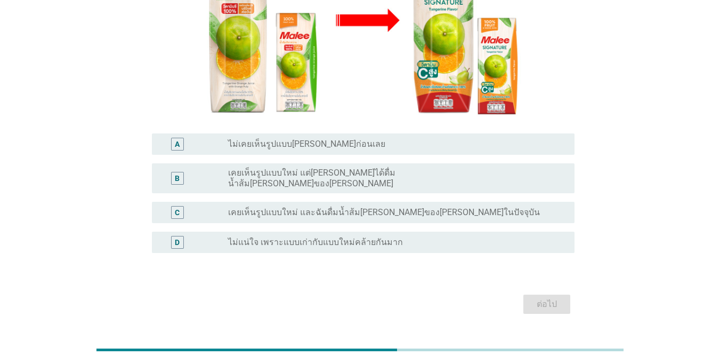
click at [261, 206] on div "radio_button_unchecked เคยเห็นรูปแบบใหม่ และฉันดื่มน้ำส้ม[PERSON_NAME]ของ[PERSO…" at bounding box center [397, 212] width 338 height 13
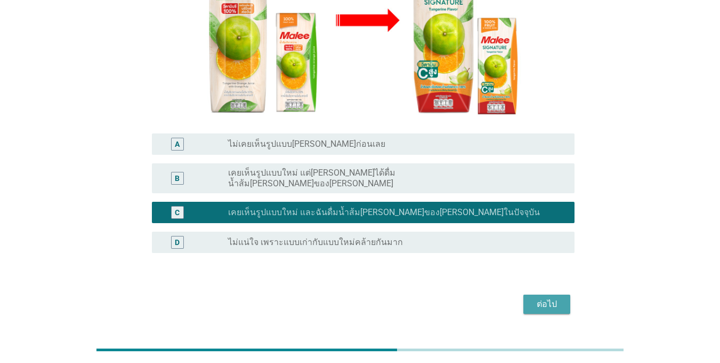
click at [547, 298] on div "ต่อไป" at bounding box center [547, 304] width 30 height 13
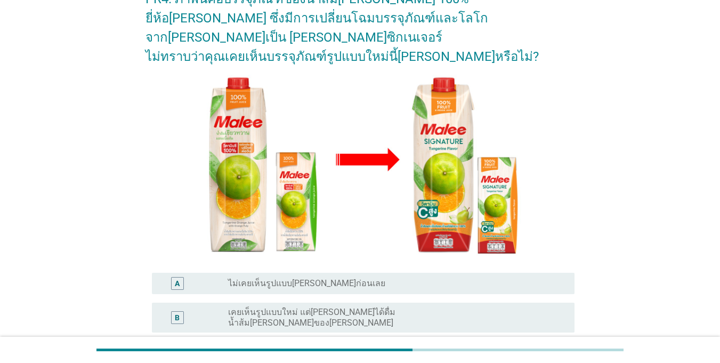
scroll to position [160, 0]
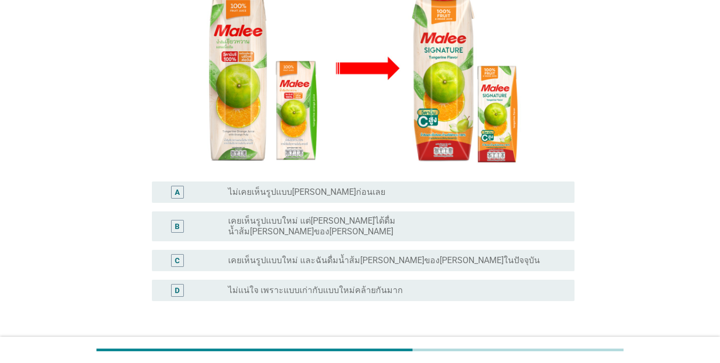
click at [244, 254] on div "radio_button_unchecked เคยเห็นรูปแบบใหม่ และฉันดื่มน้ำส้ม[PERSON_NAME]ของ[PERSO…" at bounding box center [397, 260] width 338 height 13
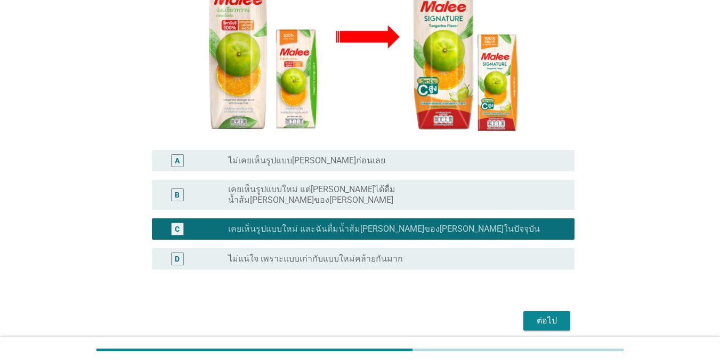
scroll to position [208, 0]
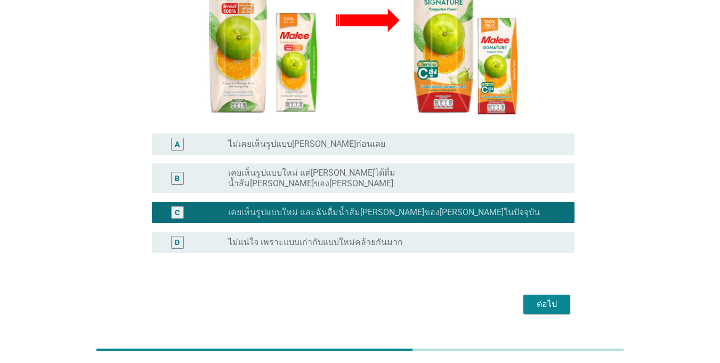
click at [543, 298] on div "ต่อไป" at bounding box center [547, 304] width 30 height 13
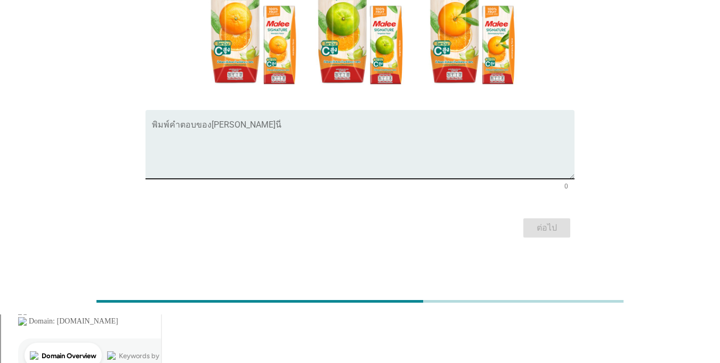
scroll to position [0, 0]
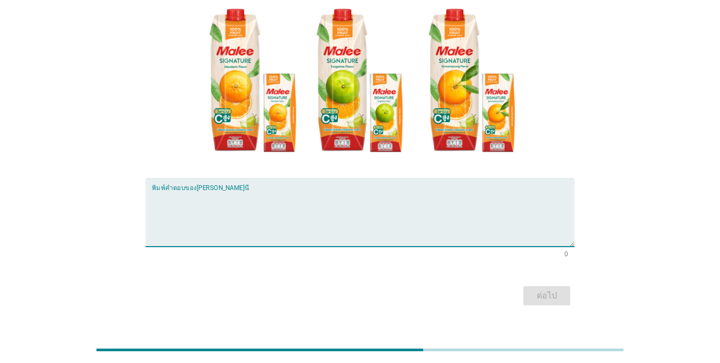
click at [215, 209] on textarea "พิมพ์คำตอบของคุณ ที่นี่" at bounding box center [363, 218] width 423 height 56
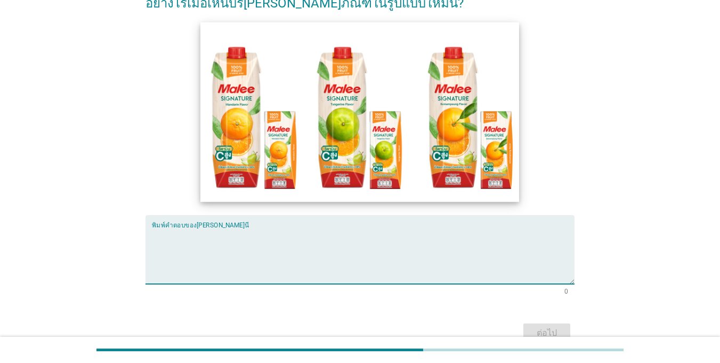
scroll to position [107, 0]
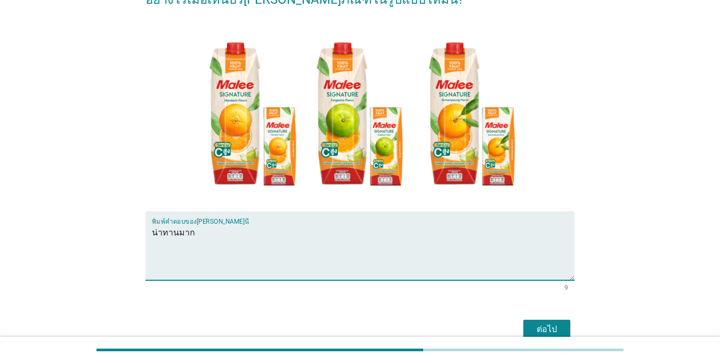
type textarea "น่าทานมาก"
click at [546, 323] on div "ต่อไป" at bounding box center [547, 329] width 30 height 13
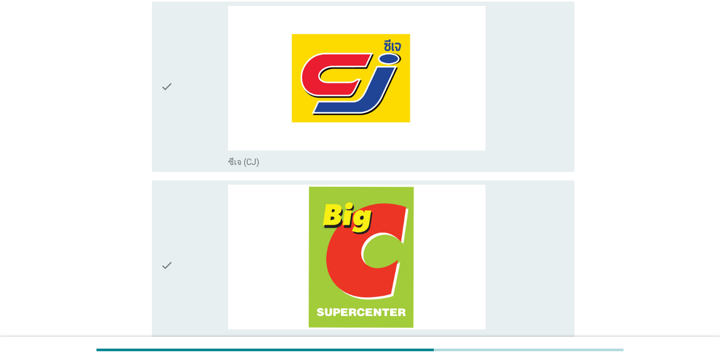
scroll to position [373, 0]
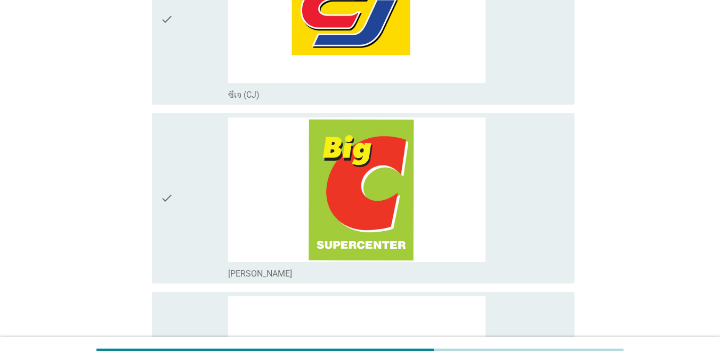
click at [202, 191] on div "check" at bounding box center [195, 198] width 68 height 162
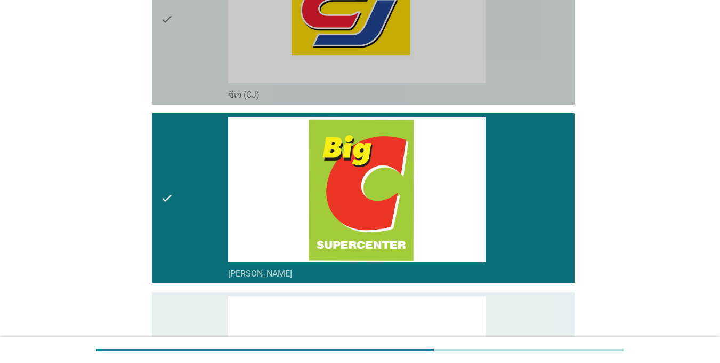
click at [185, 73] on div "check" at bounding box center [195, 20] width 68 height 162
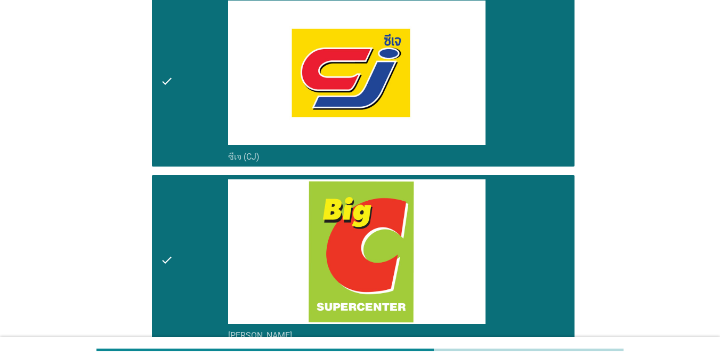
scroll to position [320, 0]
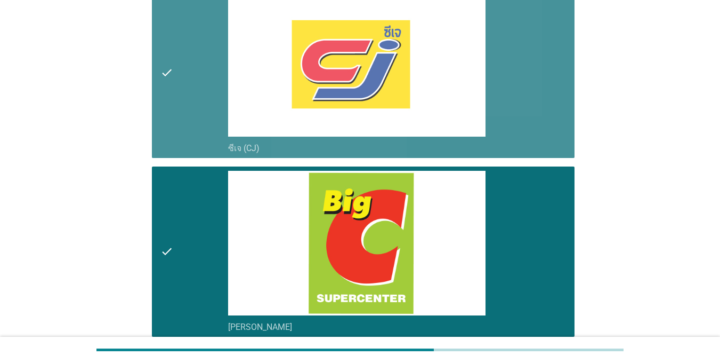
click at [191, 122] on div "check" at bounding box center [195, 73] width 68 height 162
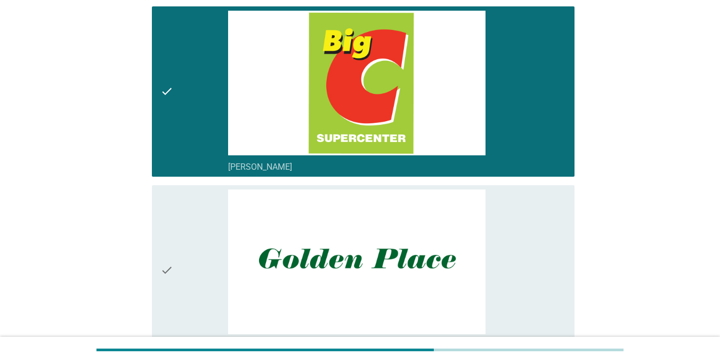
click at [190, 126] on div "check" at bounding box center [195, 92] width 68 height 162
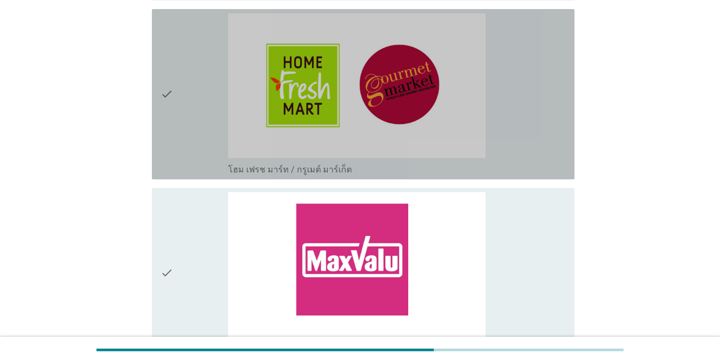
click at [176, 107] on div "check" at bounding box center [195, 94] width 68 height 162
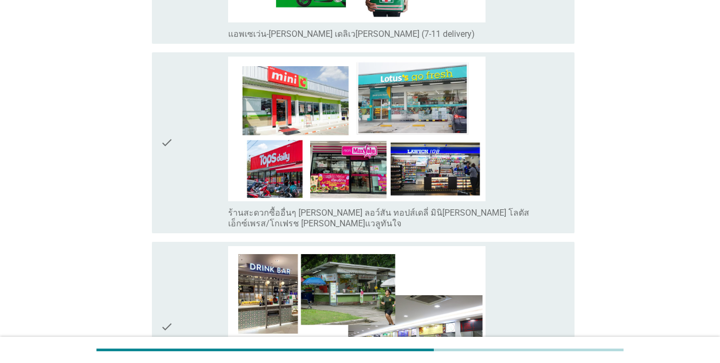
scroll to position [2453, 0]
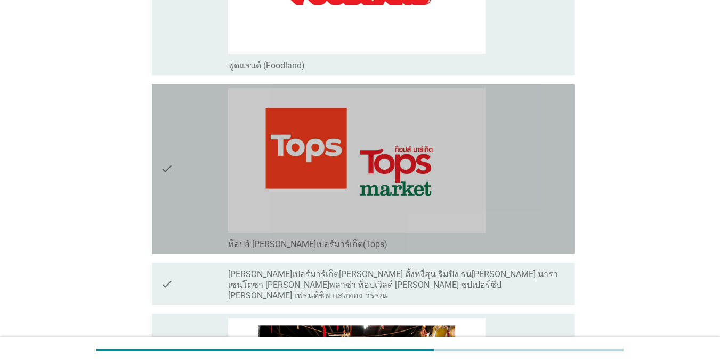
click at [219, 157] on div "check" at bounding box center [195, 169] width 68 height 162
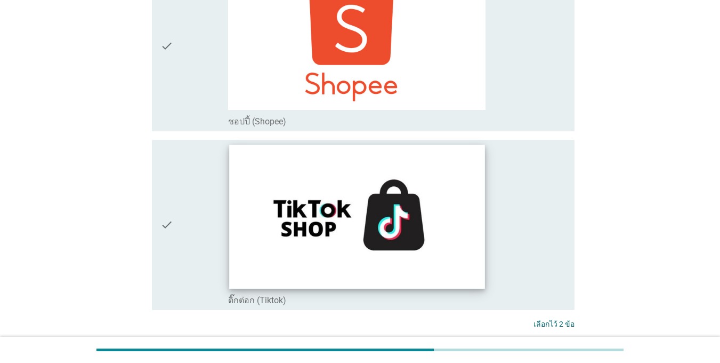
scroll to position [3154, 0]
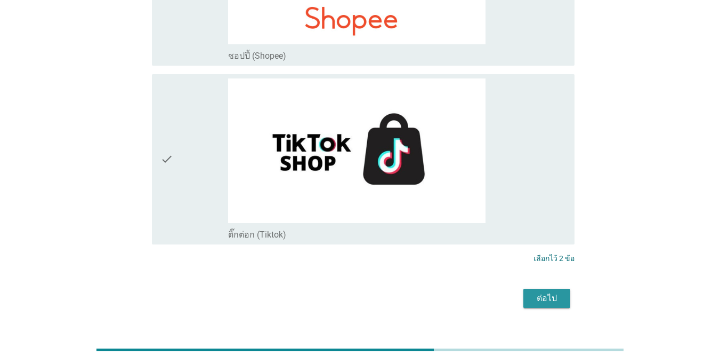
click at [540, 292] on div "ต่อไป" at bounding box center [547, 298] width 30 height 13
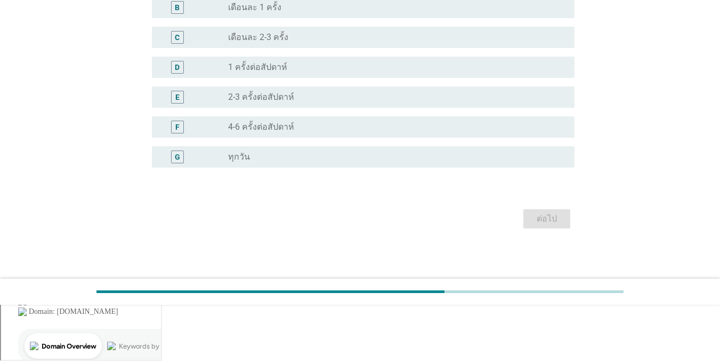
scroll to position [0, 0]
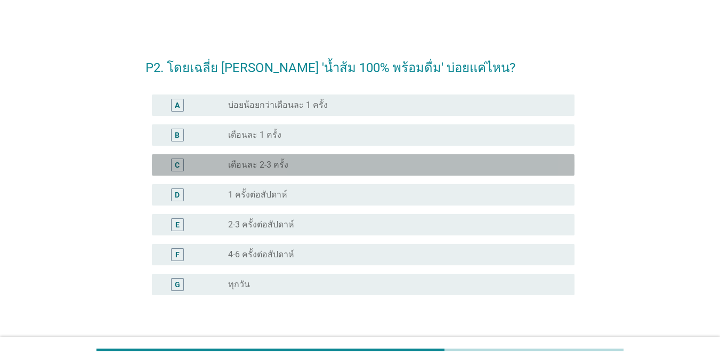
click at [204, 162] on div "C" at bounding box center [195, 164] width 68 height 13
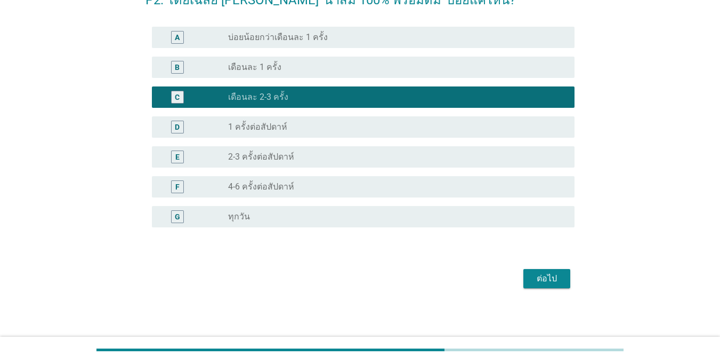
scroll to position [69, 0]
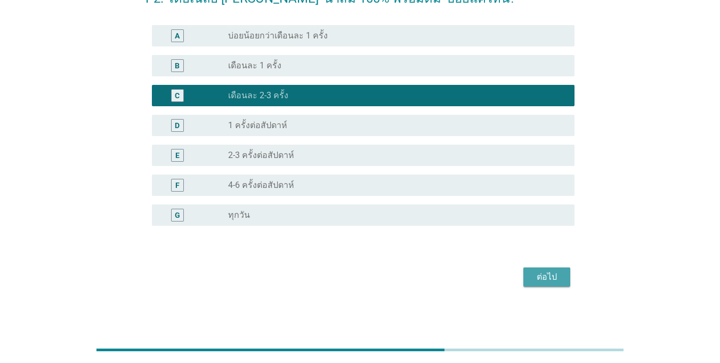
drag, startPoint x: 552, startPoint y: 284, endPoint x: 510, endPoint y: 268, distance: 45.8
click at [552, 284] on button "ต่อไป" at bounding box center [547, 276] width 47 height 19
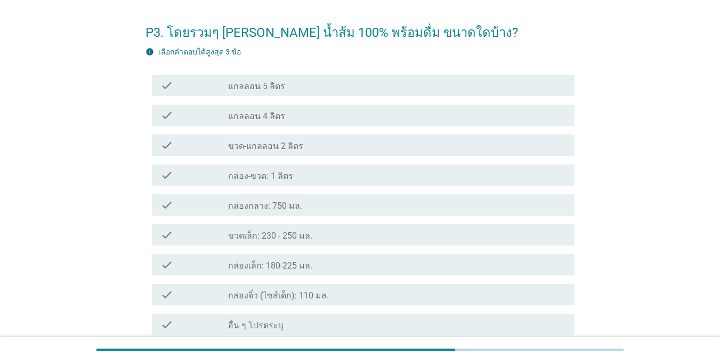
scroll to position [53, 0]
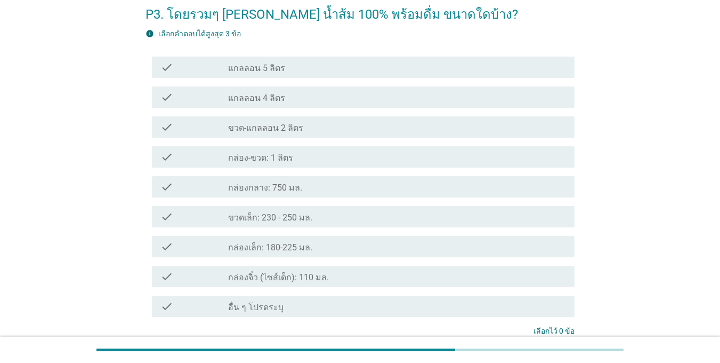
click at [193, 153] on div "check" at bounding box center [195, 156] width 68 height 13
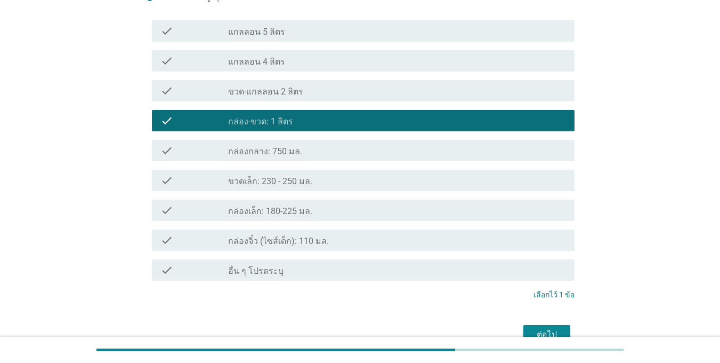
scroll to position [107, 0]
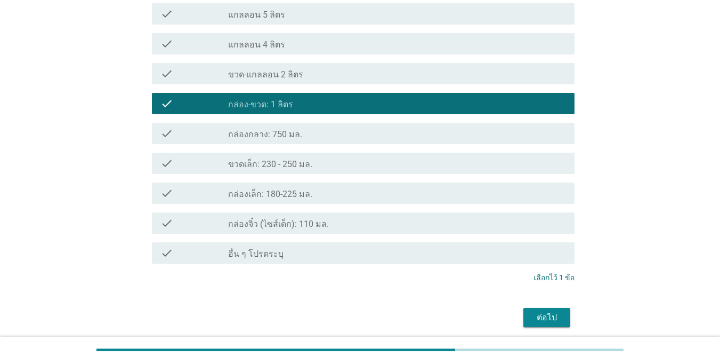
click at [213, 137] on div "check" at bounding box center [195, 133] width 68 height 13
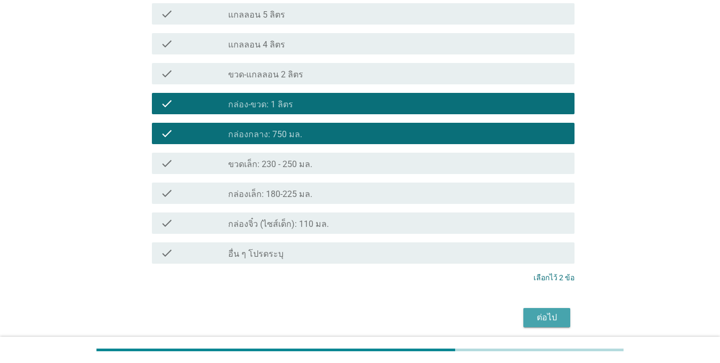
click at [556, 322] on button "ต่อไป" at bounding box center [547, 317] width 47 height 19
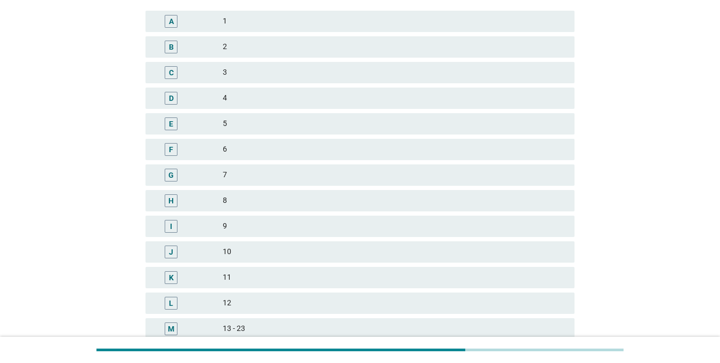
scroll to position [0, 0]
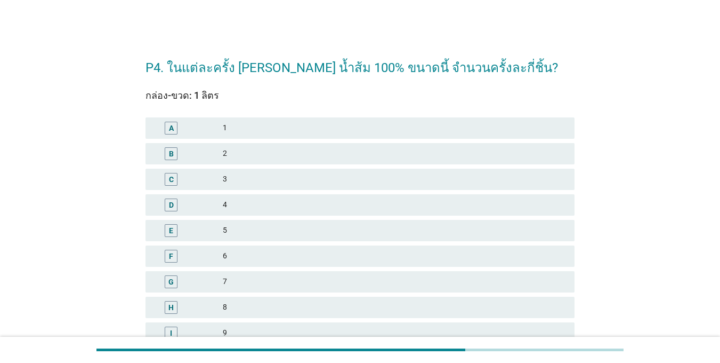
click at [181, 173] on div "C" at bounding box center [171, 179] width 34 height 13
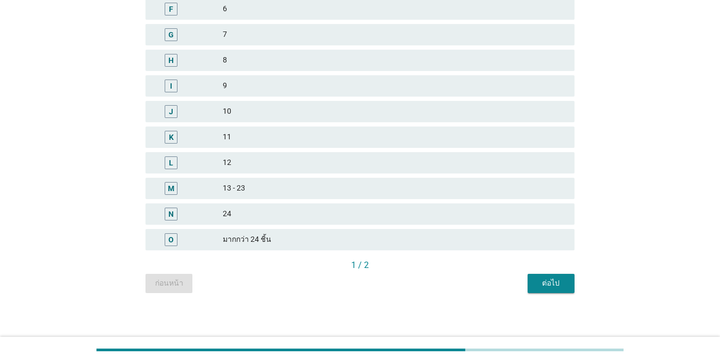
scroll to position [250, 0]
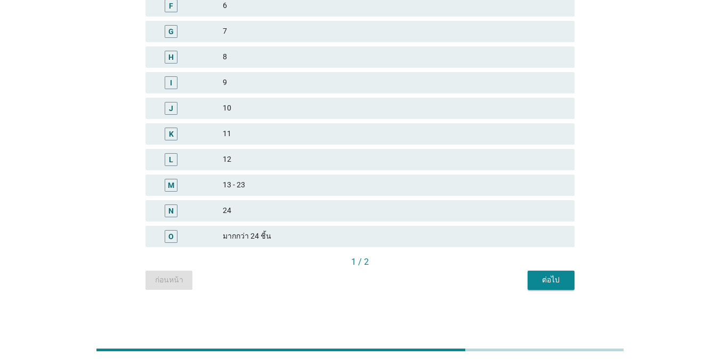
click at [542, 275] on div "ต่อไป" at bounding box center [551, 279] width 30 height 11
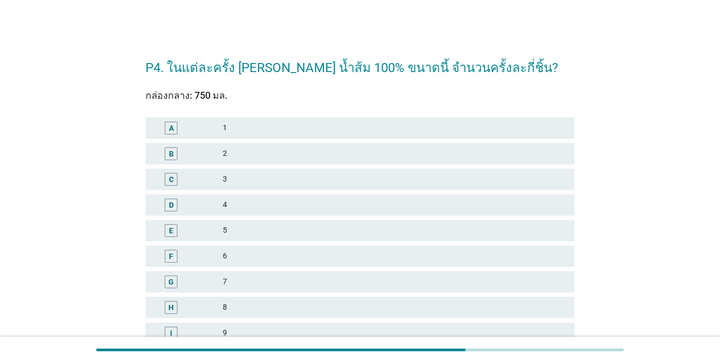
click at [177, 156] on div "B" at bounding box center [171, 153] width 13 height 13
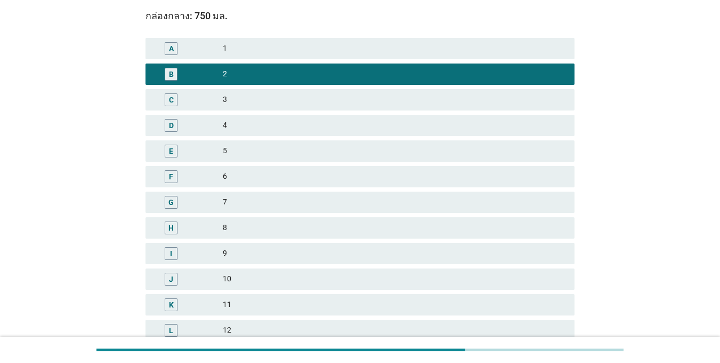
scroll to position [213, 0]
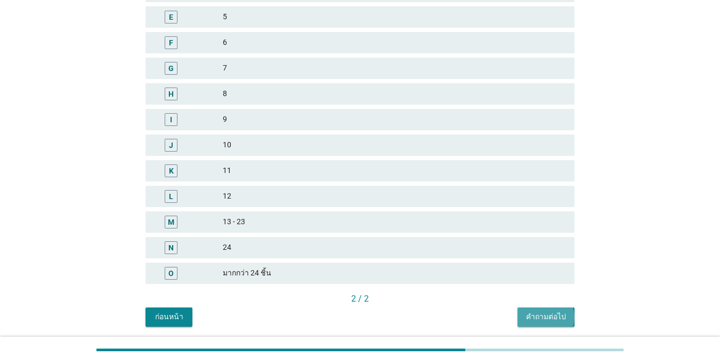
click at [548, 319] on div "คำถามต่อไป" at bounding box center [546, 316] width 40 height 11
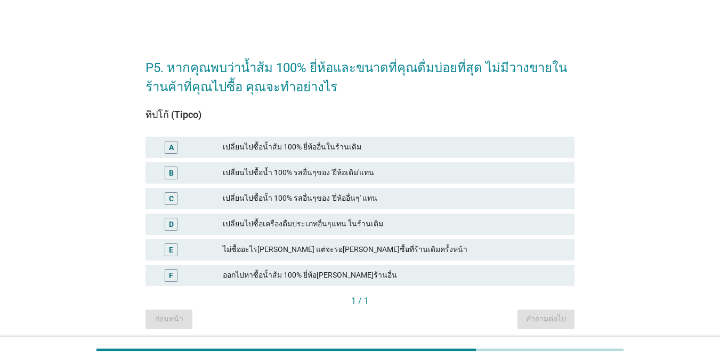
click at [180, 147] on div "A" at bounding box center [171, 147] width 34 height 13
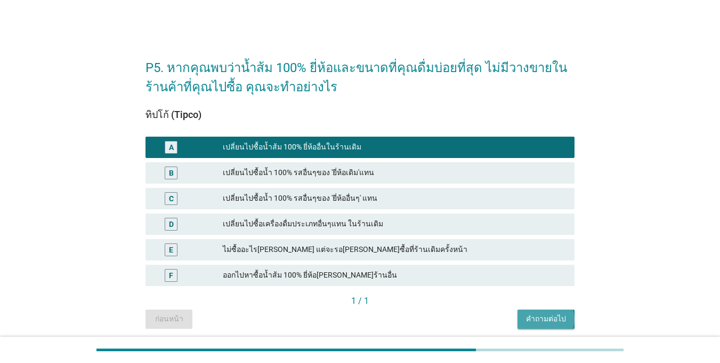
click at [542, 319] on div "คำถามต่อไป" at bounding box center [546, 318] width 40 height 11
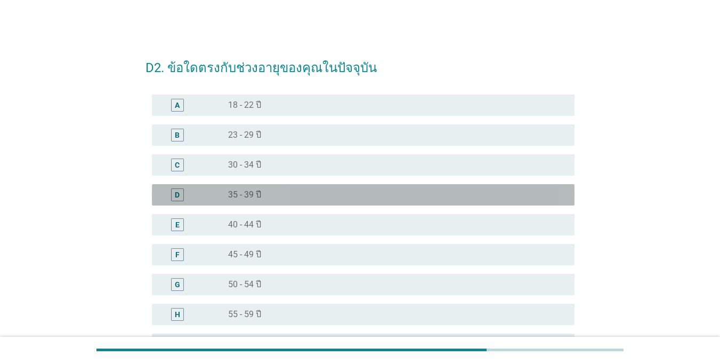
click at [178, 196] on div "D" at bounding box center [177, 194] width 5 height 11
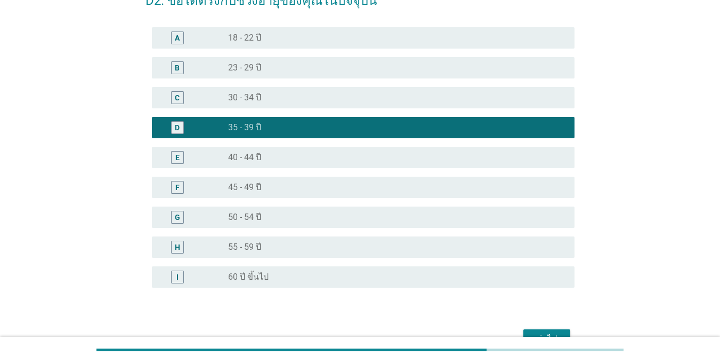
scroll to position [107, 0]
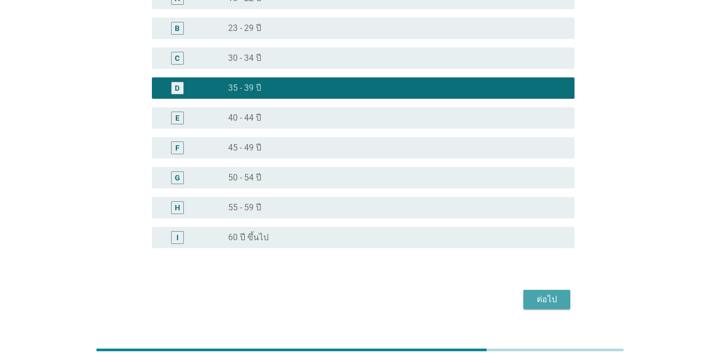
click at [544, 293] on div "ต่อไป" at bounding box center [547, 299] width 30 height 13
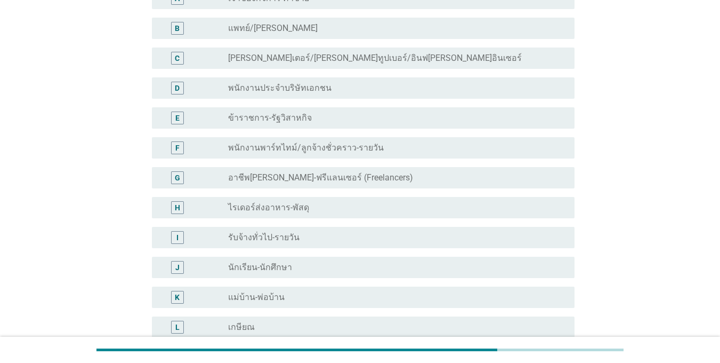
scroll to position [0, 0]
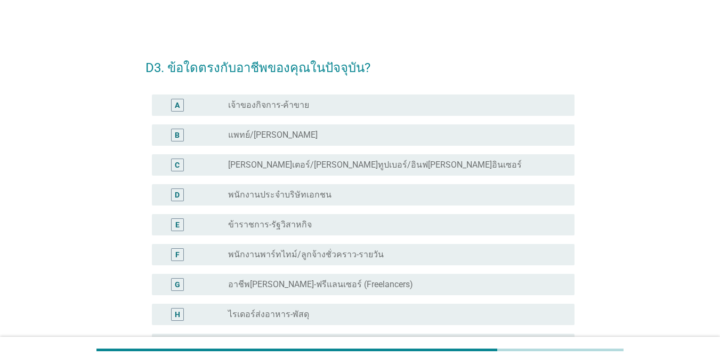
click at [202, 103] on div "A" at bounding box center [195, 105] width 68 height 13
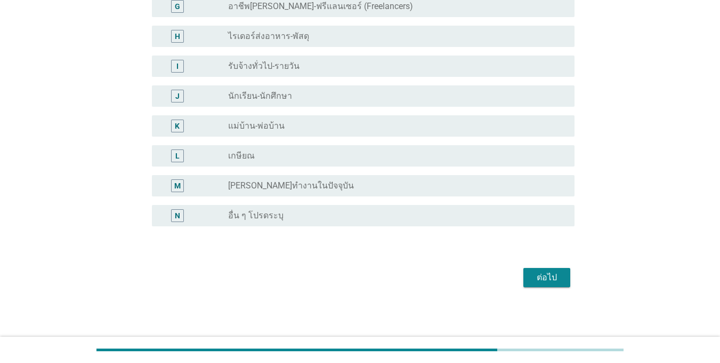
scroll to position [278, 0]
click at [548, 282] on div "ต่อไป" at bounding box center [547, 276] width 30 height 13
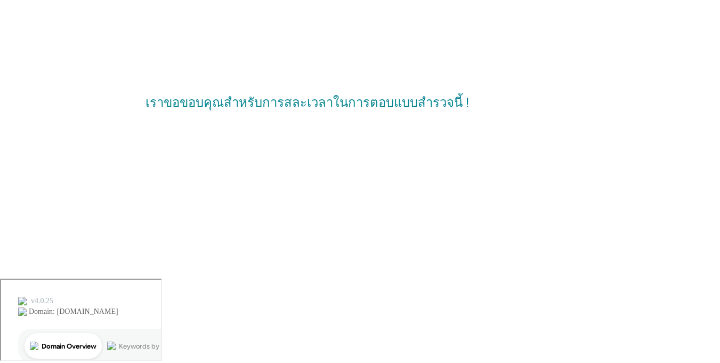
scroll to position [0, 0]
